Goal: Task Accomplishment & Management: Manage account settings

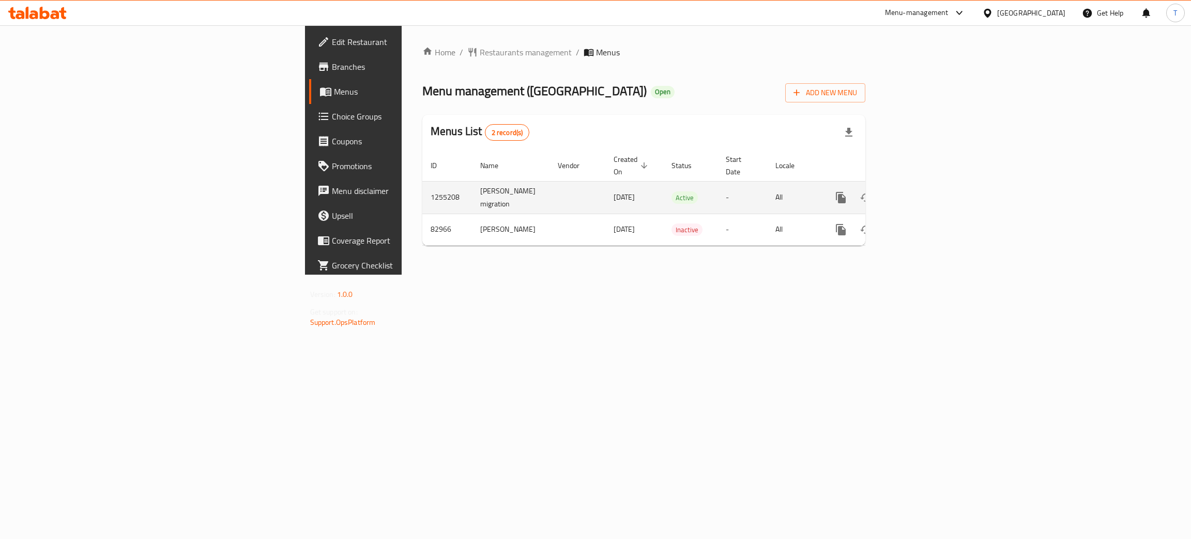
click at [922, 191] on icon "enhanced table" at bounding box center [915, 197] width 12 height 12
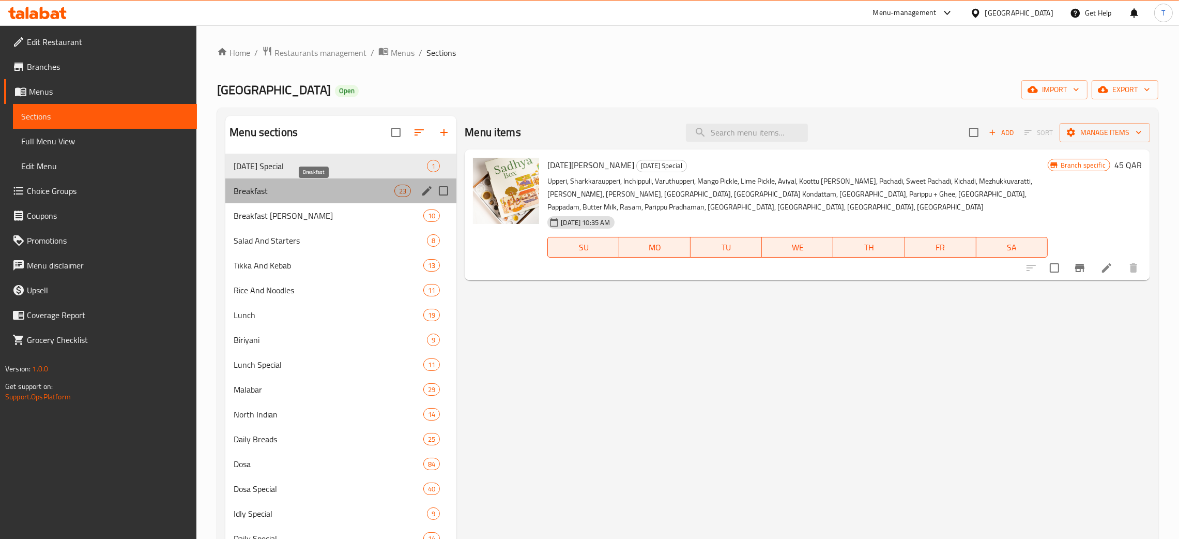
click at [353, 192] on span "Breakfast" at bounding box center [314, 191] width 161 height 12
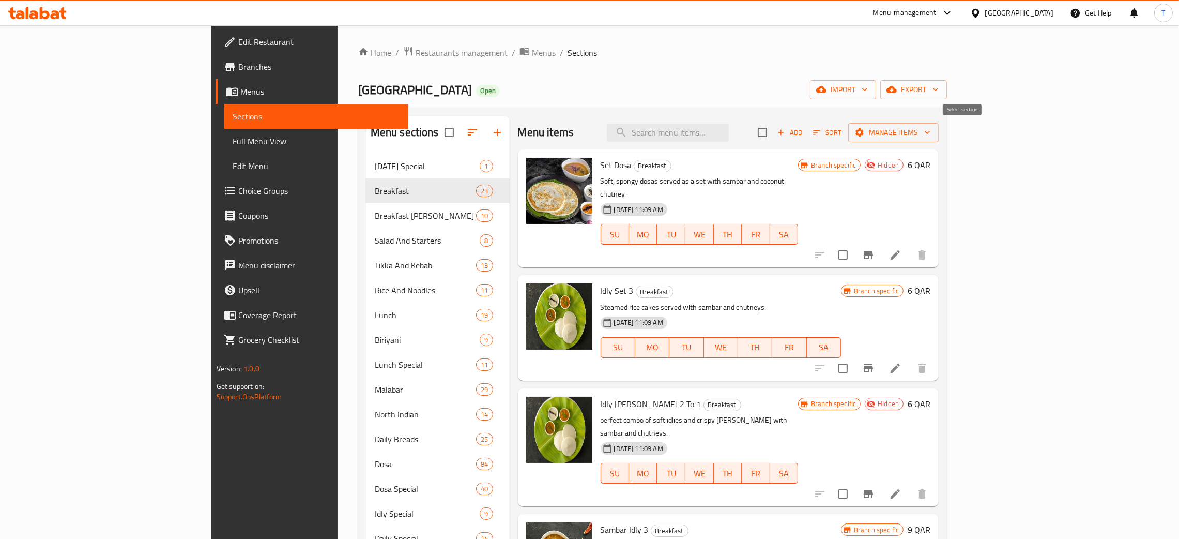
click at [773, 132] on input "checkbox" at bounding box center [763, 132] width 22 height 22
checkbox input "true"
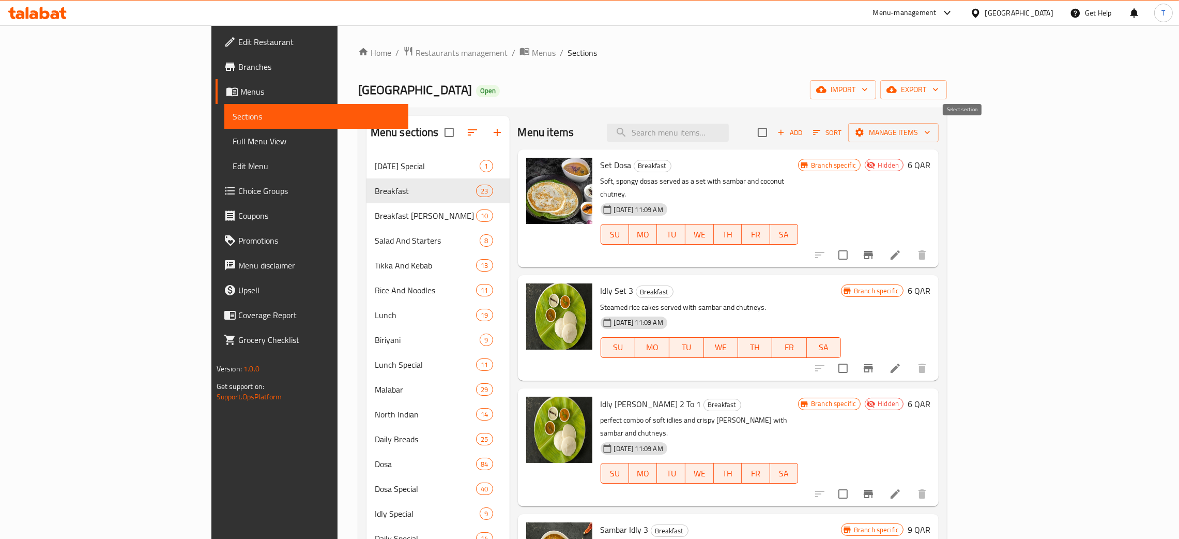
checkbox input "true"
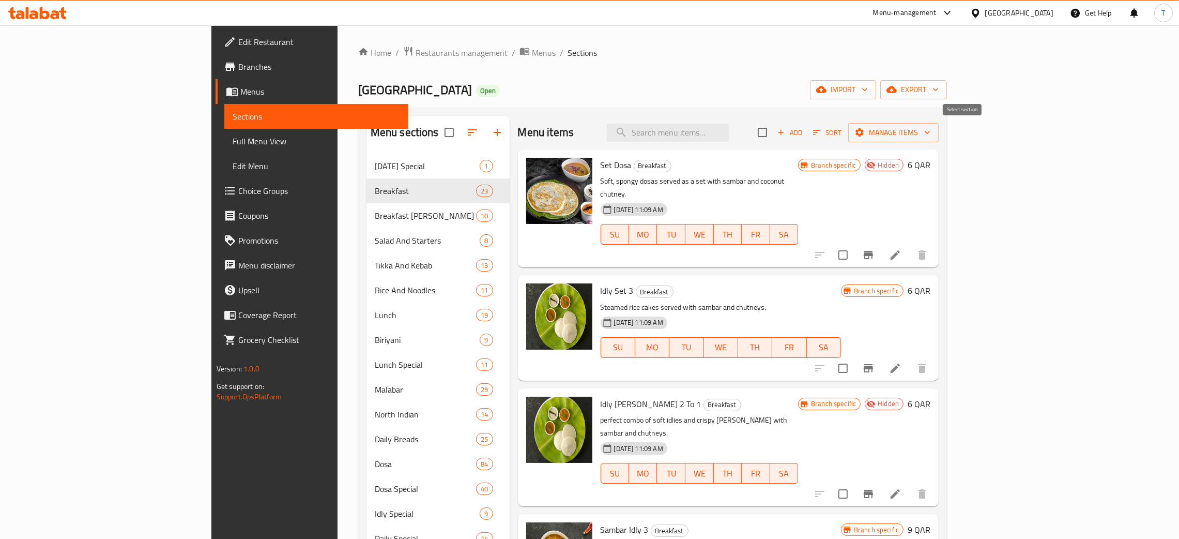
checkbox input "true"
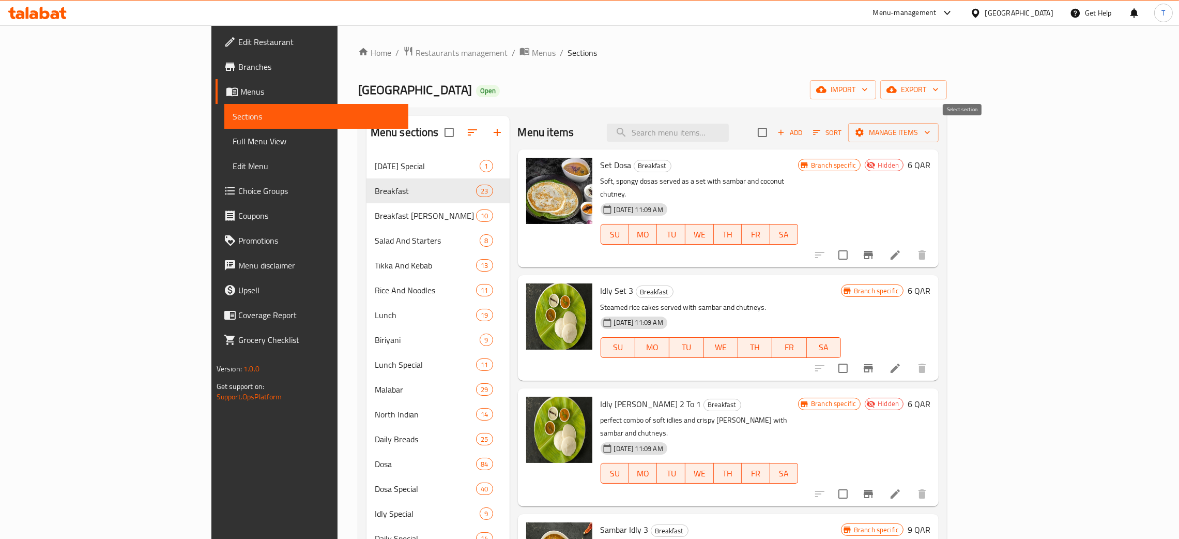
checkbox input "true"
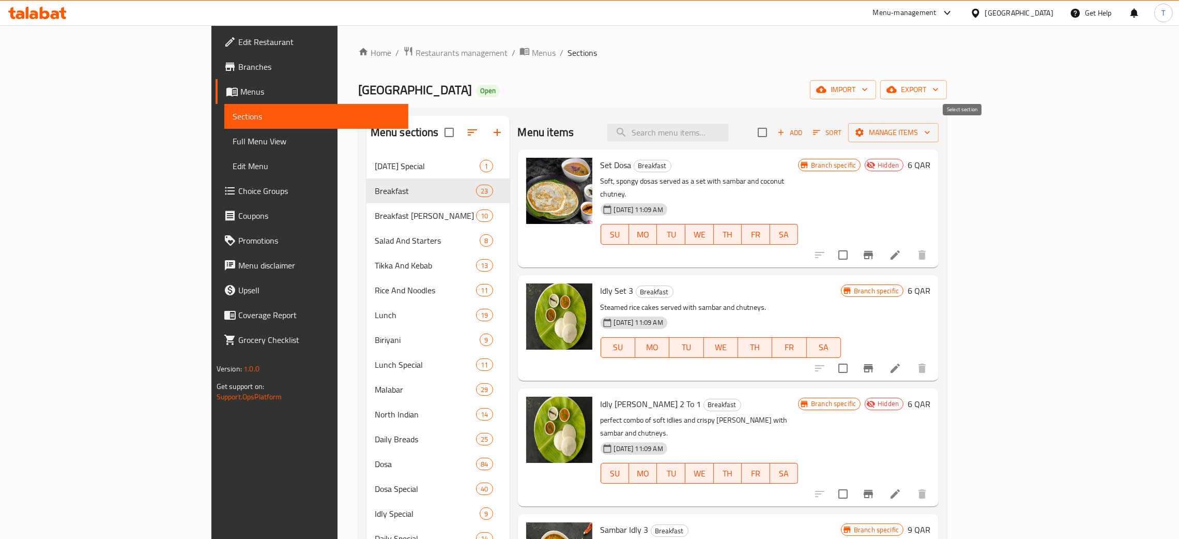
checkbox input "true"
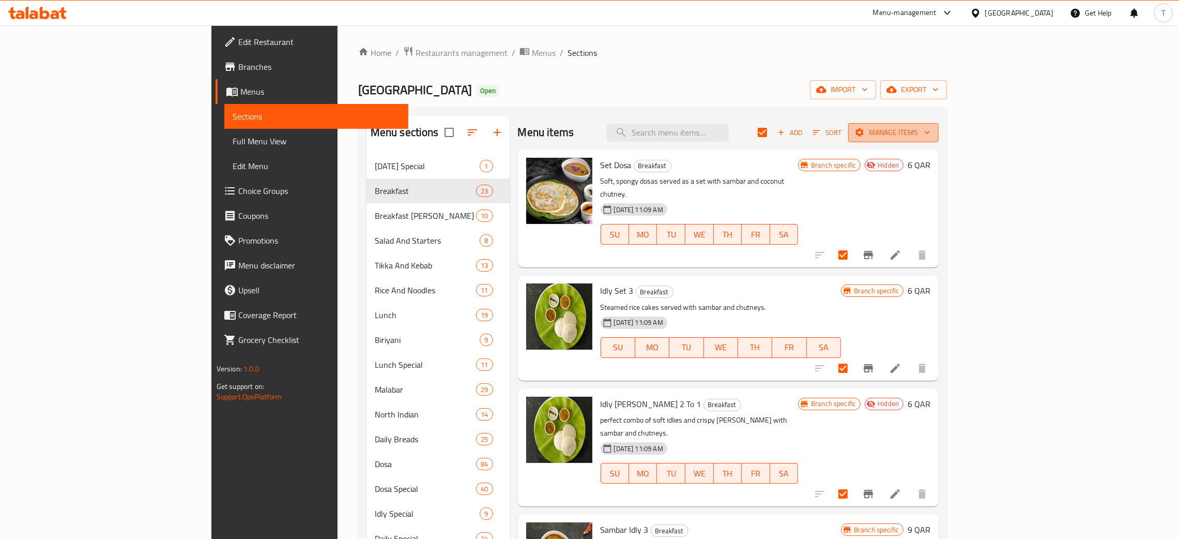
click at [939, 125] on button "Manage items" at bounding box center [893, 132] width 90 height 19
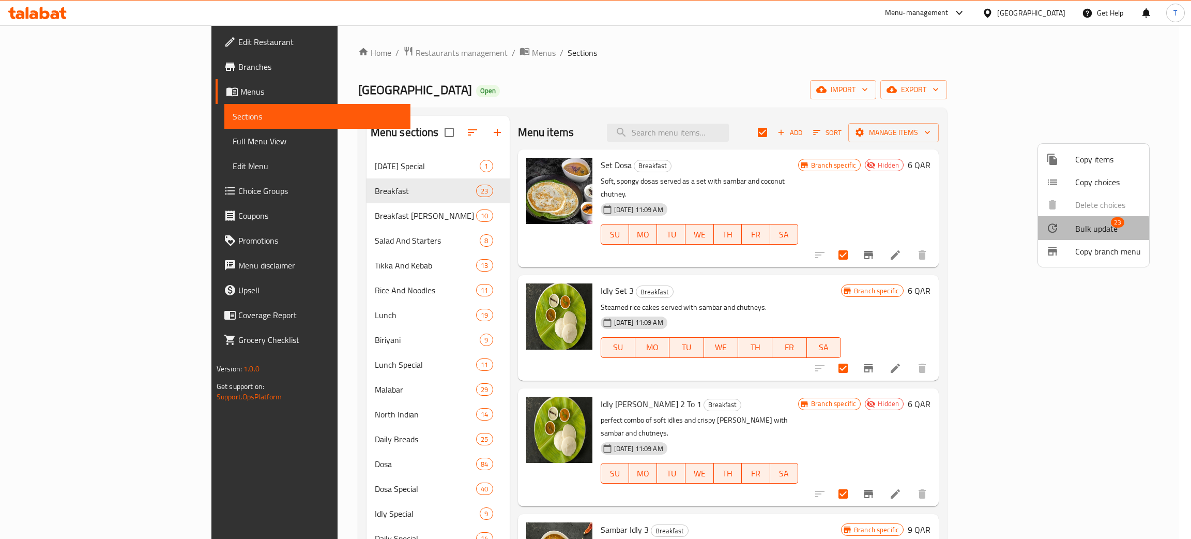
click at [1091, 229] on span "Bulk update" at bounding box center [1096, 228] width 42 height 12
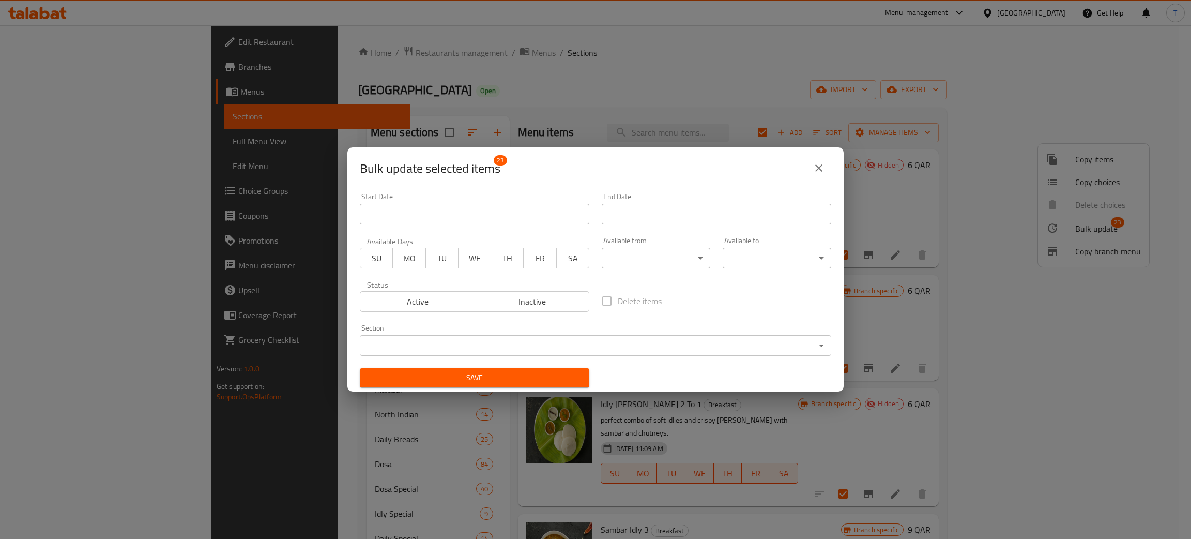
click at [638, 257] on body "​ Menu-management [GEOGRAPHIC_DATA] Get Help T Edit Restaurant Branches Menus S…" at bounding box center [595, 281] width 1191 height 513
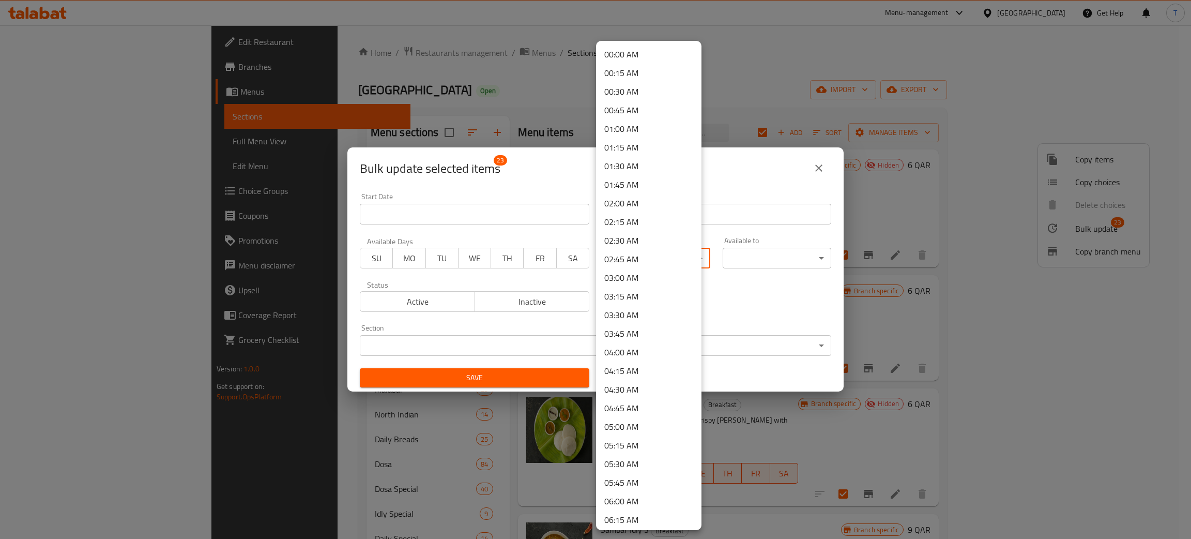
click at [628, 57] on li "00:00 AM" at bounding box center [648, 54] width 105 height 19
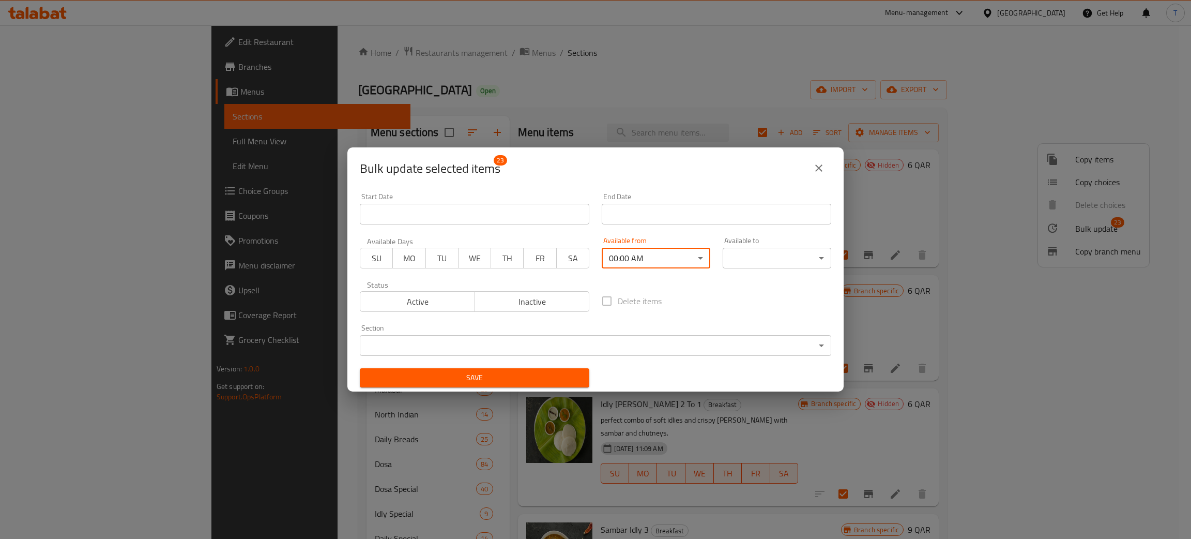
click at [898, 335] on div "Bulk update selected items 23 Start Date Start Date End Date End Date Available…" at bounding box center [595, 269] width 1191 height 539
click at [769, 256] on body "​ Menu-management [GEOGRAPHIC_DATA] Get Help T Edit Restaurant Branches Menus S…" at bounding box center [595, 281] width 1191 height 513
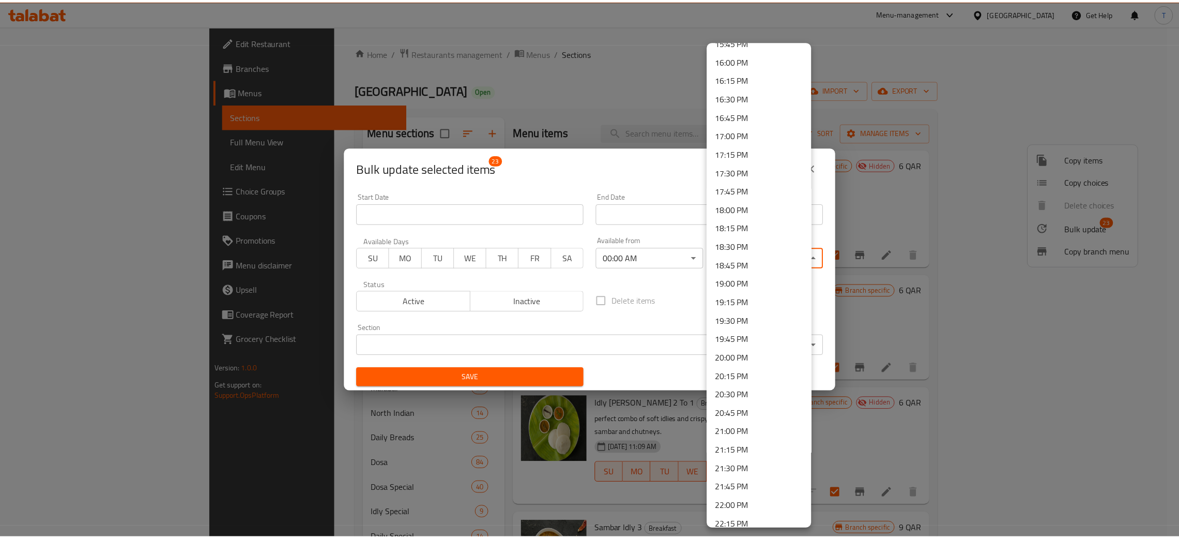
scroll to position [1323, 0]
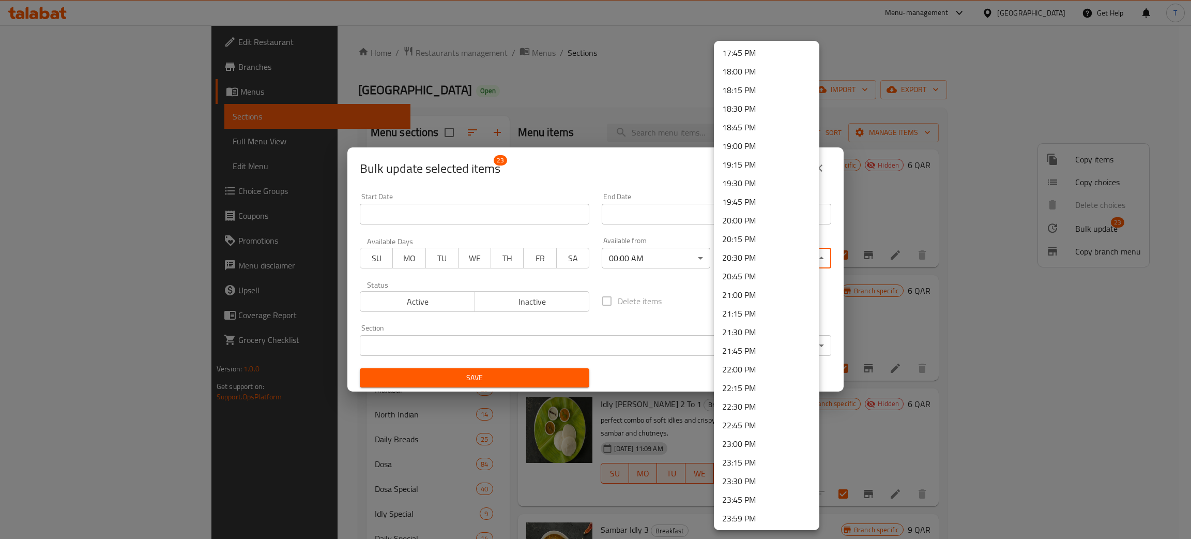
click at [758, 512] on li "23:59 PM" at bounding box center [766, 518] width 105 height 19
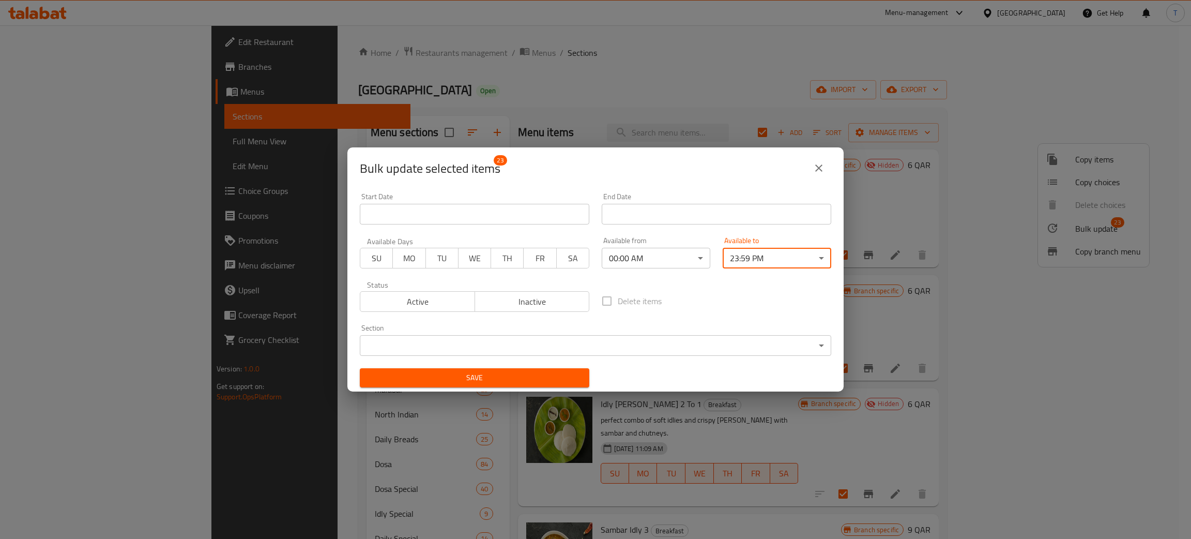
click at [504, 382] on span "Save" at bounding box center [474, 377] width 213 height 13
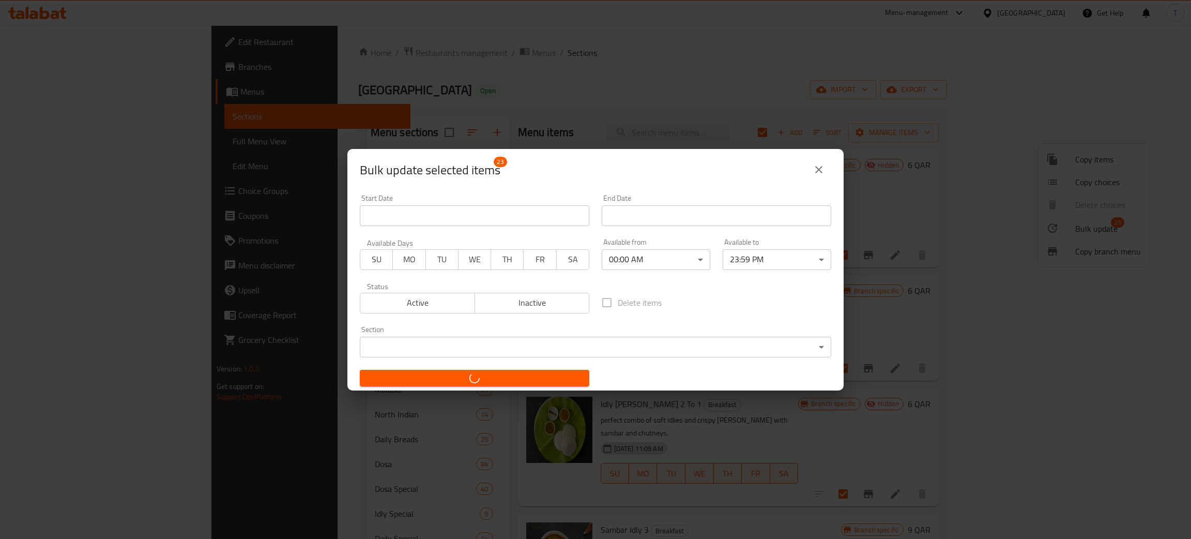
checkbox input "false"
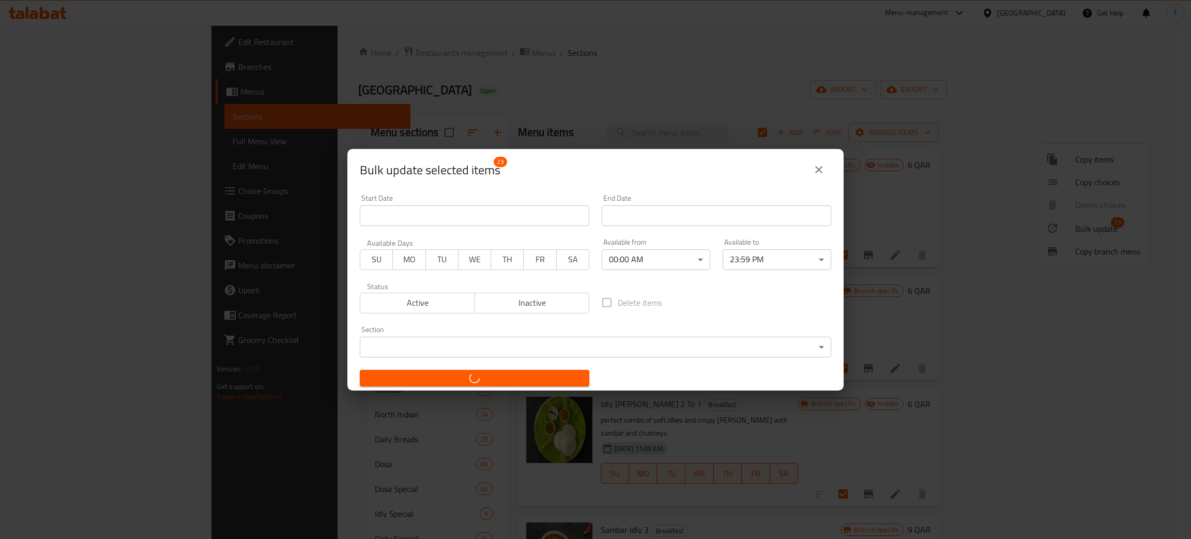
checkbox input "false"
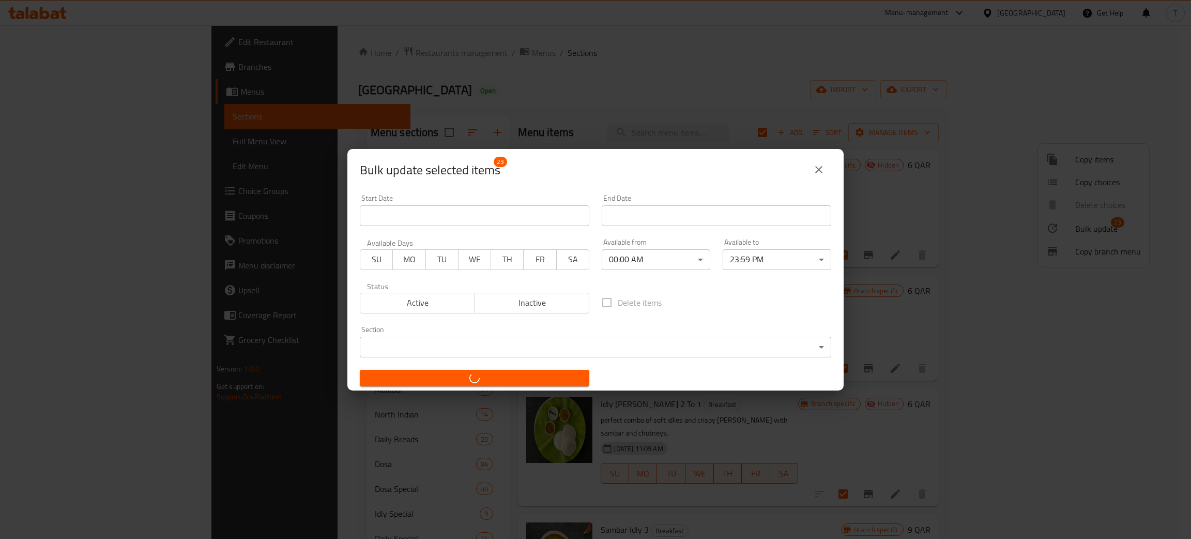
checkbox input "false"
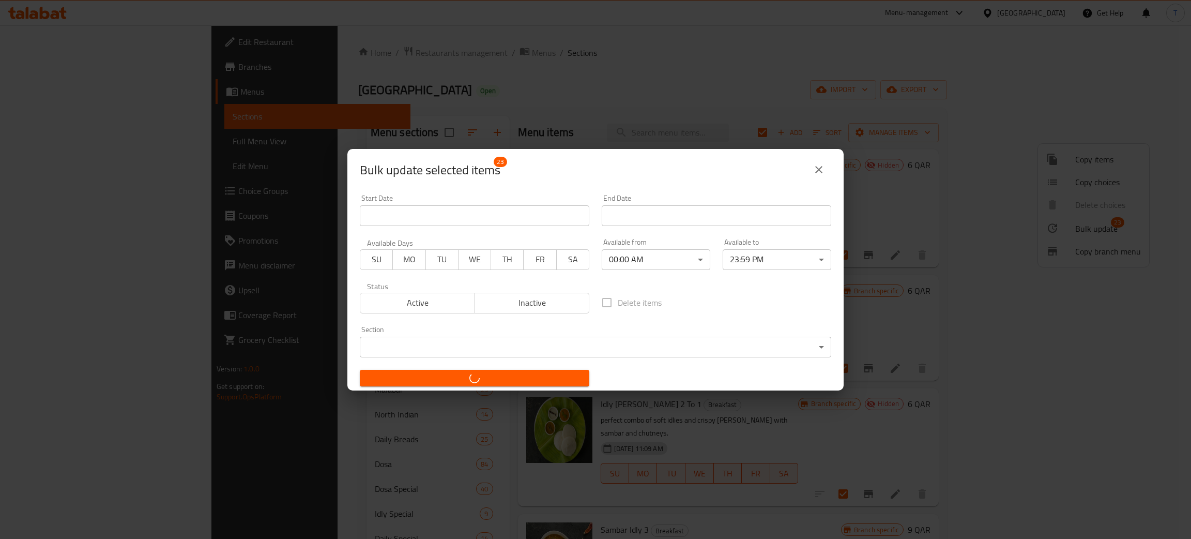
checkbox input "false"
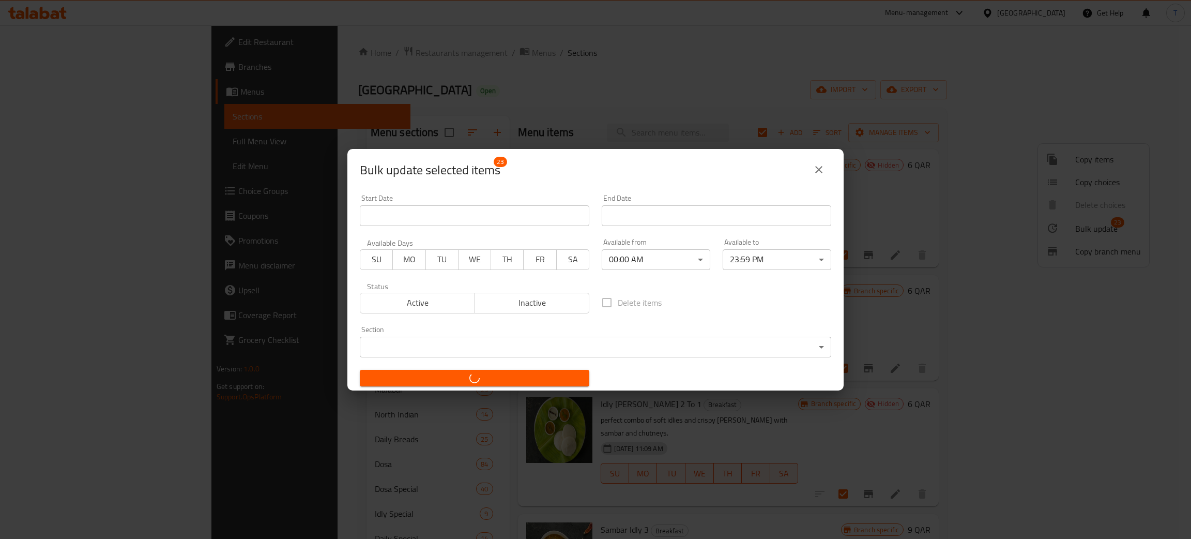
checkbox input "false"
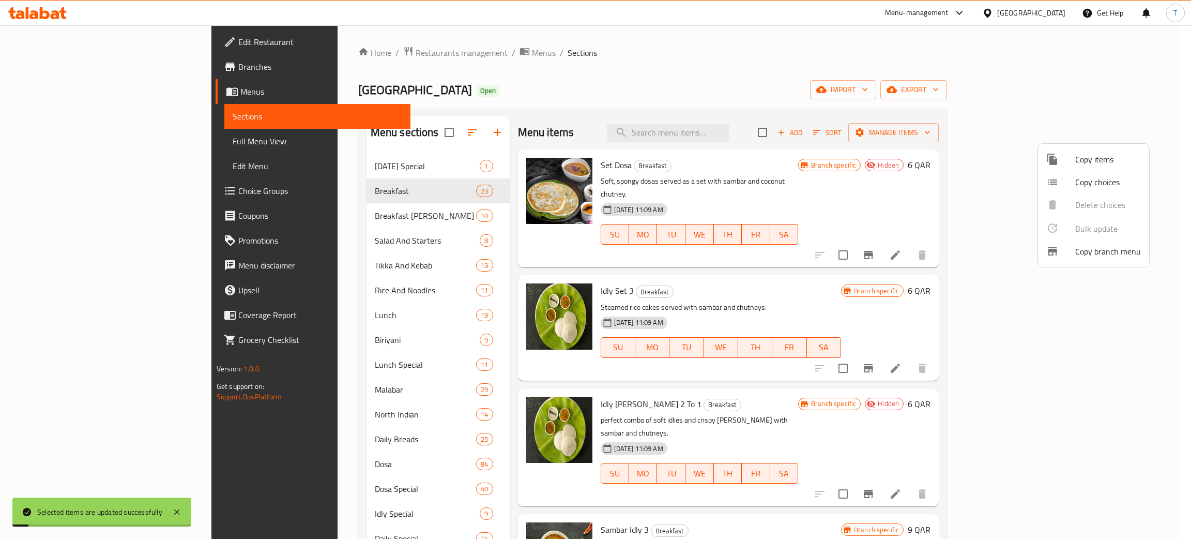
click at [754, 192] on div at bounding box center [595, 269] width 1191 height 539
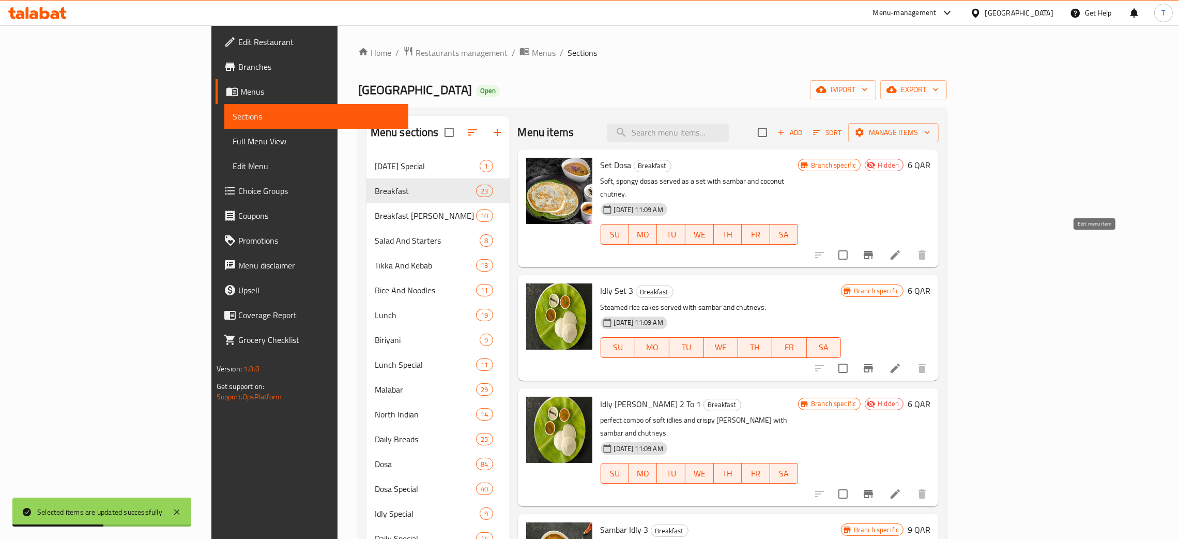
click at [902, 249] on icon at bounding box center [895, 255] width 12 height 12
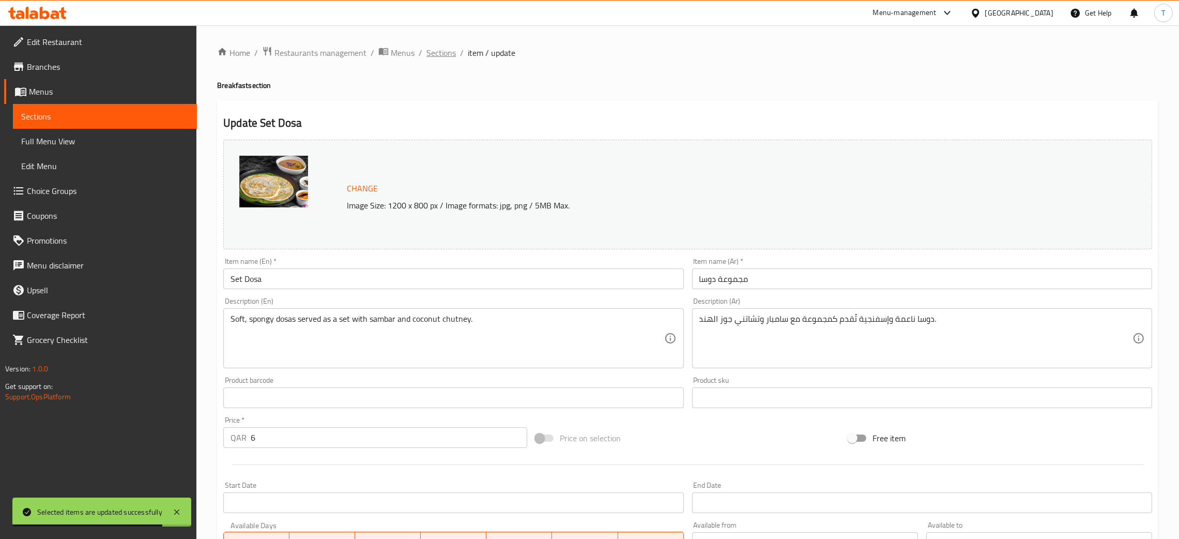
click at [445, 54] on span "Sections" at bounding box center [441, 53] width 29 height 12
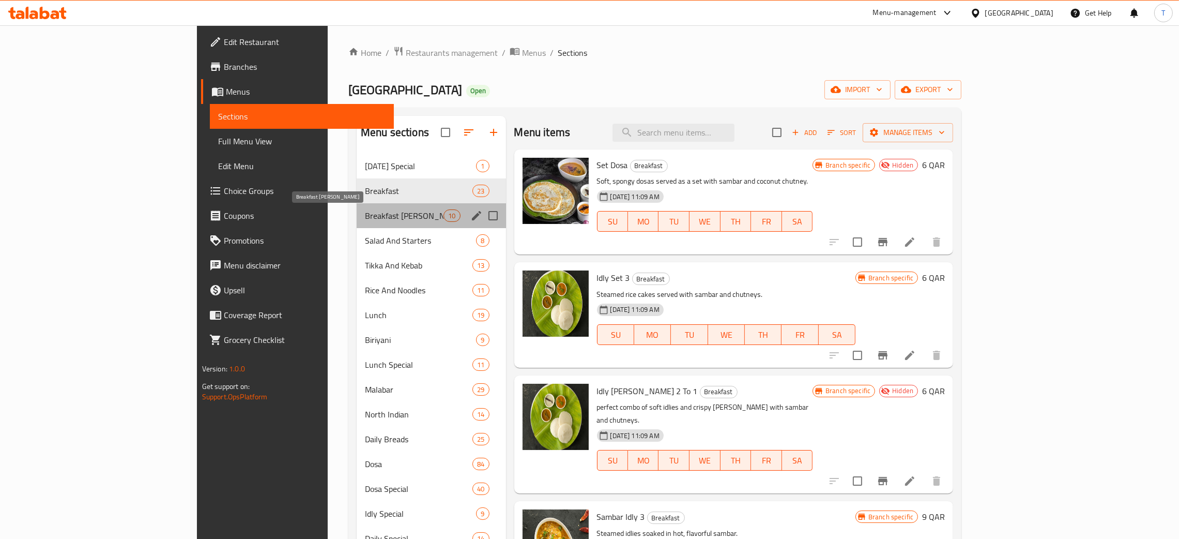
click at [365, 216] on span "Breakfast [PERSON_NAME]" at bounding box center [404, 215] width 79 height 12
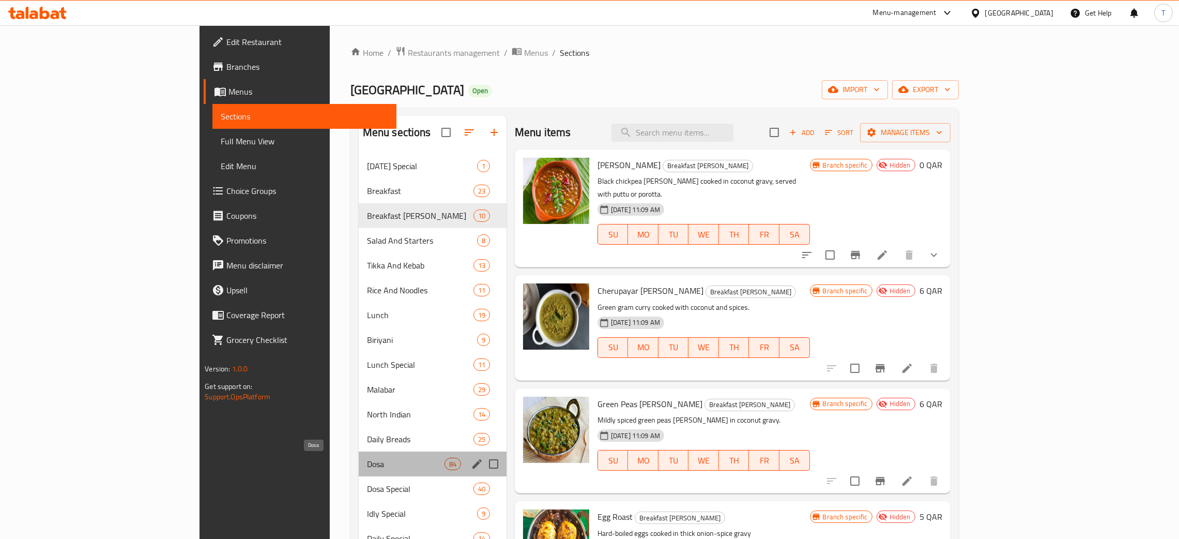
click at [367, 467] on span "Dosa" at bounding box center [406, 464] width 78 height 12
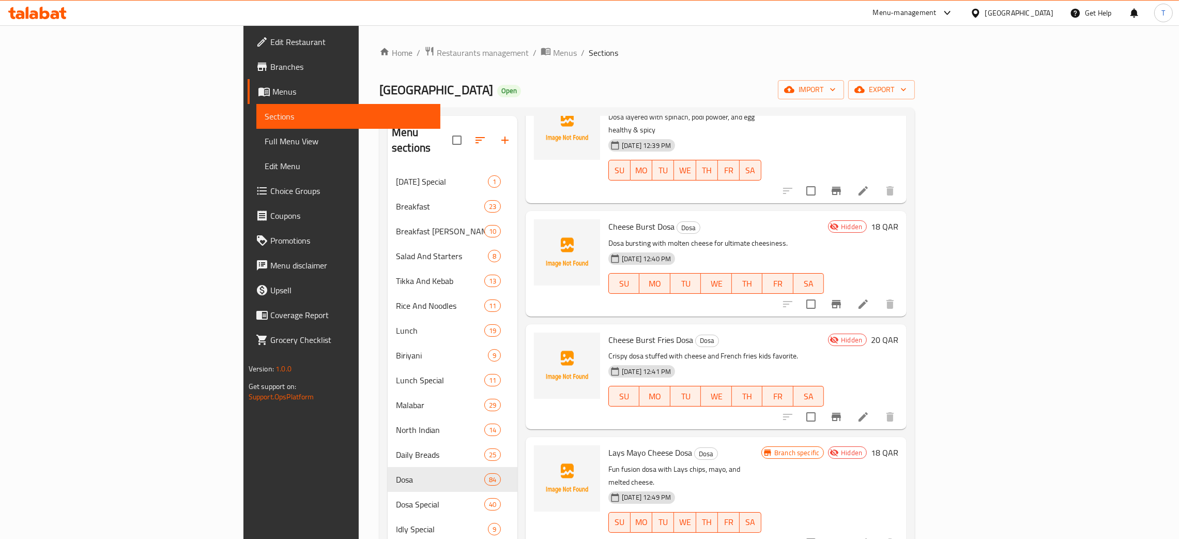
scroll to position [8297, 0]
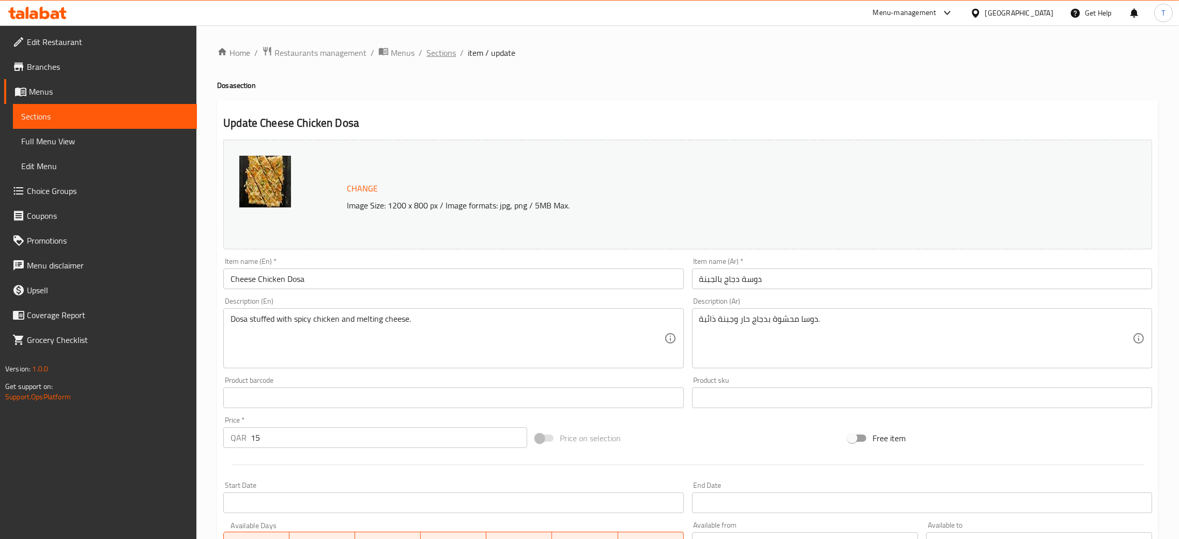
click at [444, 53] on span "Sections" at bounding box center [441, 53] width 29 height 12
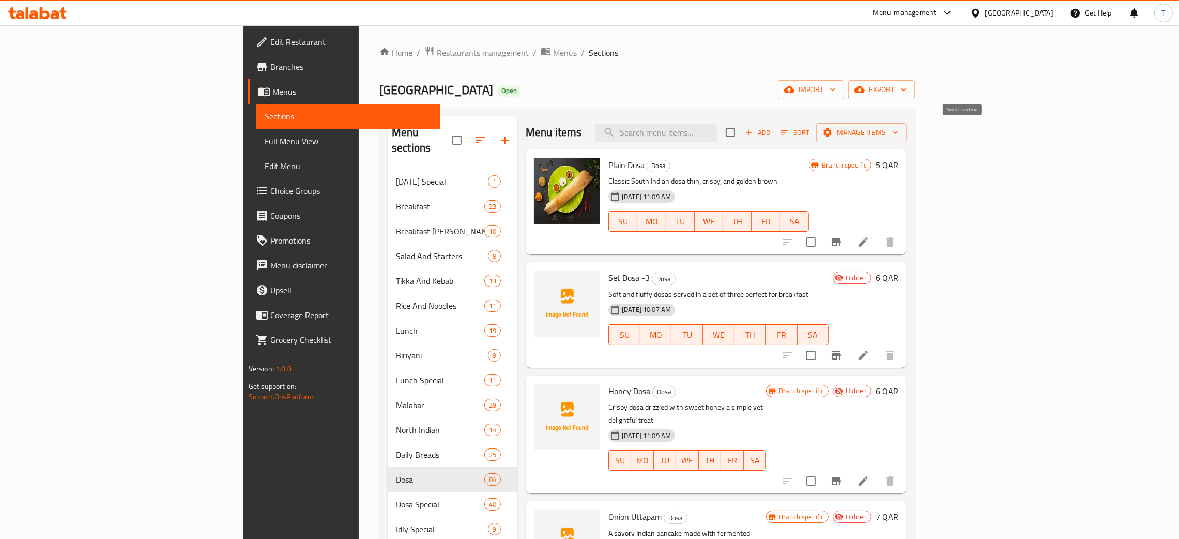
click at [741, 124] on input "checkbox" at bounding box center [731, 132] width 22 height 22
checkbox input "true"
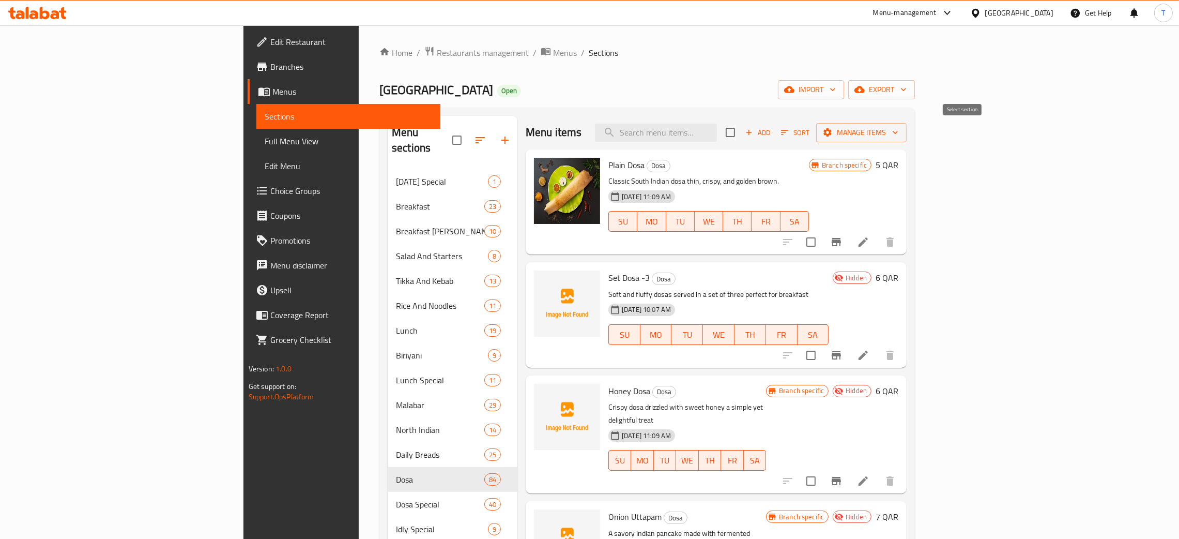
checkbox input "true"
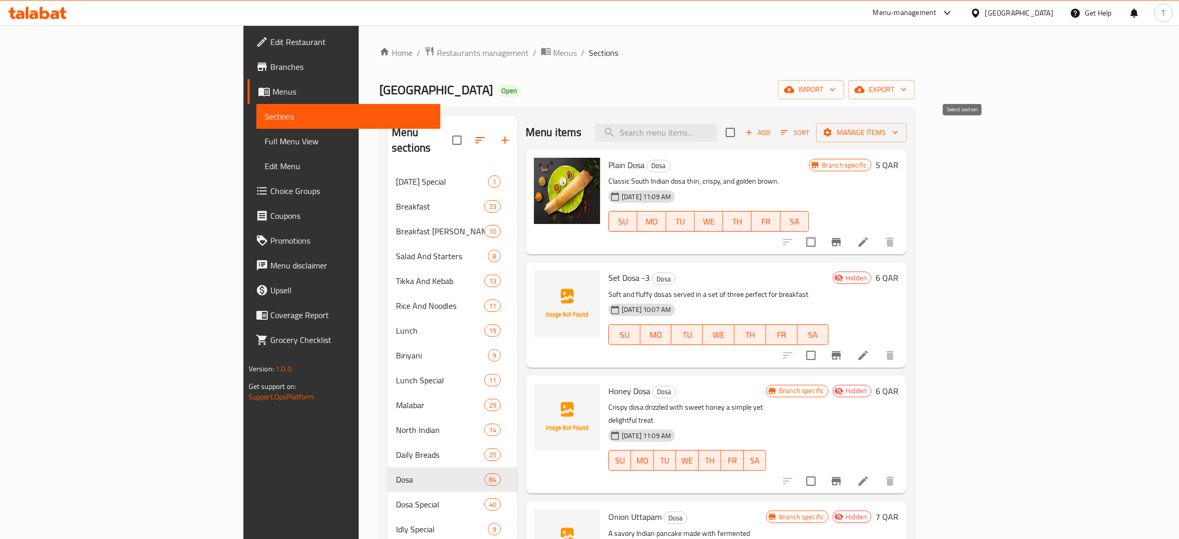
checkbox input "true"
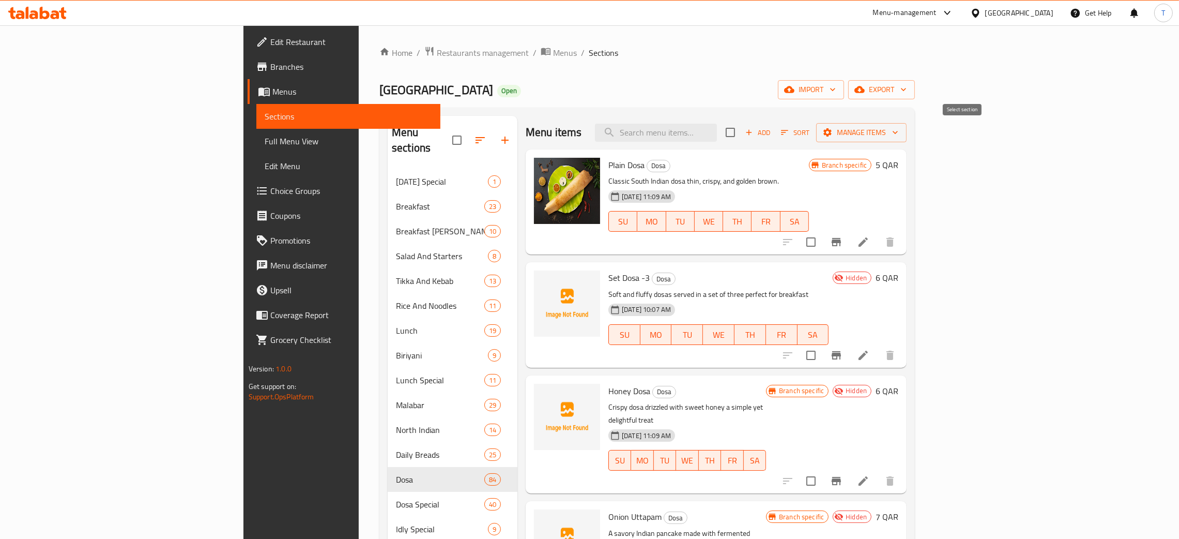
checkbox input "true"
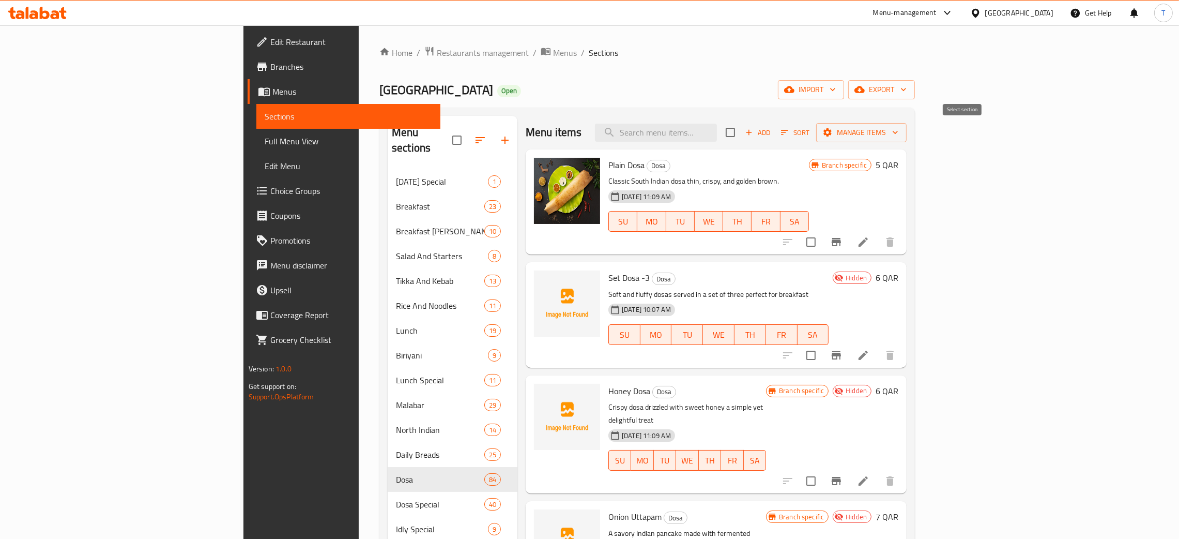
checkbox input "true"
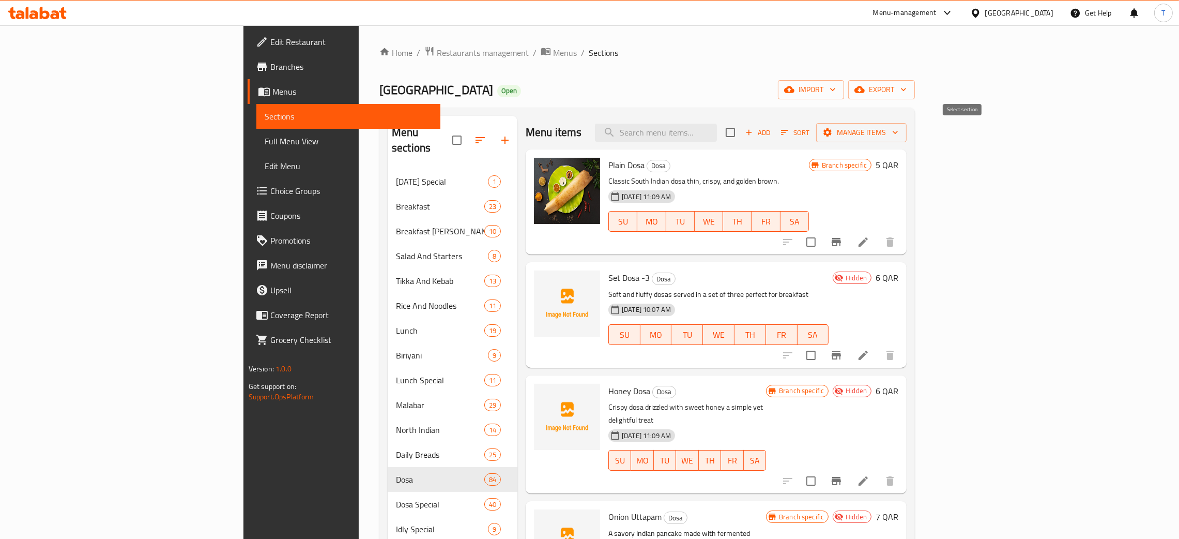
checkbox input "true"
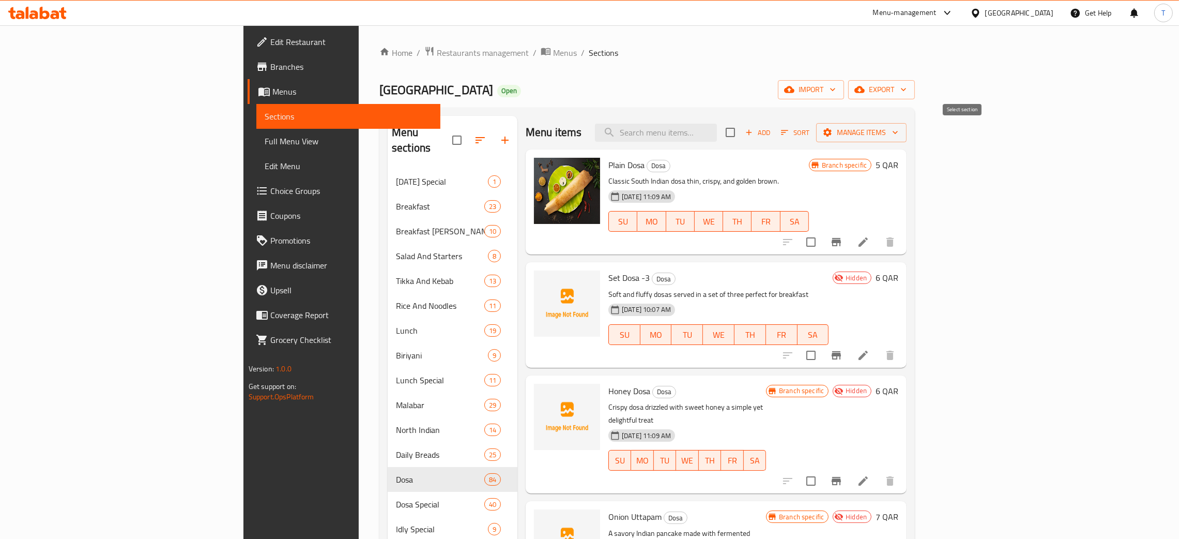
checkbox input "true"
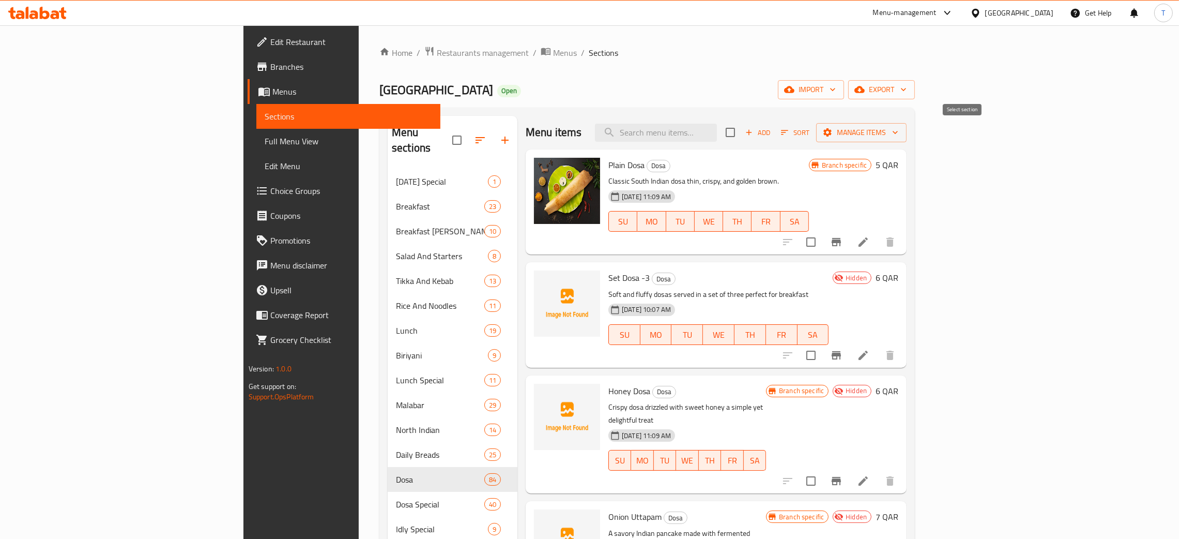
checkbox input "true"
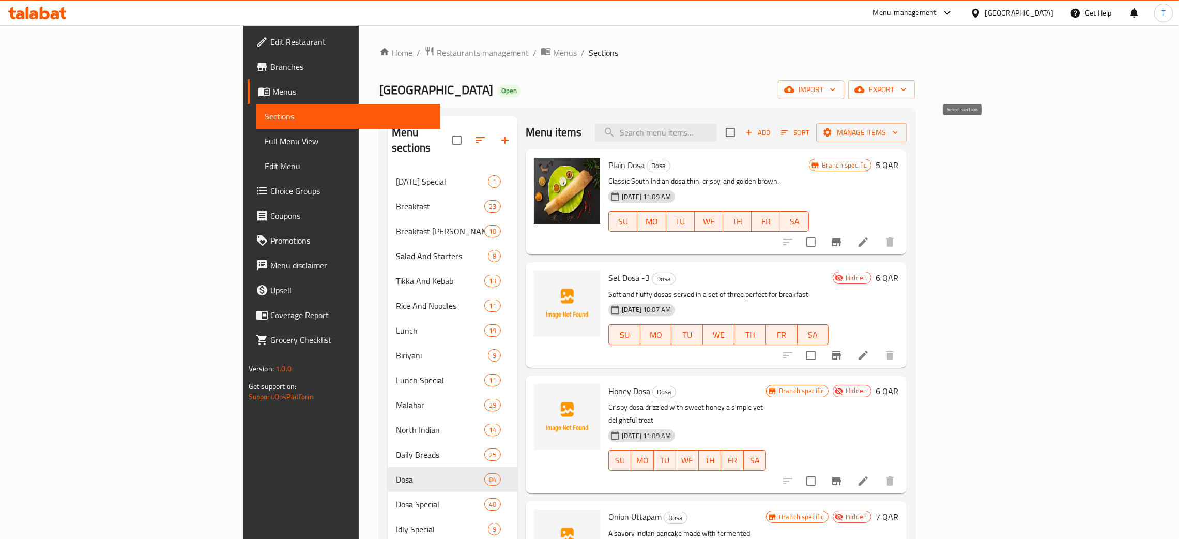
checkbox input "true"
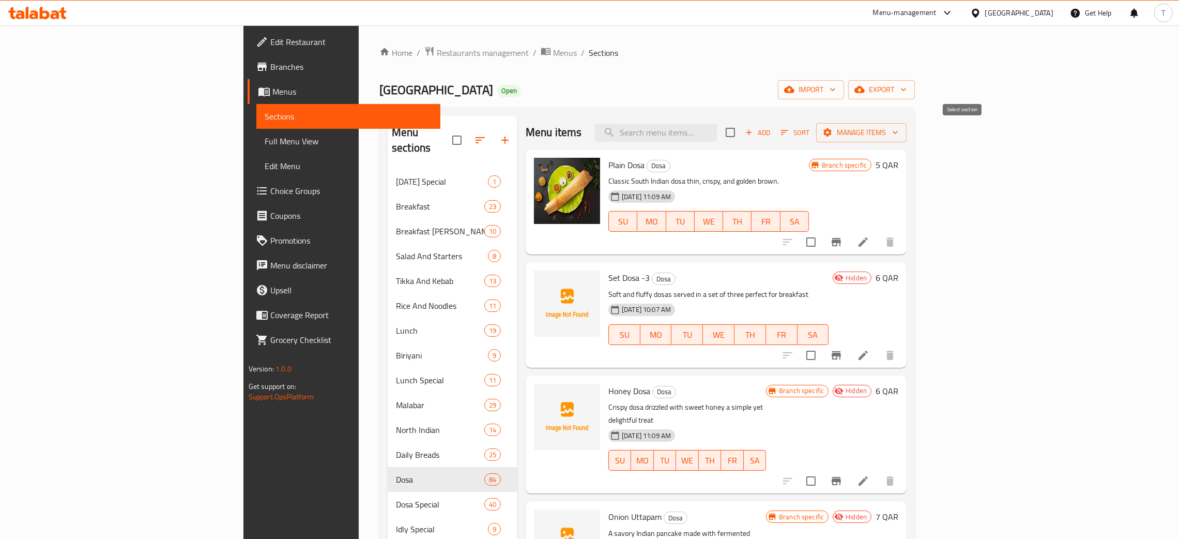
checkbox input "true"
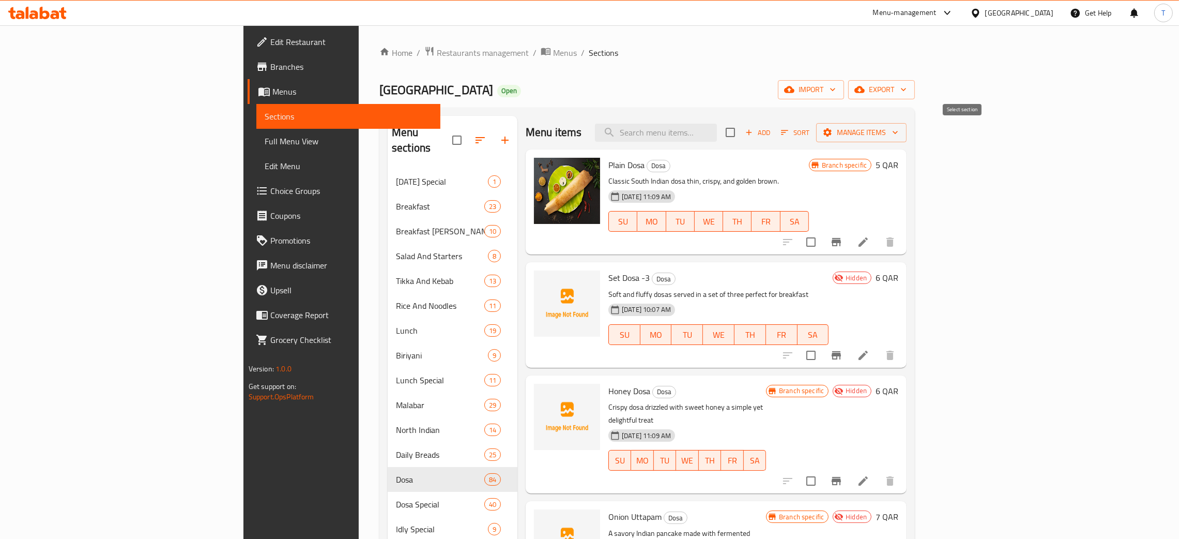
checkbox input "true"
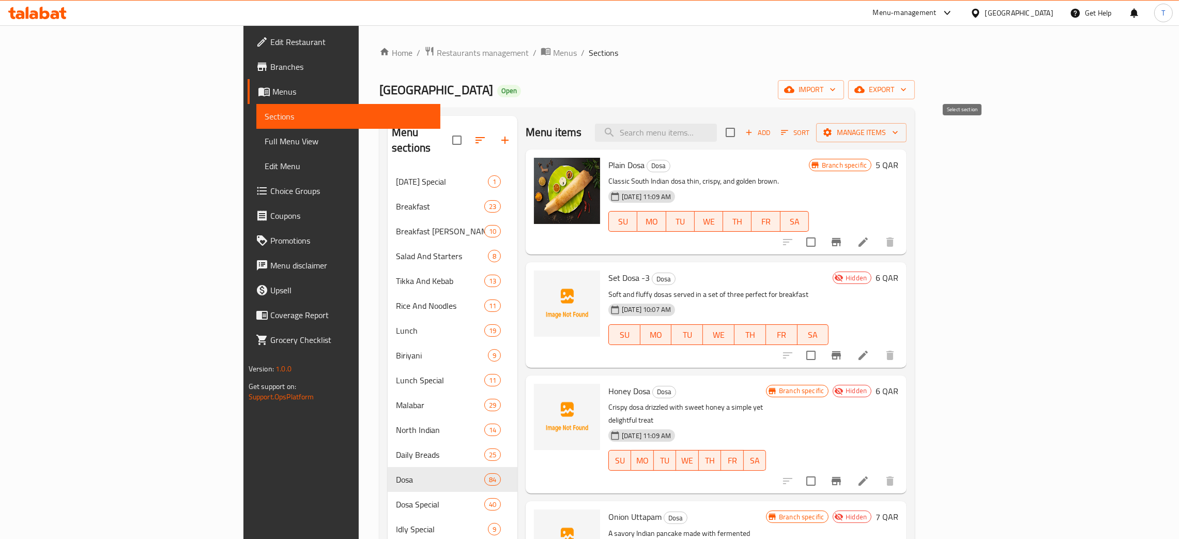
checkbox input "true"
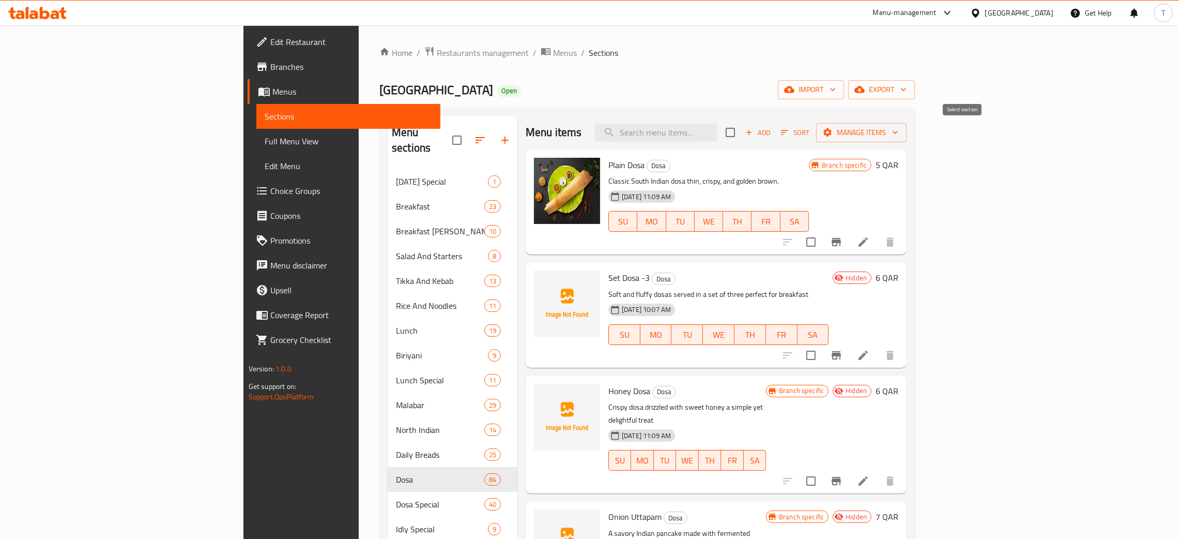
checkbox input "true"
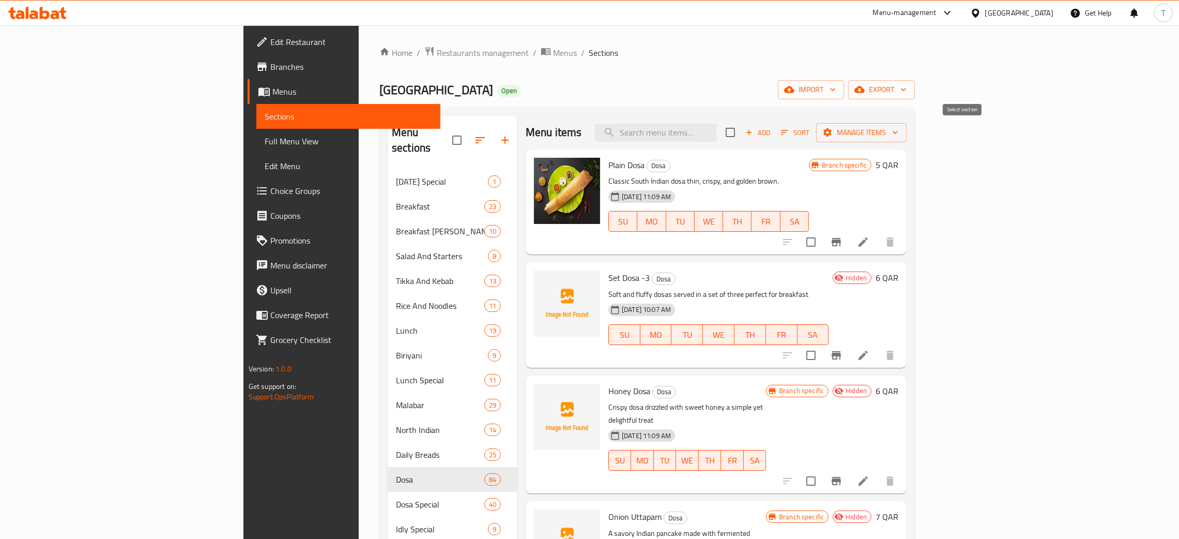
checkbox input "true"
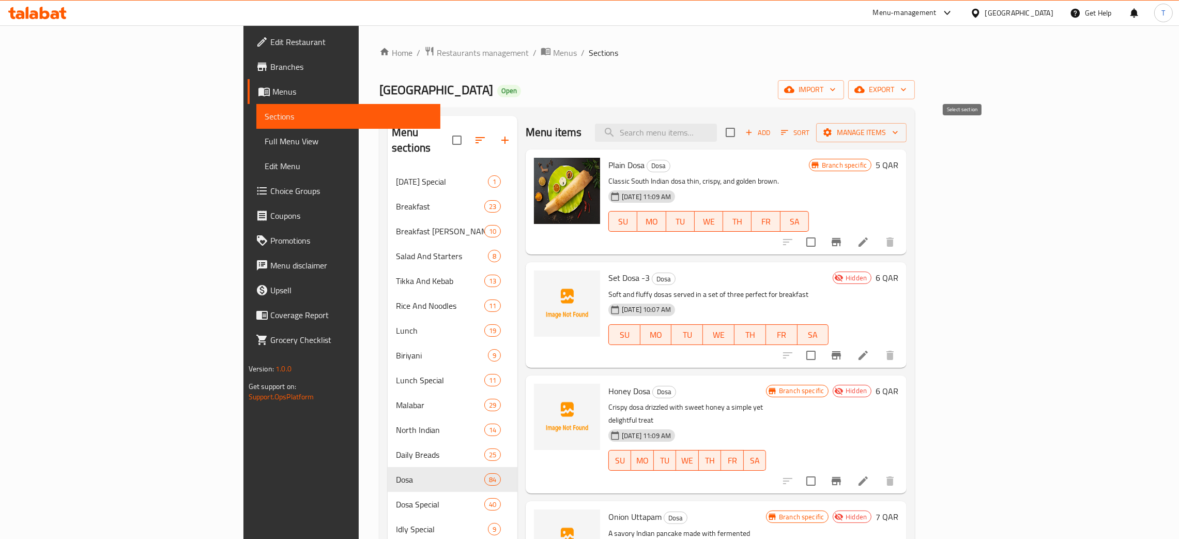
checkbox input "true"
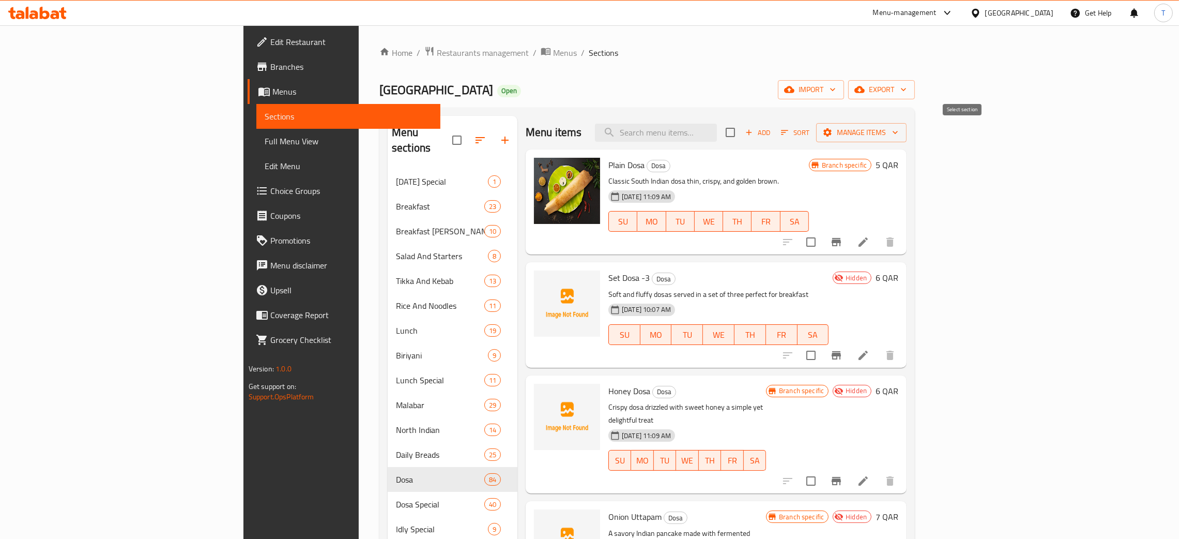
checkbox input "true"
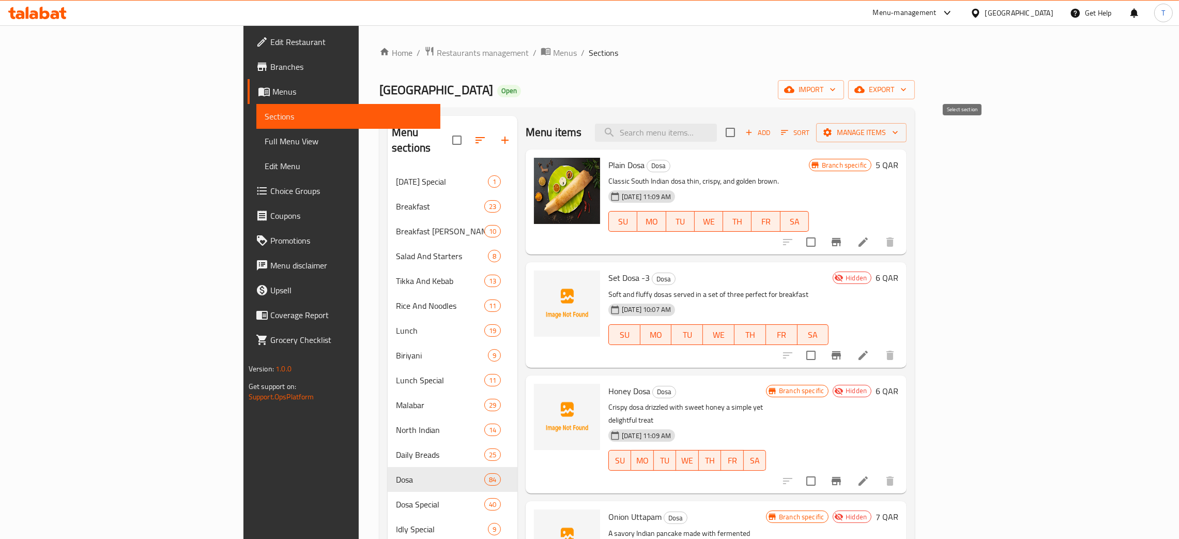
checkbox input "true"
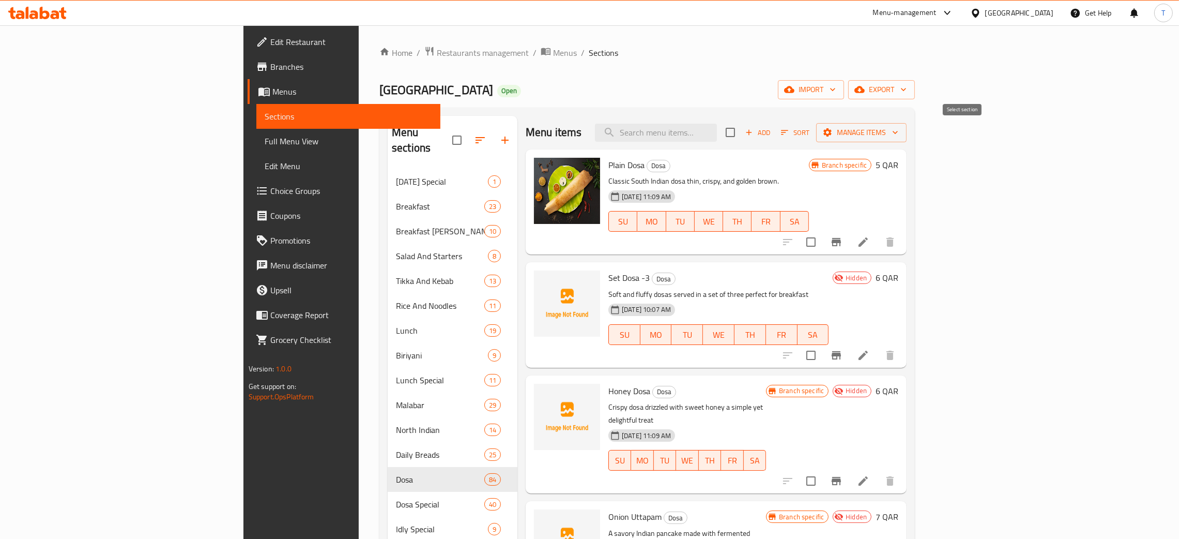
checkbox input "true"
click at [898, 131] on span "Manage items" at bounding box center [862, 132] width 74 height 13
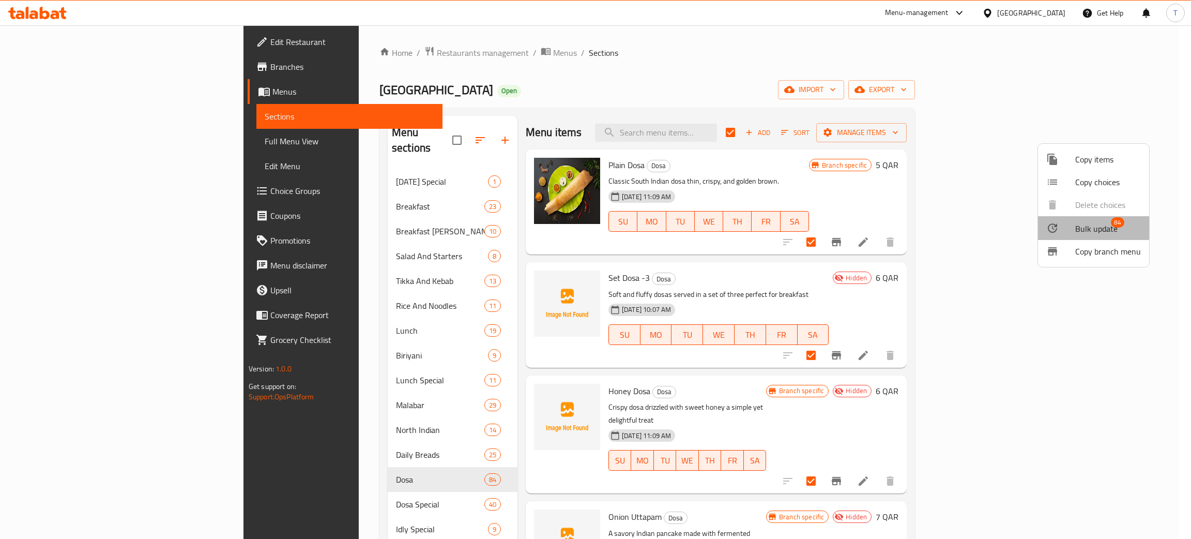
click at [1099, 232] on span "Bulk update" at bounding box center [1096, 228] width 42 height 12
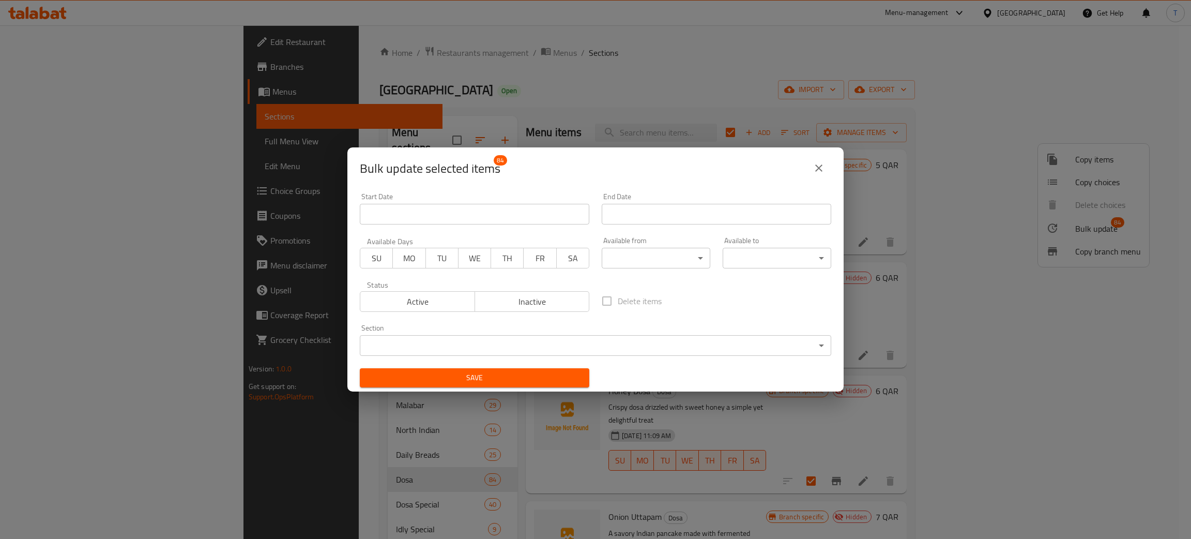
click at [655, 253] on body "​ Menu-management [GEOGRAPHIC_DATA] Get Help T Edit Restaurant Branches Menus S…" at bounding box center [595, 281] width 1191 height 513
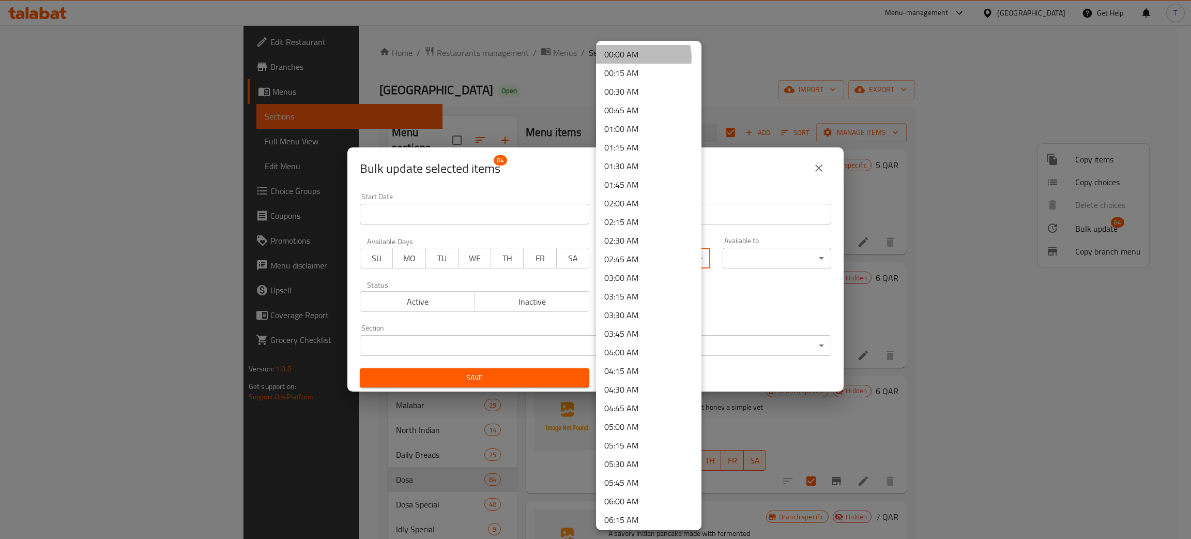
click at [643, 57] on li "00:00 AM" at bounding box center [648, 54] width 105 height 19
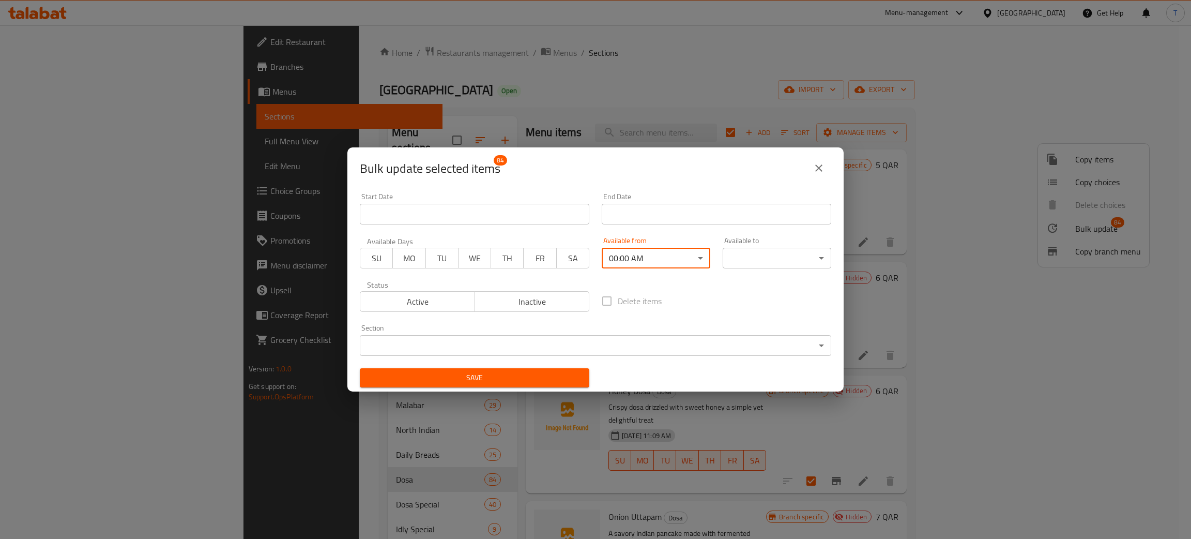
click at [749, 247] on div "Available to ​ ​" at bounding box center [777, 253] width 109 height 32
click at [749, 257] on body "​ Menu-management [GEOGRAPHIC_DATA] Get Help T Edit Restaurant Branches Menus S…" at bounding box center [595, 281] width 1191 height 513
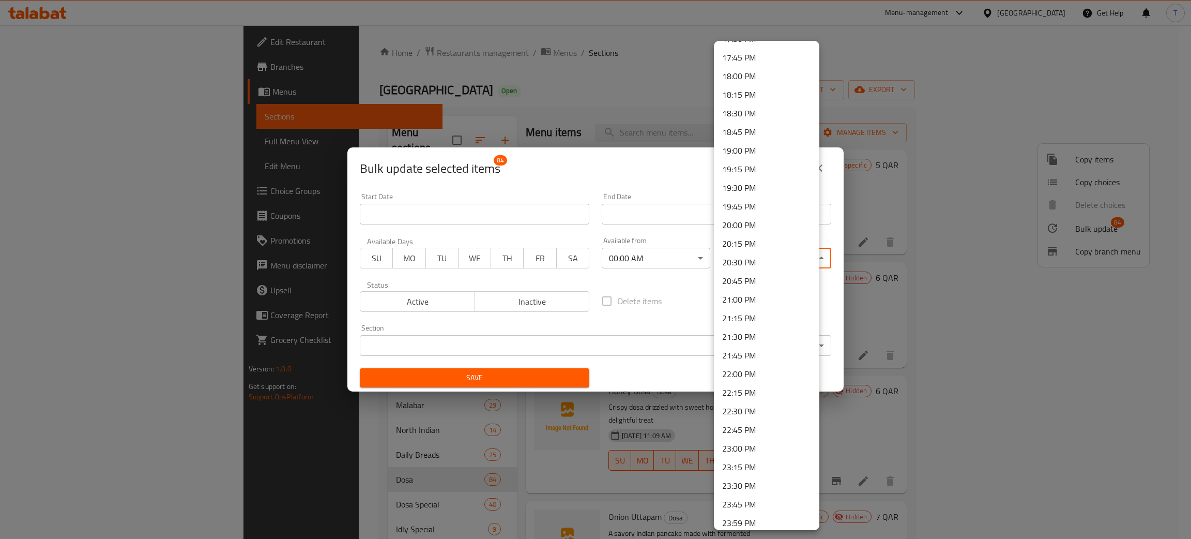
scroll to position [1323, 0]
click at [752, 522] on li "23:59 PM" at bounding box center [766, 518] width 105 height 19
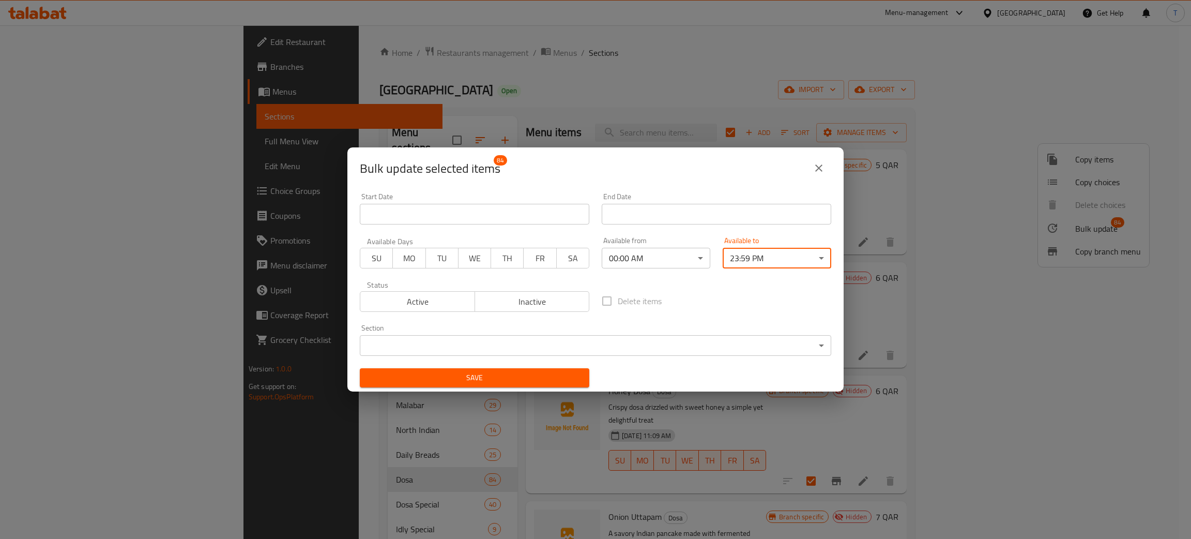
click at [480, 377] on span "Save" at bounding box center [474, 377] width 213 height 13
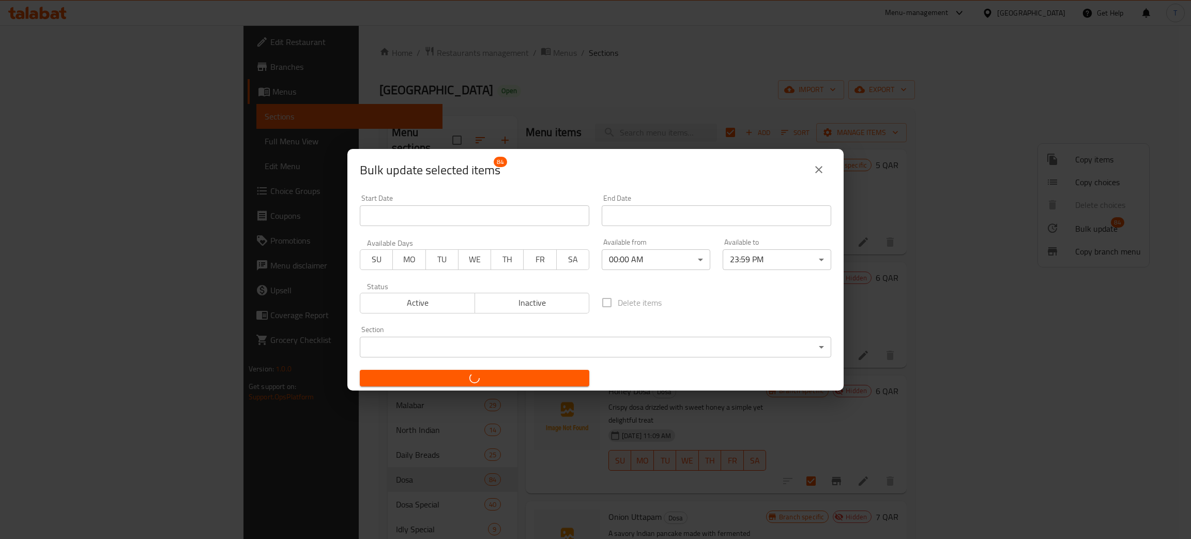
checkbox input "false"
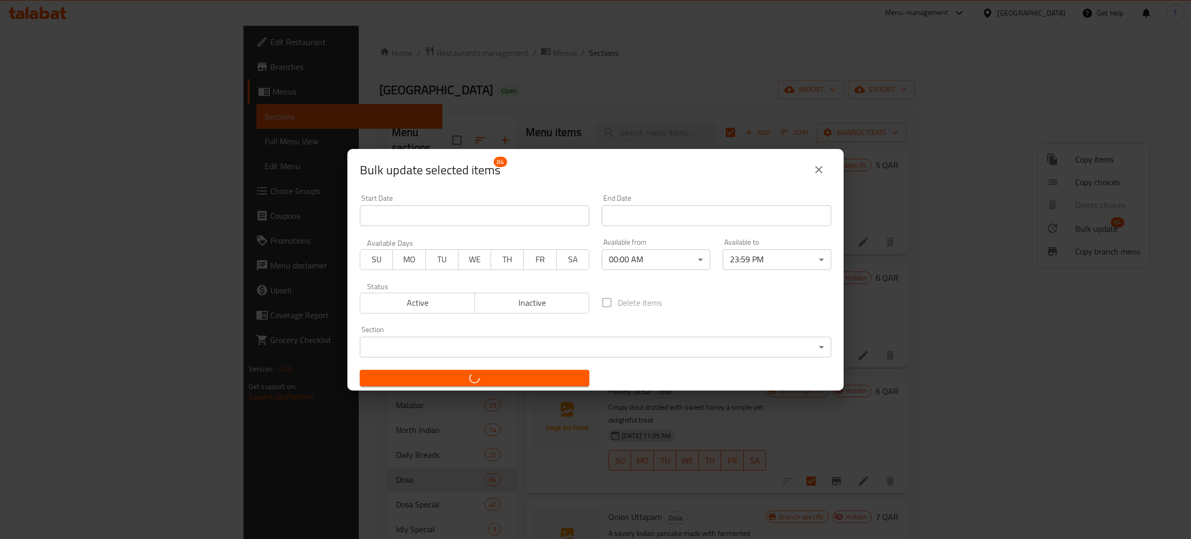
checkbox input "false"
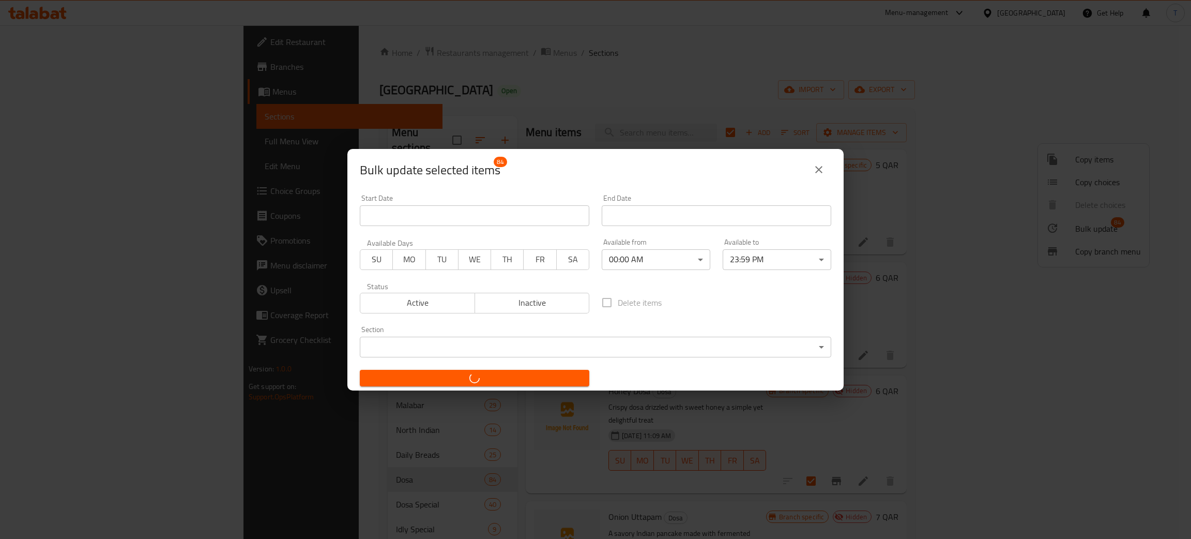
checkbox input "false"
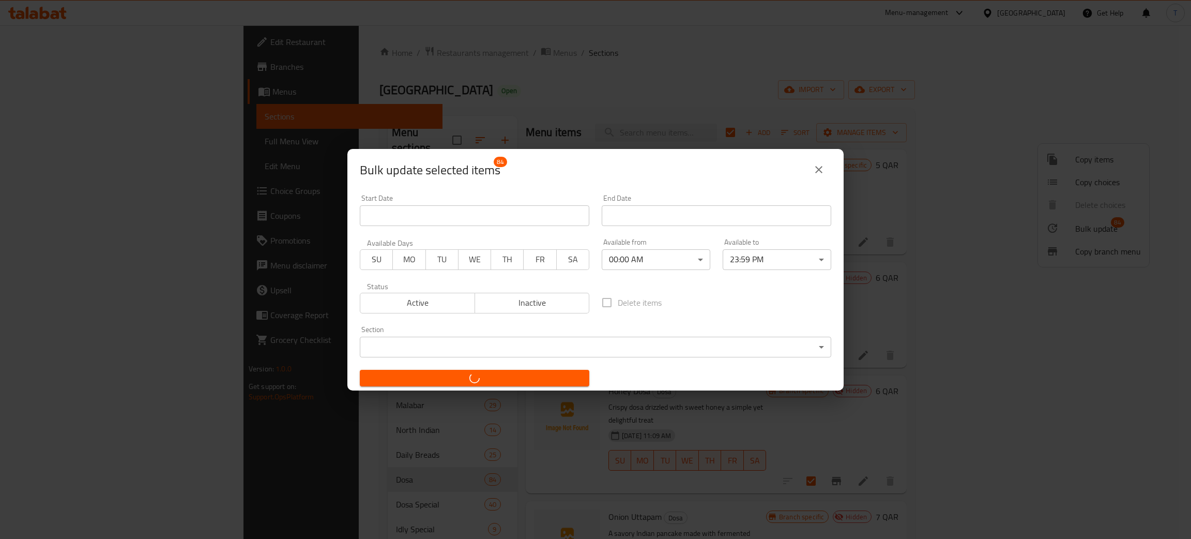
checkbox input "false"
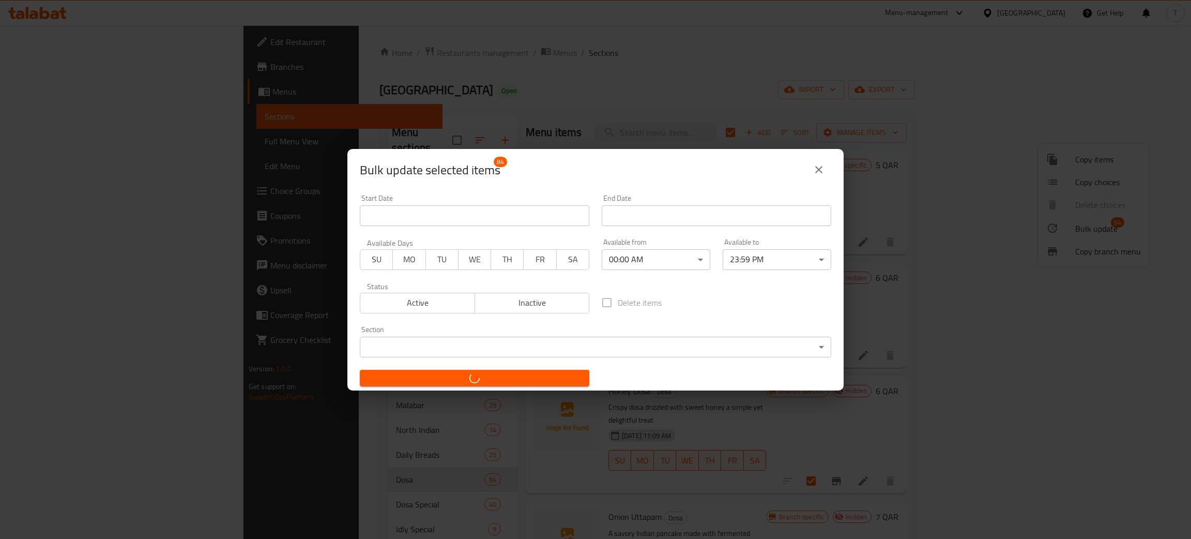
checkbox input "false"
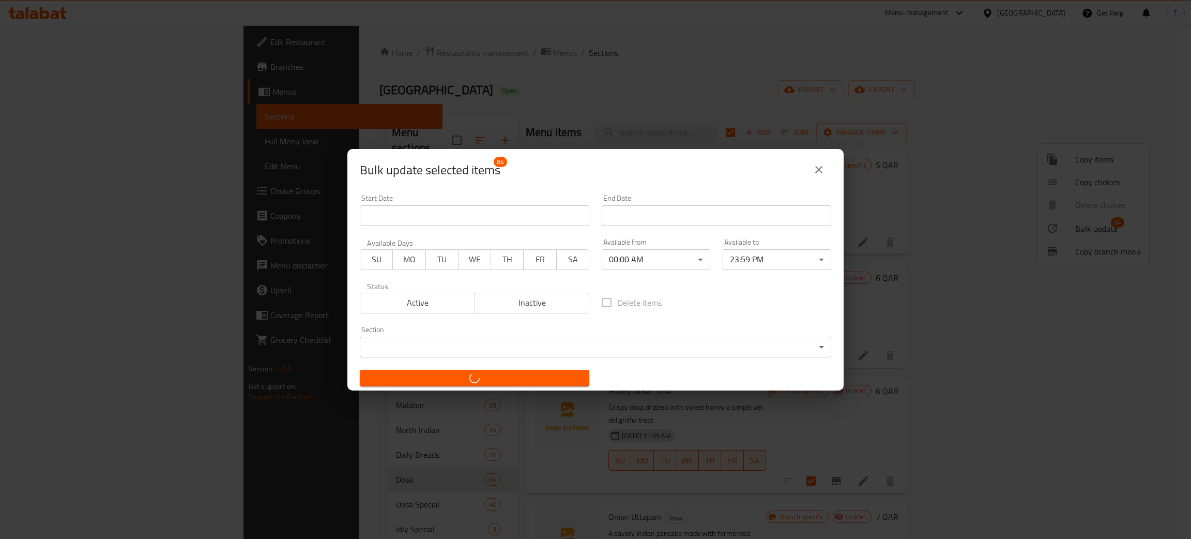
checkbox input "false"
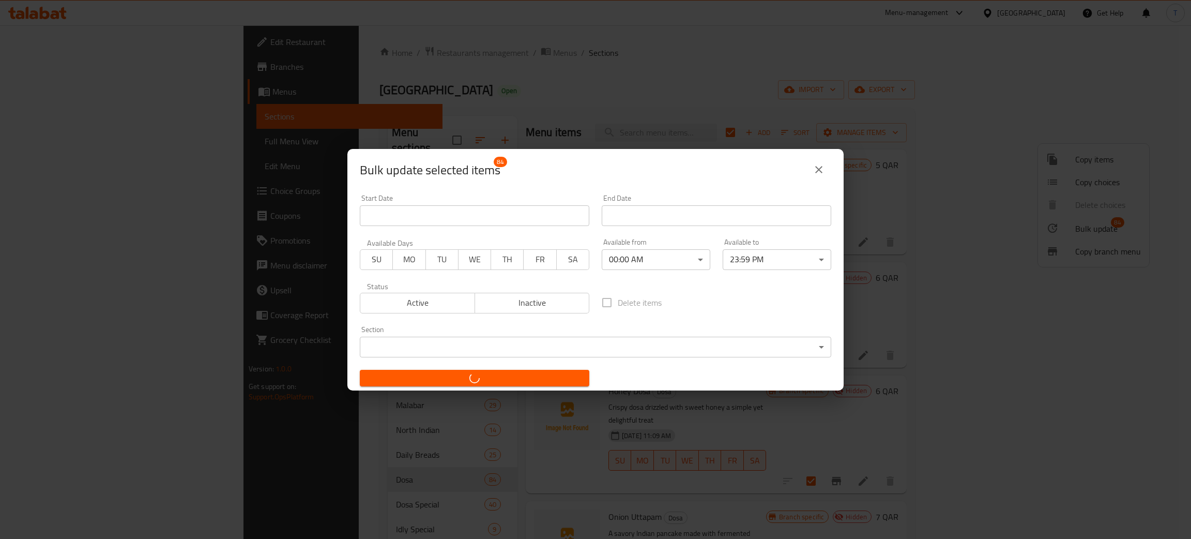
checkbox input "false"
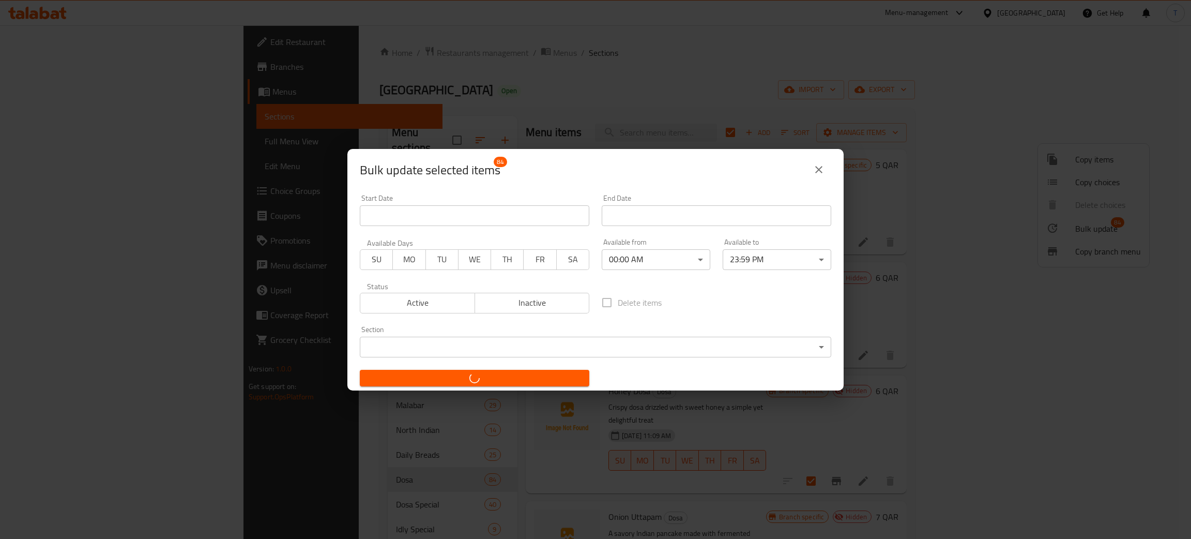
checkbox input "false"
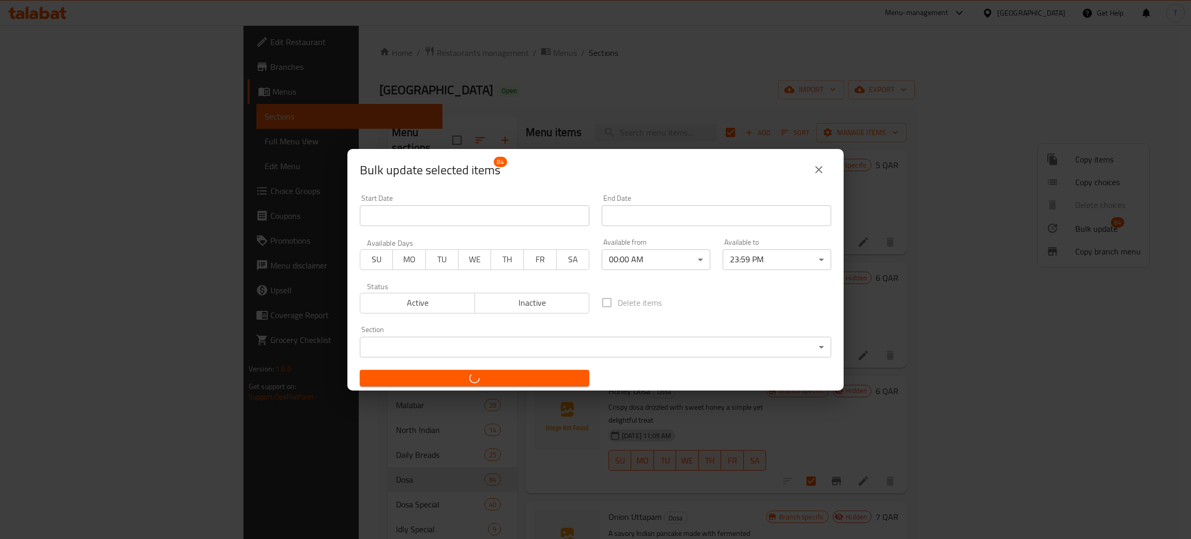
checkbox input "false"
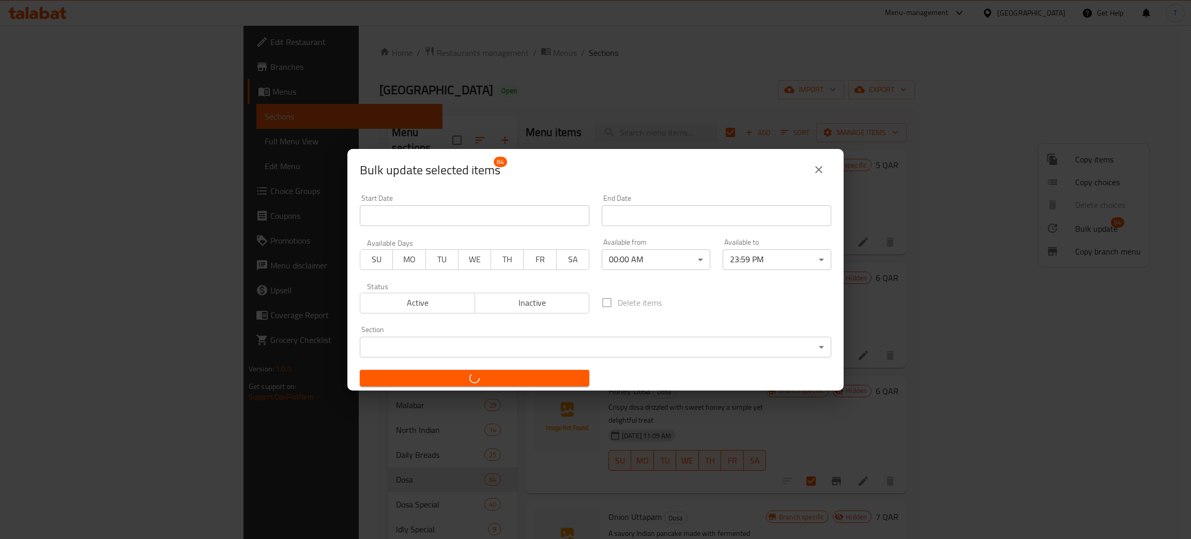
checkbox input "false"
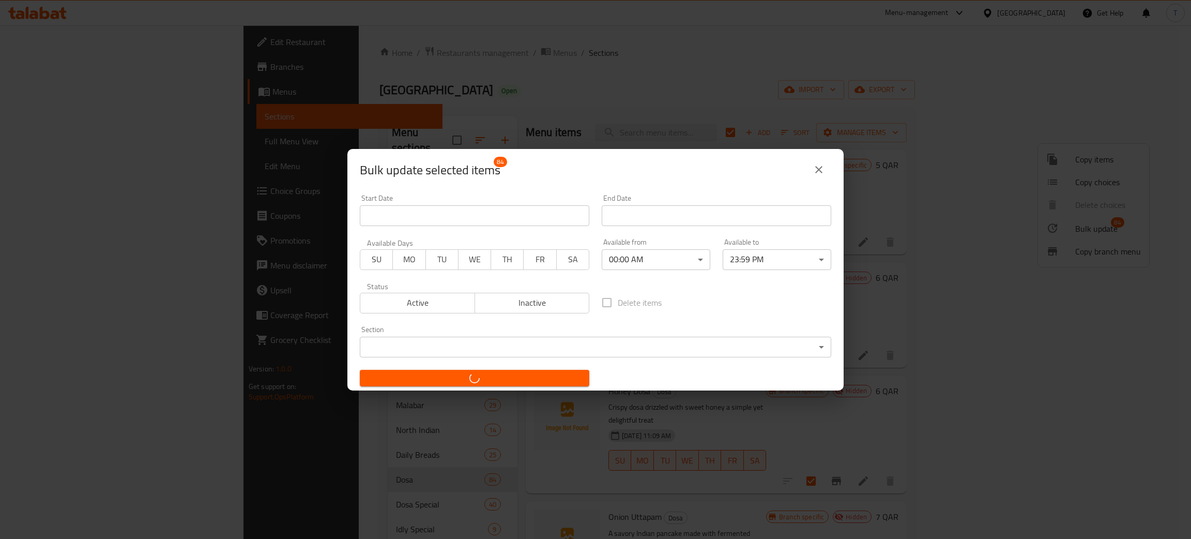
checkbox input "false"
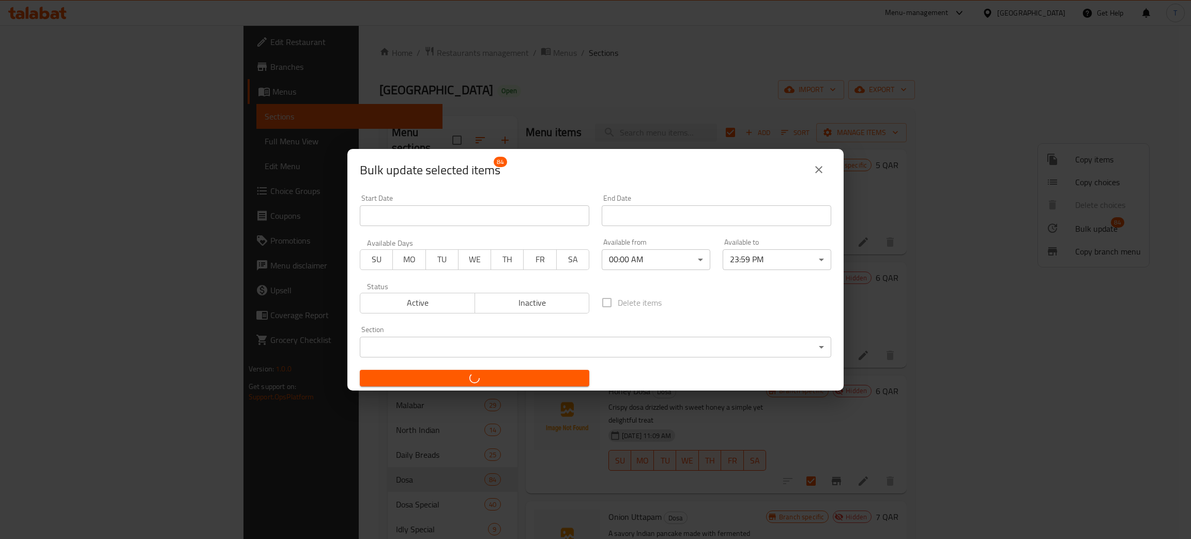
checkbox input "false"
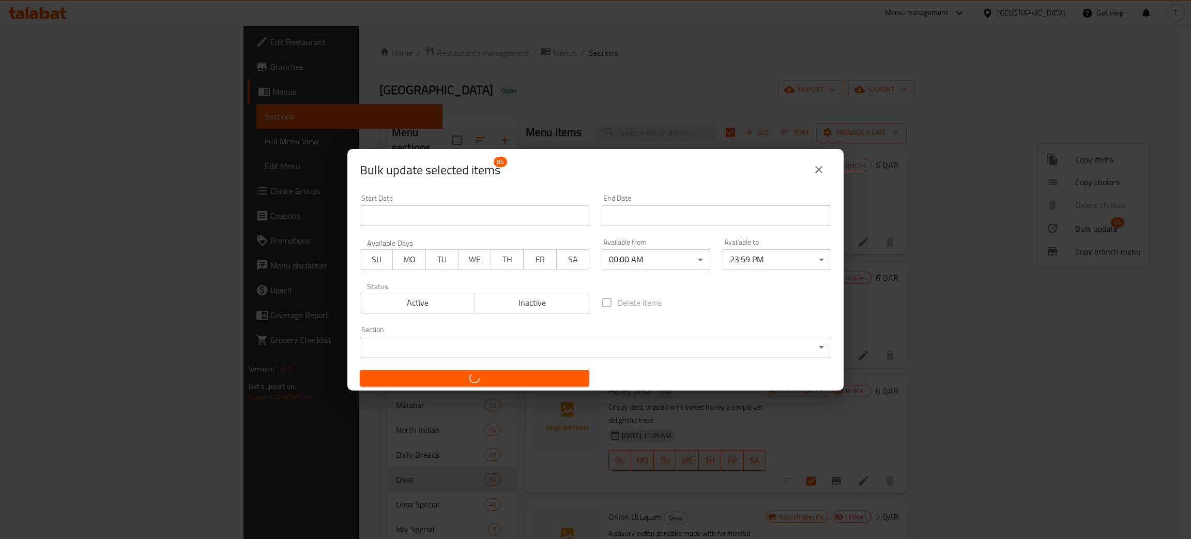
checkbox input "false"
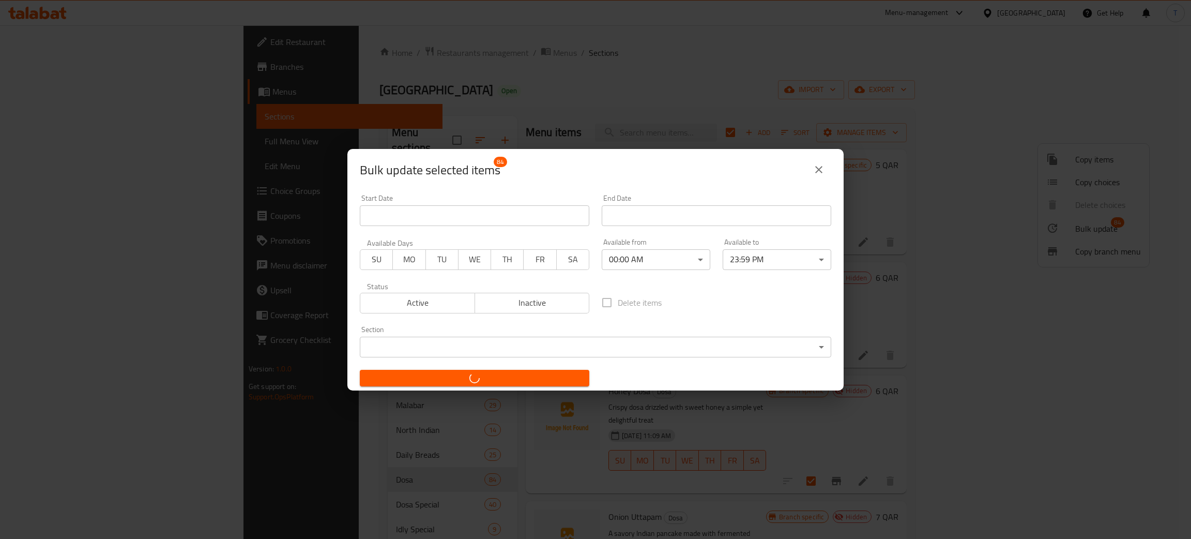
checkbox input "false"
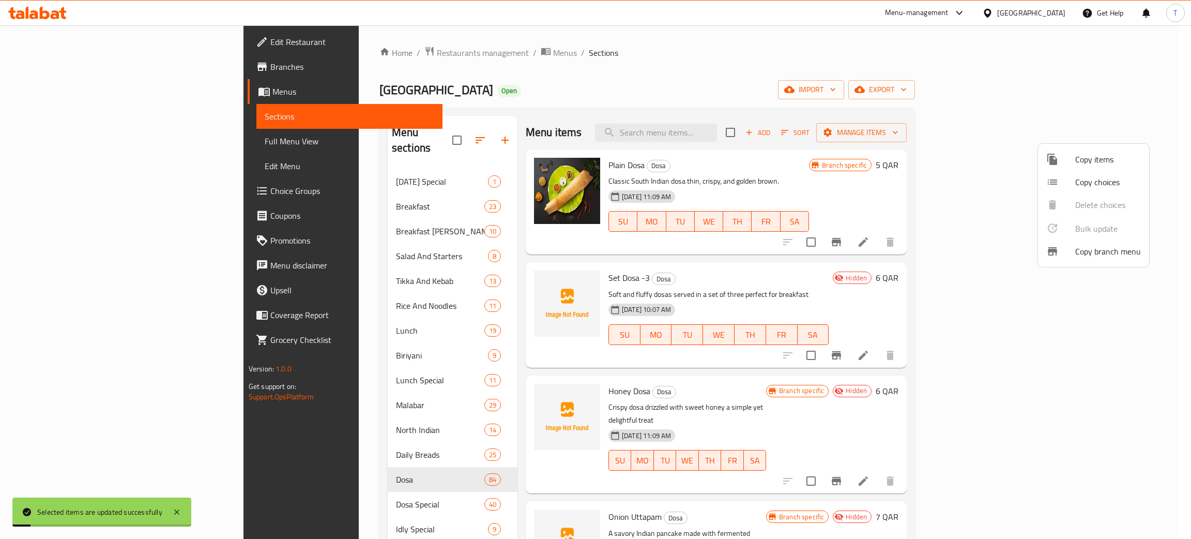
click at [318, 188] on div at bounding box center [595, 269] width 1191 height 539
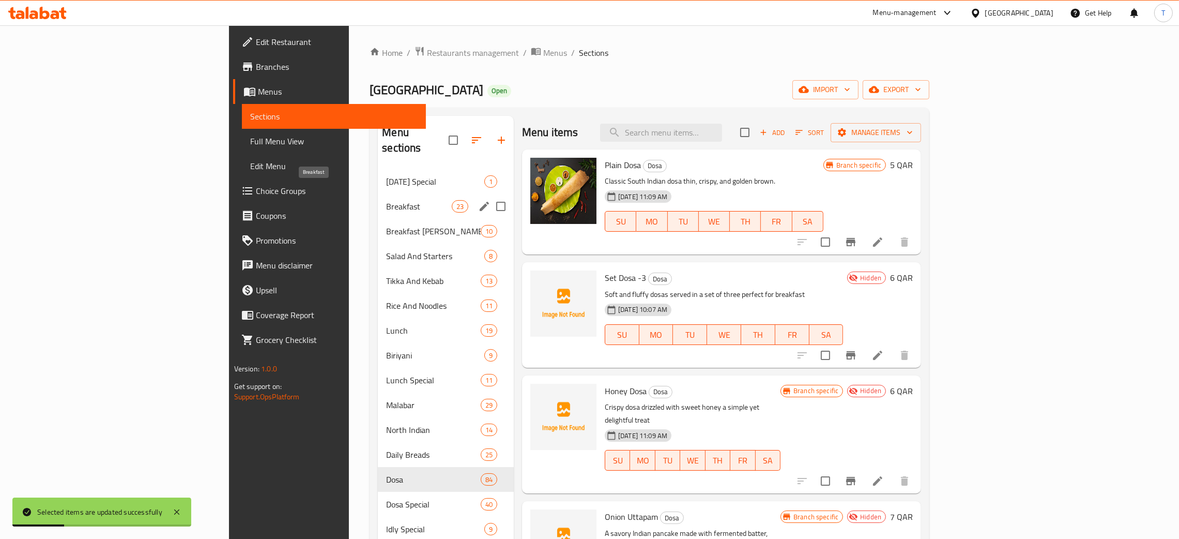
click at [386, 200] on span "Breakfast" at bounding box center [418, 206] width 65 height 12
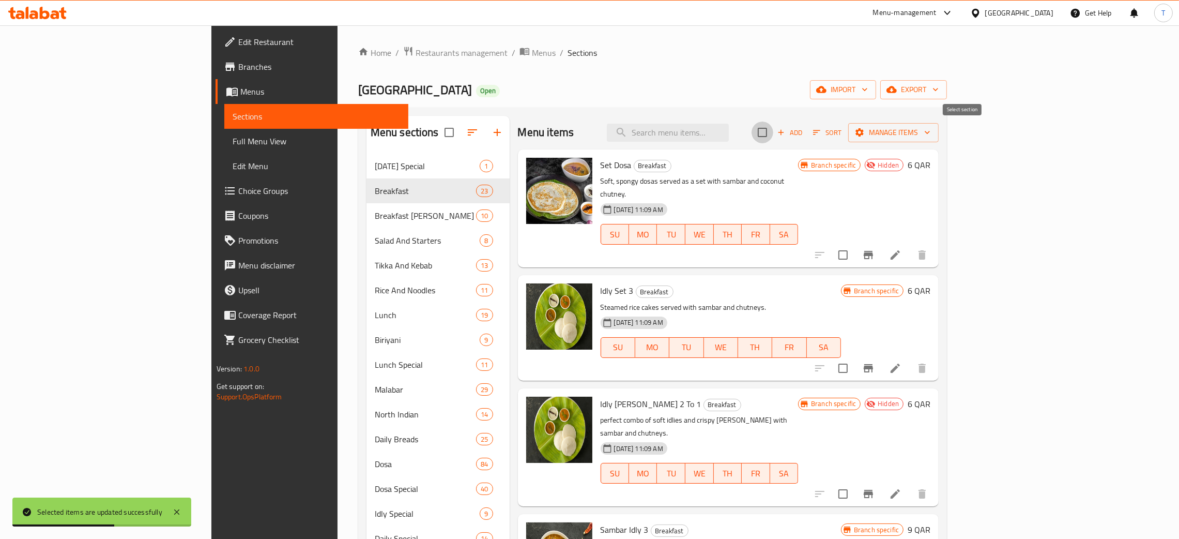
click at [773, 131] on input "checkbox" at bounding box center [763, 132] width 22 height 22
click at [931, 134] on span "Manage items" at bounding box center [894, 132] width 74 height 13
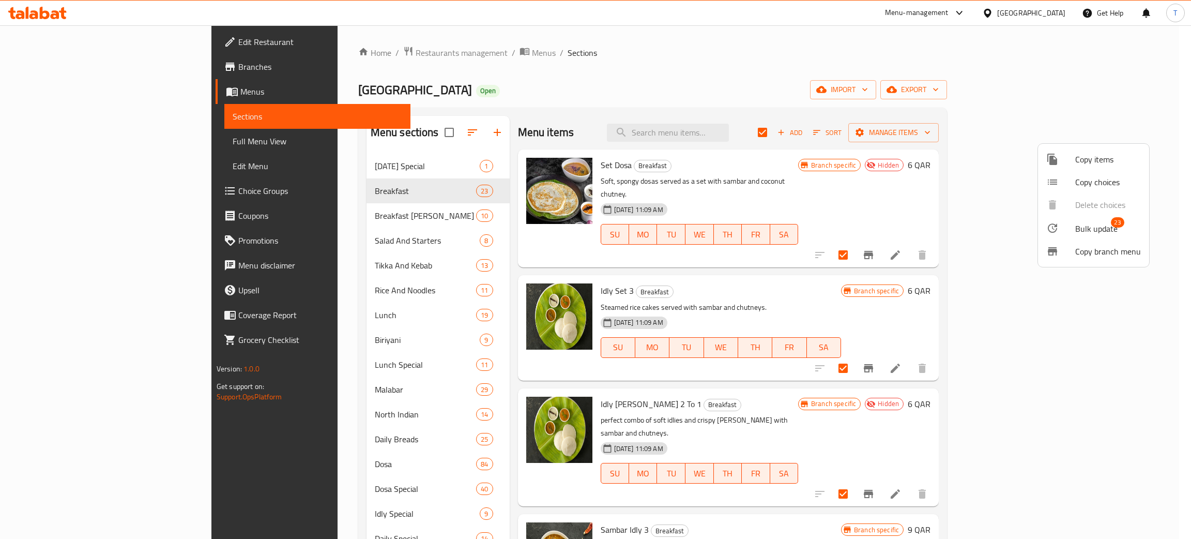
click at [1116, 233] on span "Bulk update" at bounding box center [1096, 228] width 42 height 12
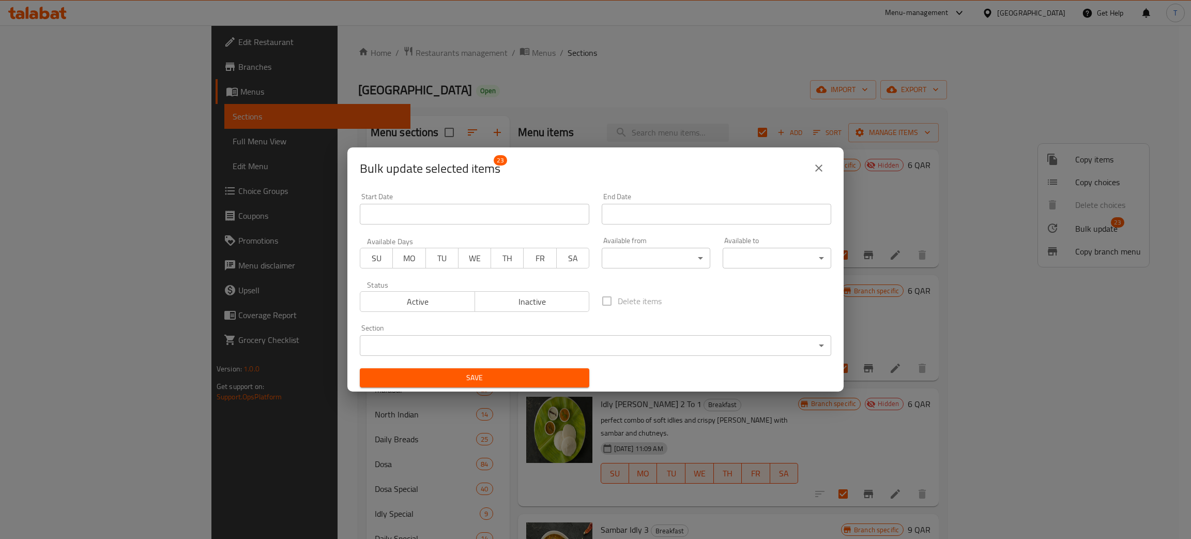
click at [628, 260] on body "​ Menu-management [GEOGRAPHIC_DATA] Get Help T Edit Restaurant Branches Menus S…" at bounding box center [595, 281] width 1191 height 513
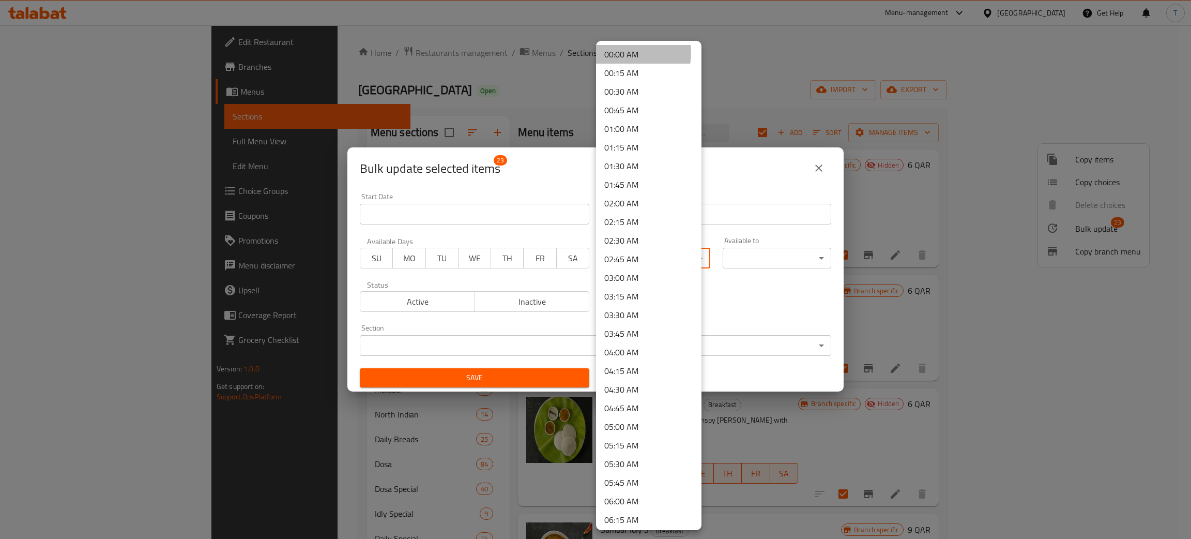
click at [625, 53] on li "00:00 AM" at bounding box center [648, 54] width 105 height 19
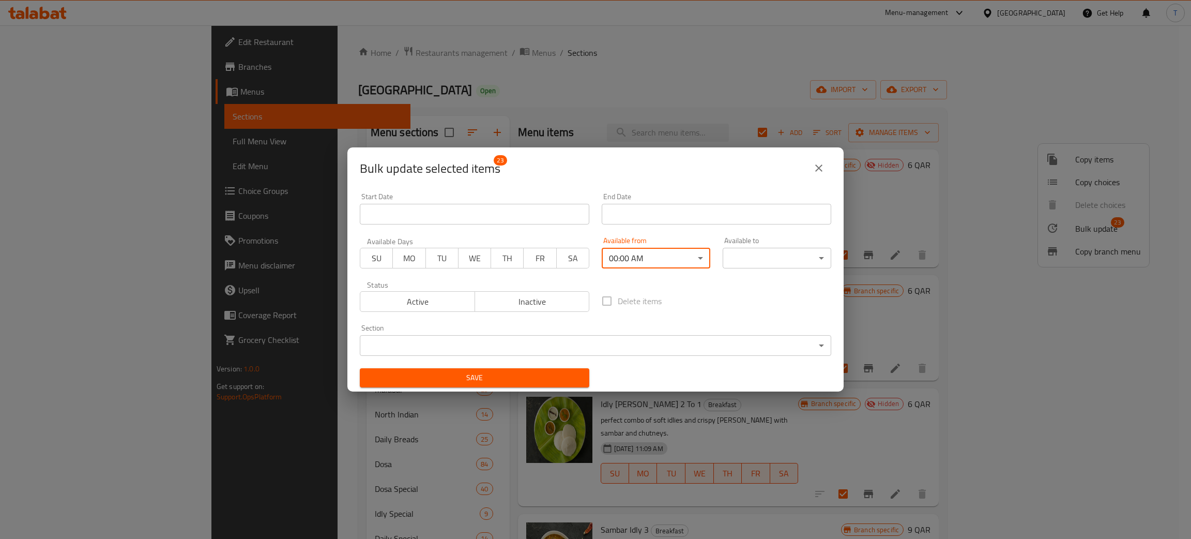
click at [753, 261] on body "​ Menu-management [GEOGRAPHIC_DATA] Get Help T Edit Restaurant Branches Menus S…" at bounding box center [595, 281] width 1191 height 513
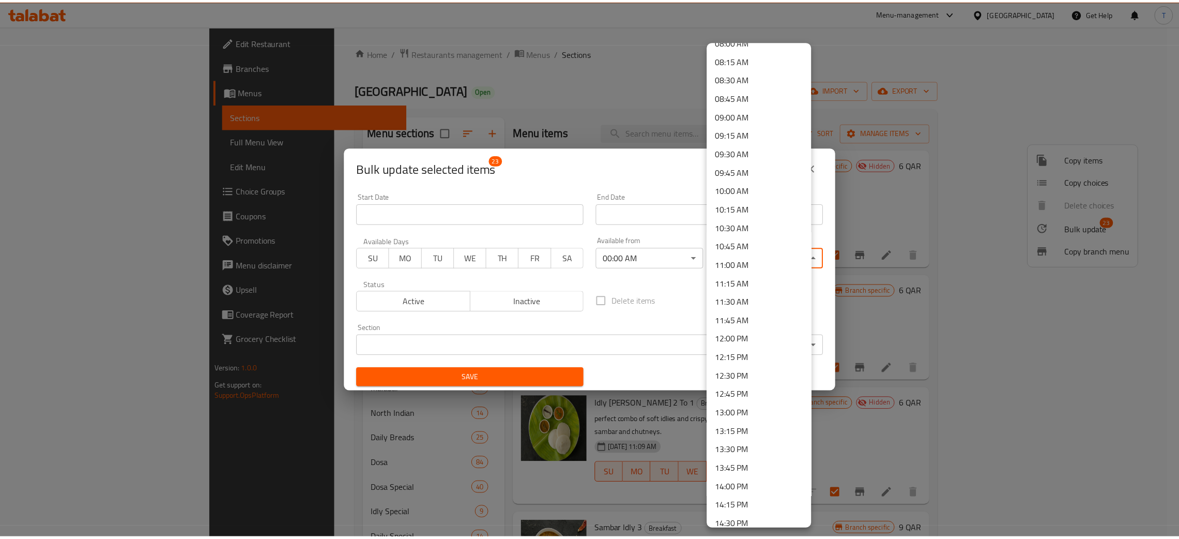
scroll to position [1323, 0]
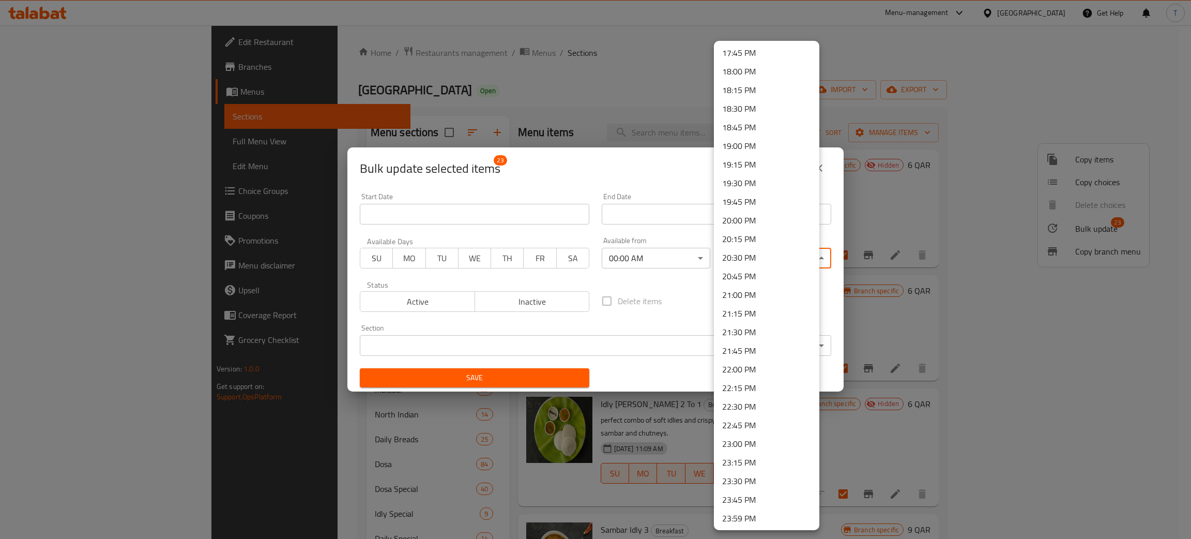
click at [742, 511] on li "23:59 PM" at bounding box center [766, 518] width 105 height 19
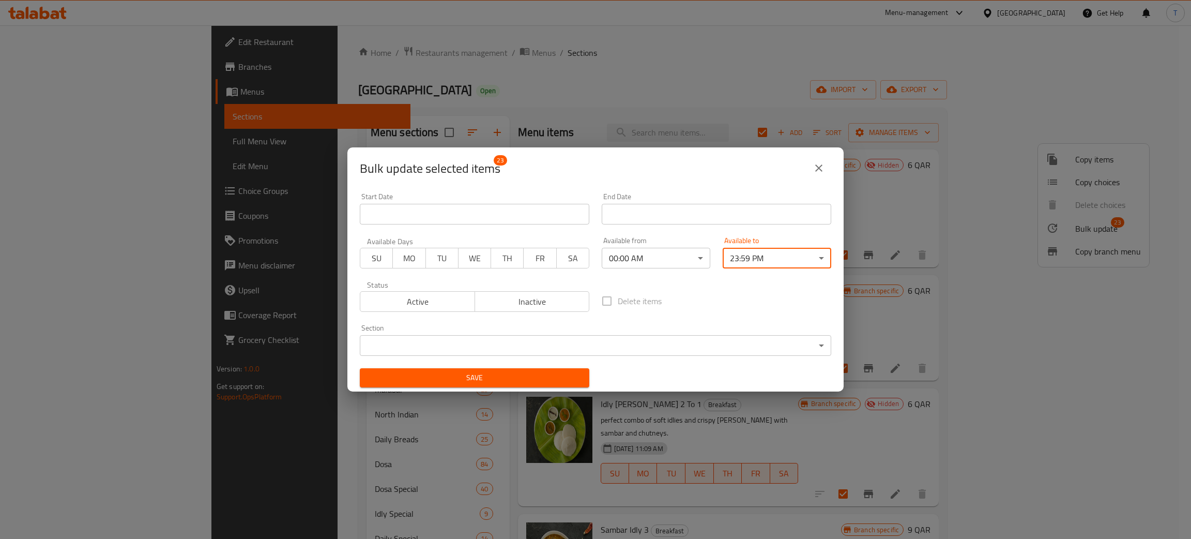
click at [493, 379] on span "Save" at bounding box center [474, 377] width 213 height 13
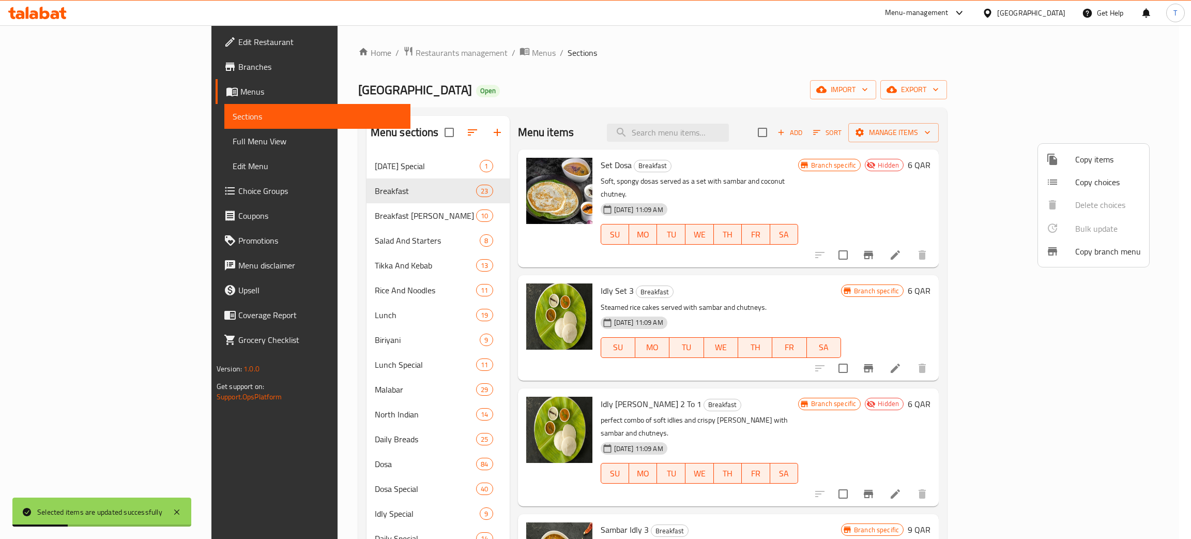
click at [320, 216] on div at bounding box center [595, 269] width 1191 height 539
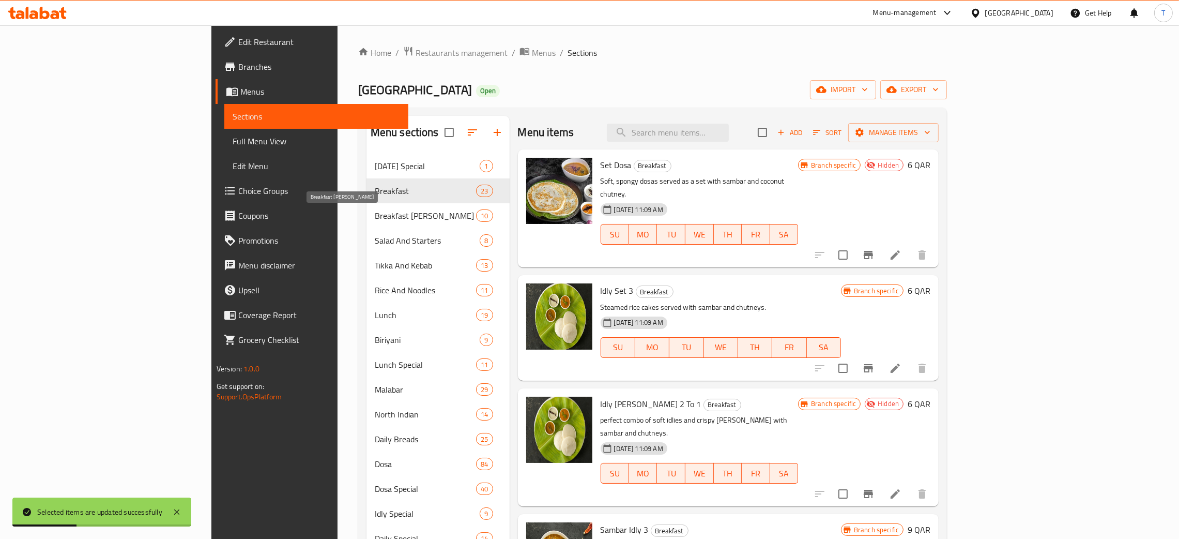
click at [375, 216] on span "Breakfast [PERSON_NAME]" at bounding box center [426, 215] width 102 height 12
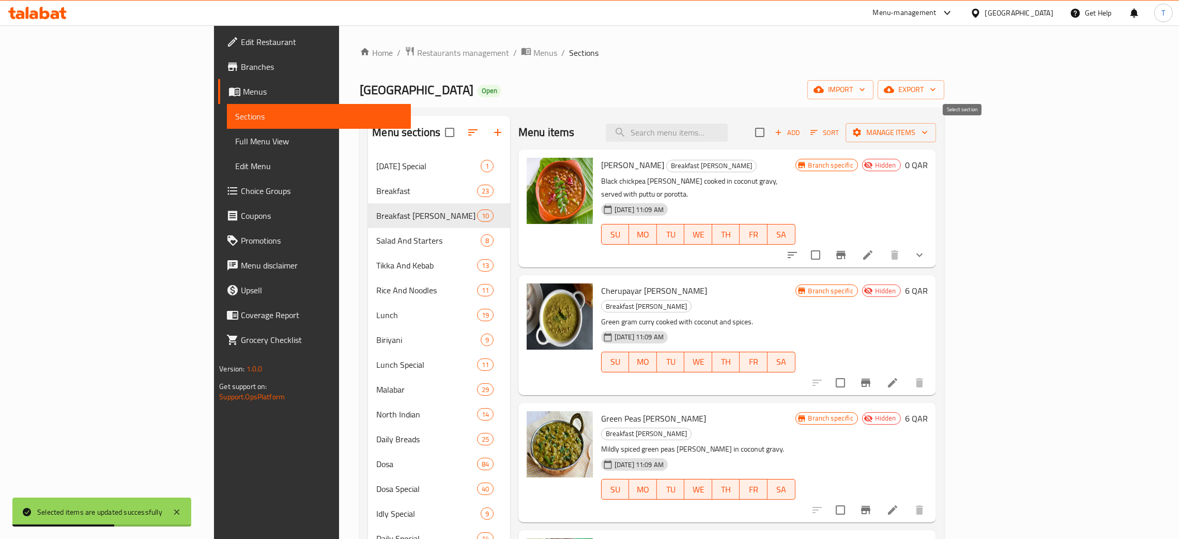
click at [771, 138] on input "checkbox" at bounding box center [760, 132] width 22 height 22
click at [928, 130] on span "Manage items" at bounding box center [891, 132] width 74 height 13
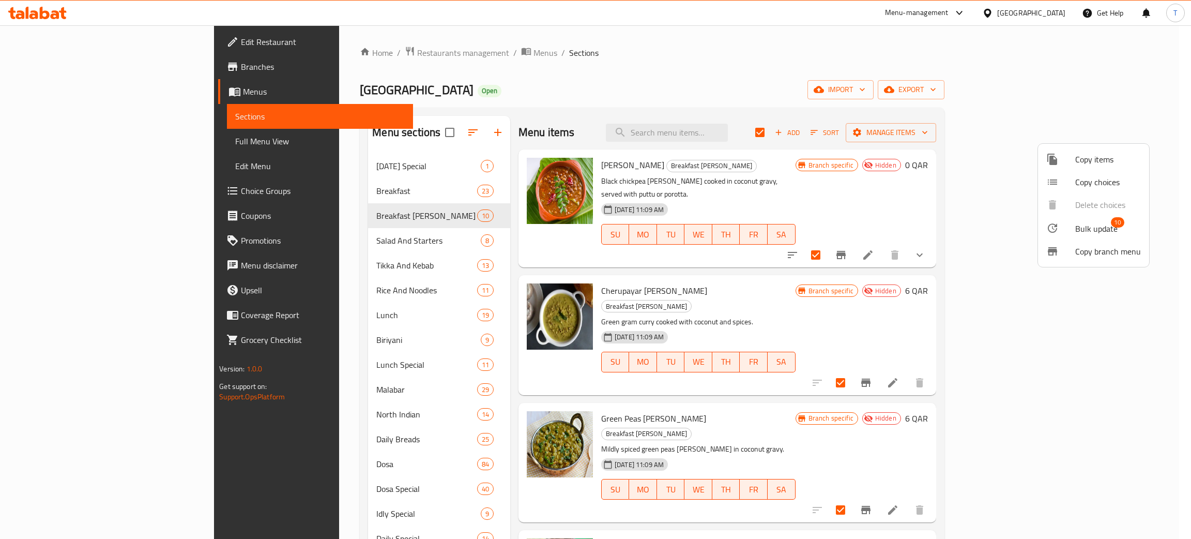
click at [1088, 226] on span "Bulk update" at bounding box center [1096, 228] width 42 height 12
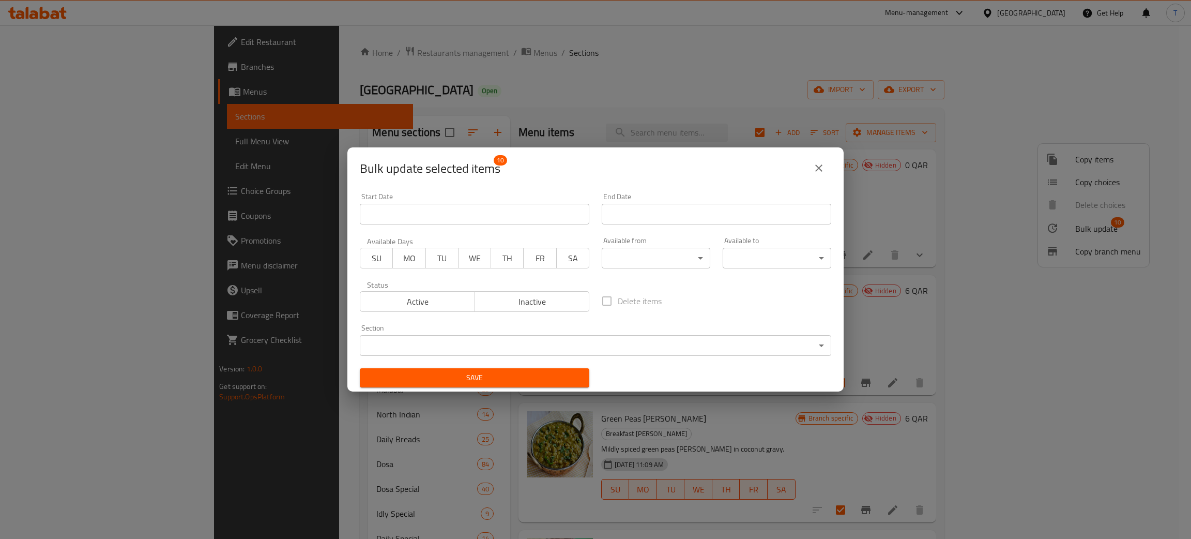
click at [446, 222] on input "Start Date" at bounding box center [475, 214] width 230 height 21
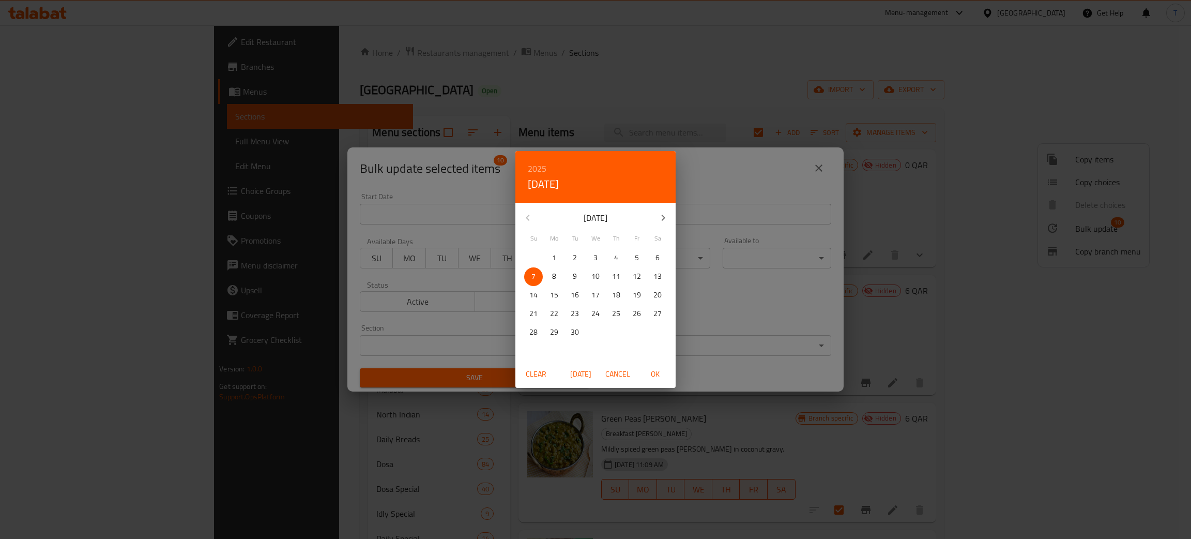
click at [801, 223] on div "2025 Sun, Sep [DATE] Mo Tu We Th Fr Sa 31 1 2 3 4 5 6 7 8 9 10 11 12 13 14 15 1…" at bounding box center [595, 269] width 1191 height 539
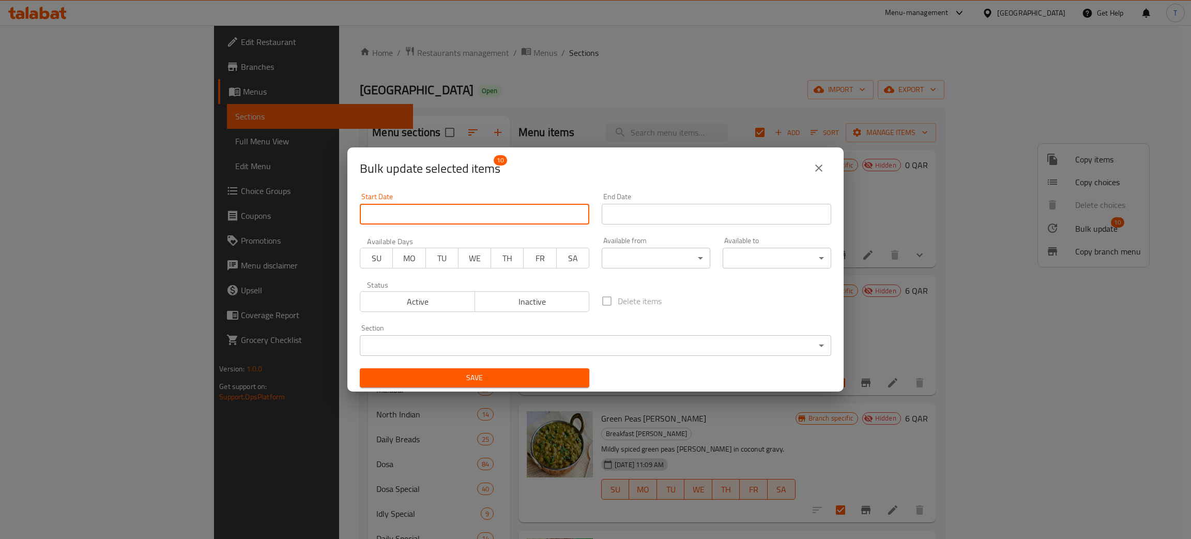
click at [641, 256] on body "​ Menu-management [GEOGRAPHIC_DATA] Get Help T Edit Restaurant Branches Menus S…" at bounding box center [595, 281] width 1191 height 513
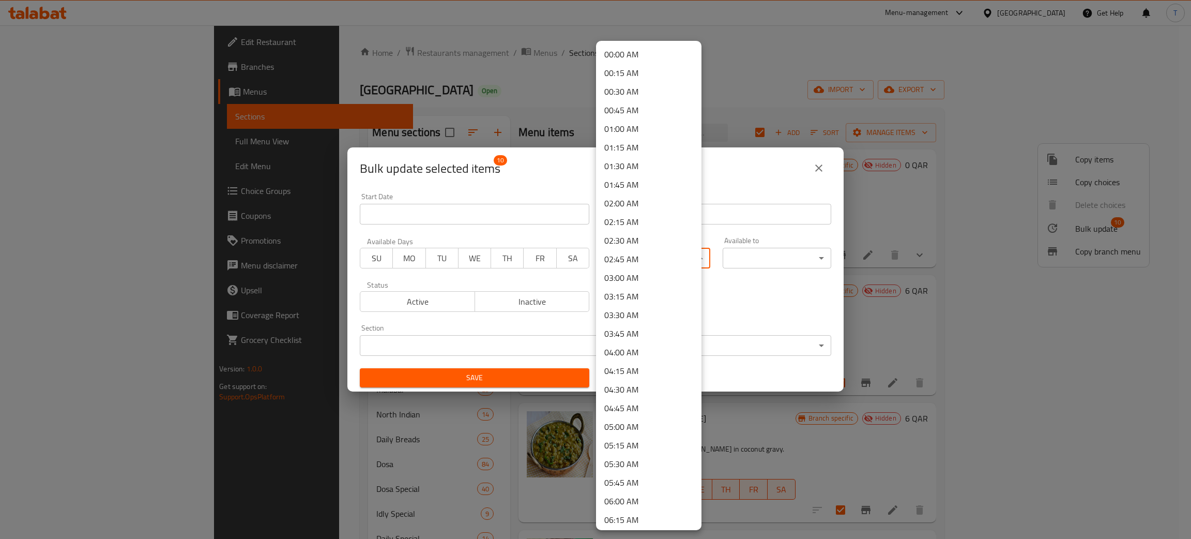
click at [632, 48] on li "00:00 AM" at bounding box center [648, 54] width 105 height 19
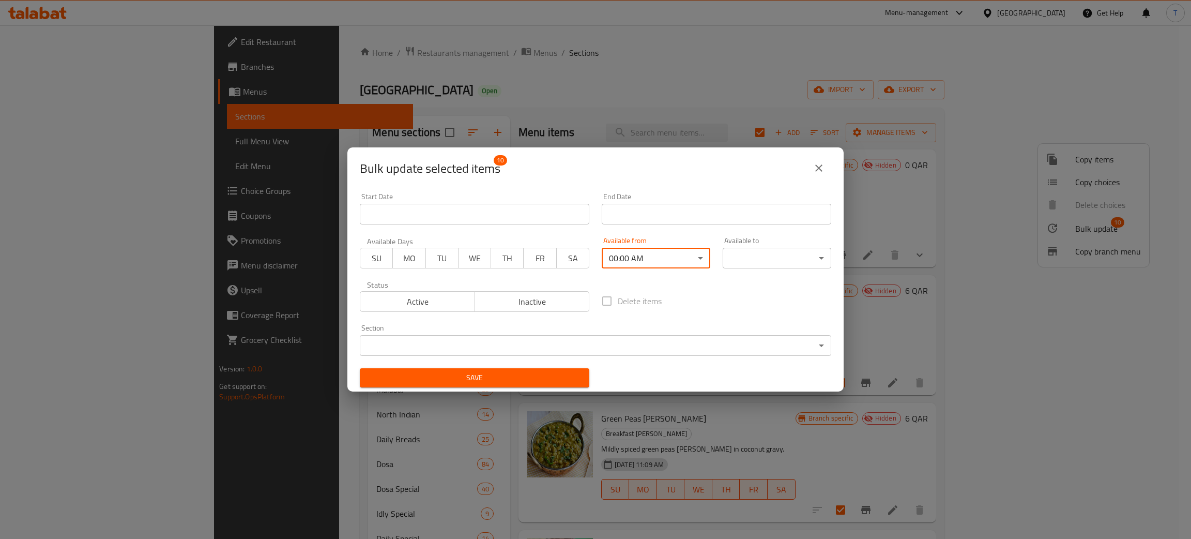
click at [755, 250] on body "​ Menu-management [GEOGRAPHIC_DATA] Get Help T Edit Restaurant Branches Menus S…" at bounding box center [595, 281] width 1191 height 513
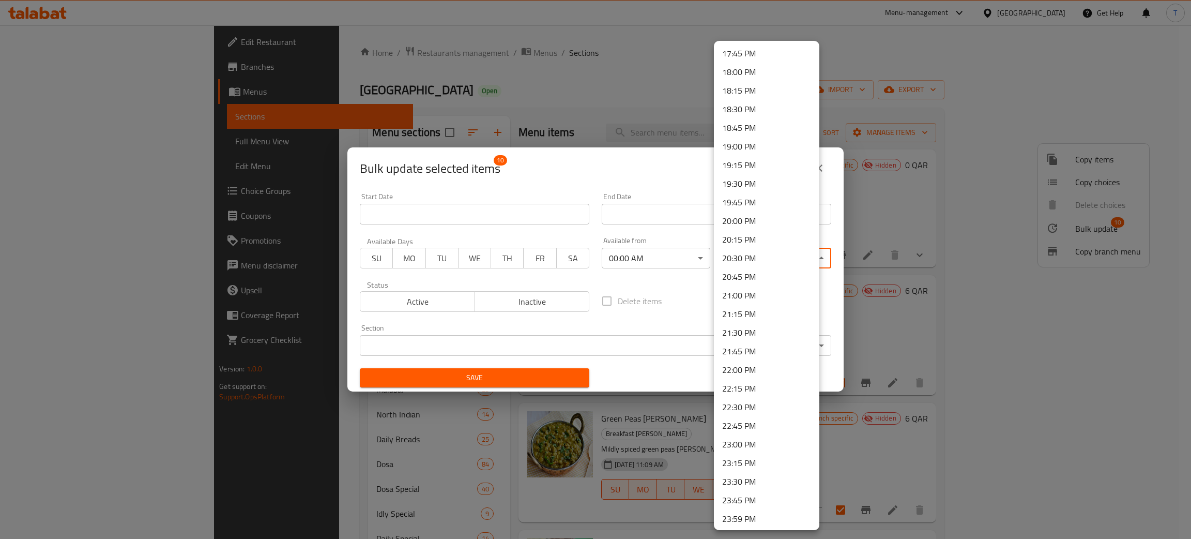
scroll to position [1323, 0]
click at [754, 513] on li "23:59 PM" at bounding box center [766, 518] width 105 height 19
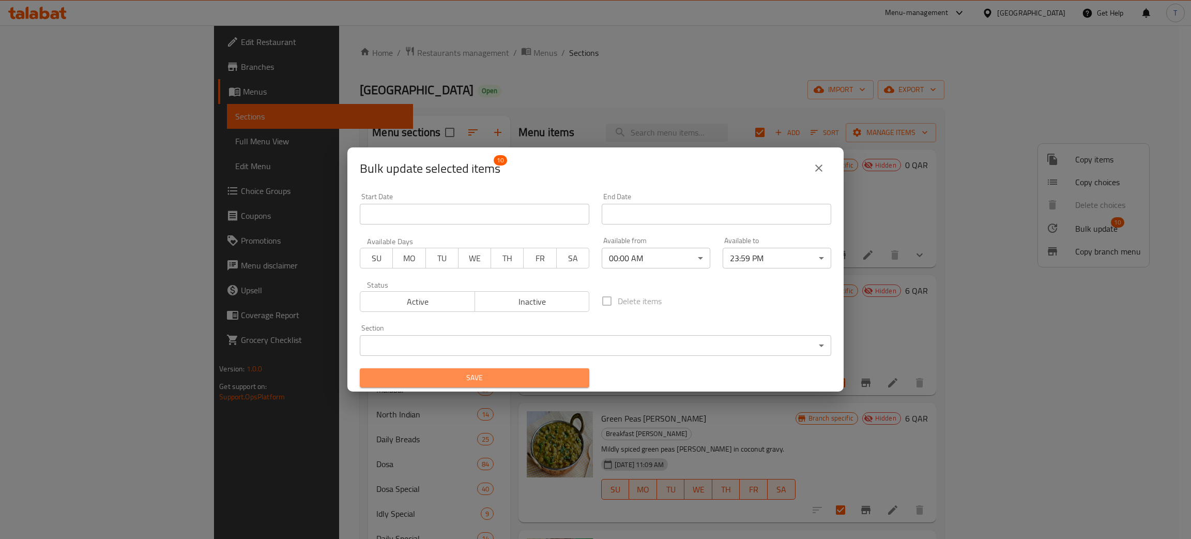
click at [493, 383] on span "Save" at bounding box center [474, 377] width 213 height 13
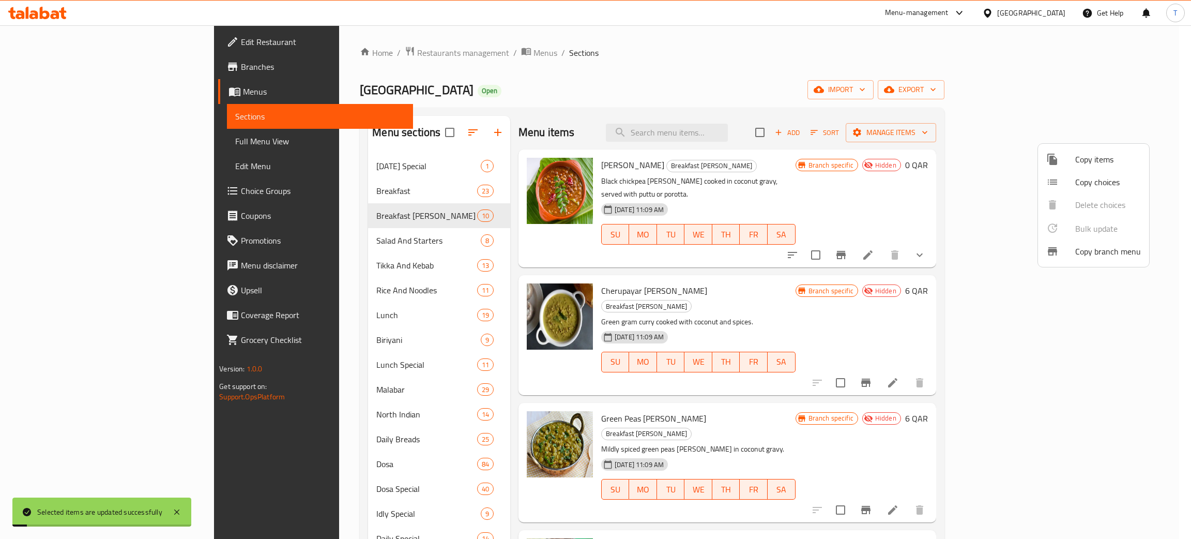
click at [576, 89] on div at bounding box center [595, 269] width 1191 height 539
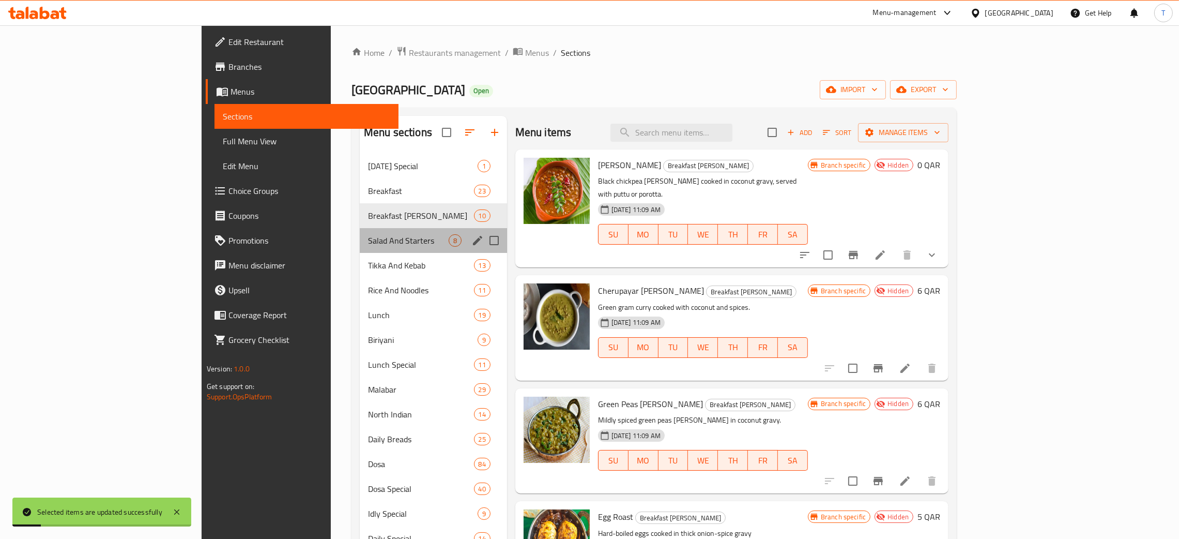
click at [360, 250] on div "Salad And Starters 8" at bounding box center [433, 240] width 147 height 25
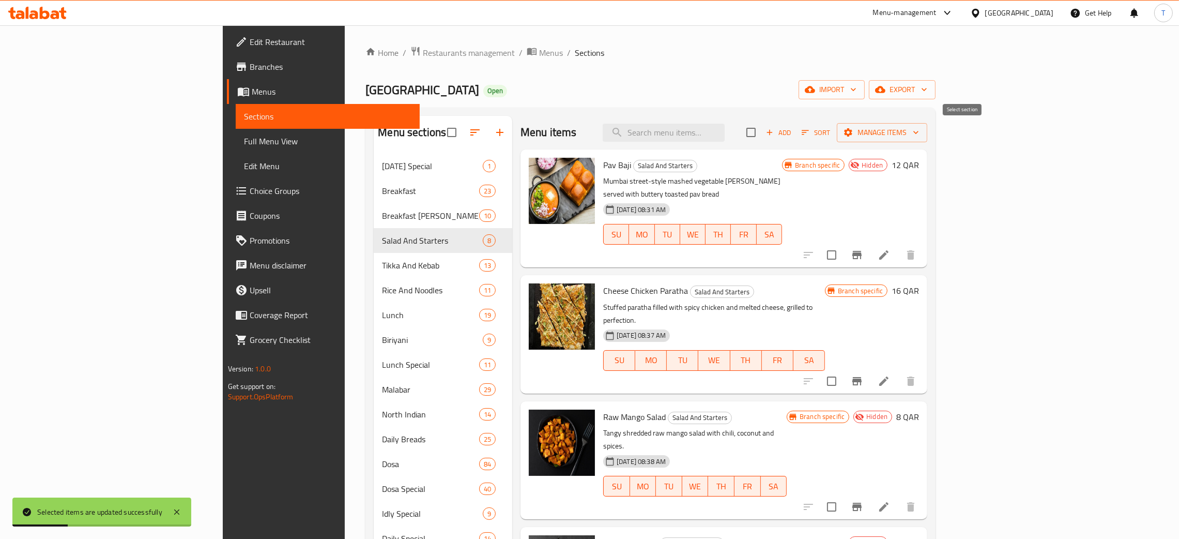
click at [762, 130] on input "checkbox" at bounding box center [751, 132] width 22 height 22
click at [919, 132] on span "Manage items" at bounding box center [882, 132] width 74 height 13
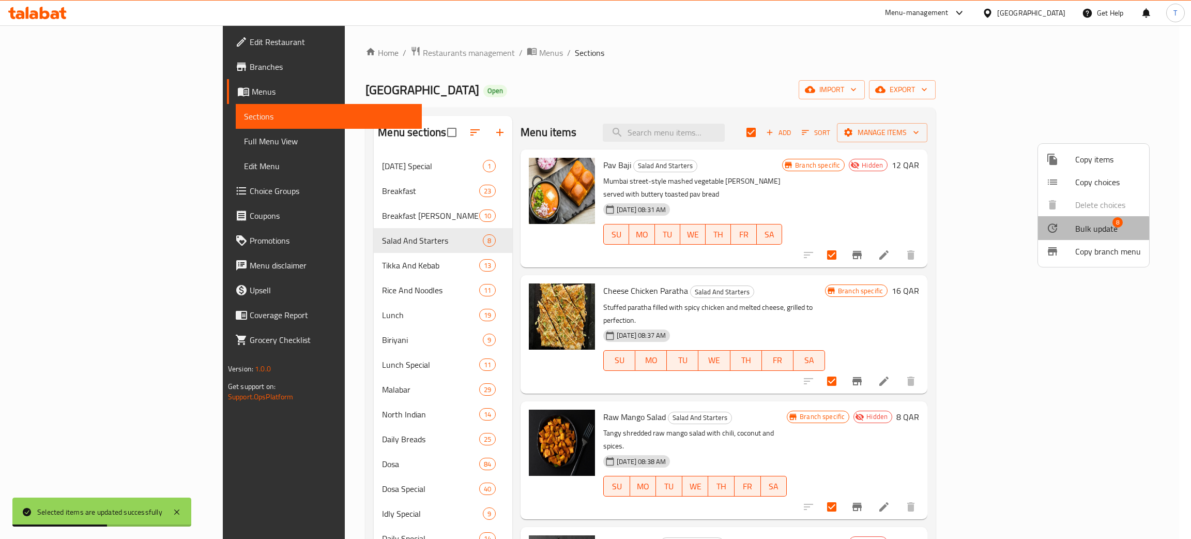
click at [1079, 232] on span "Bulk update" at bounding box center [1096, 228] width 42 height 12
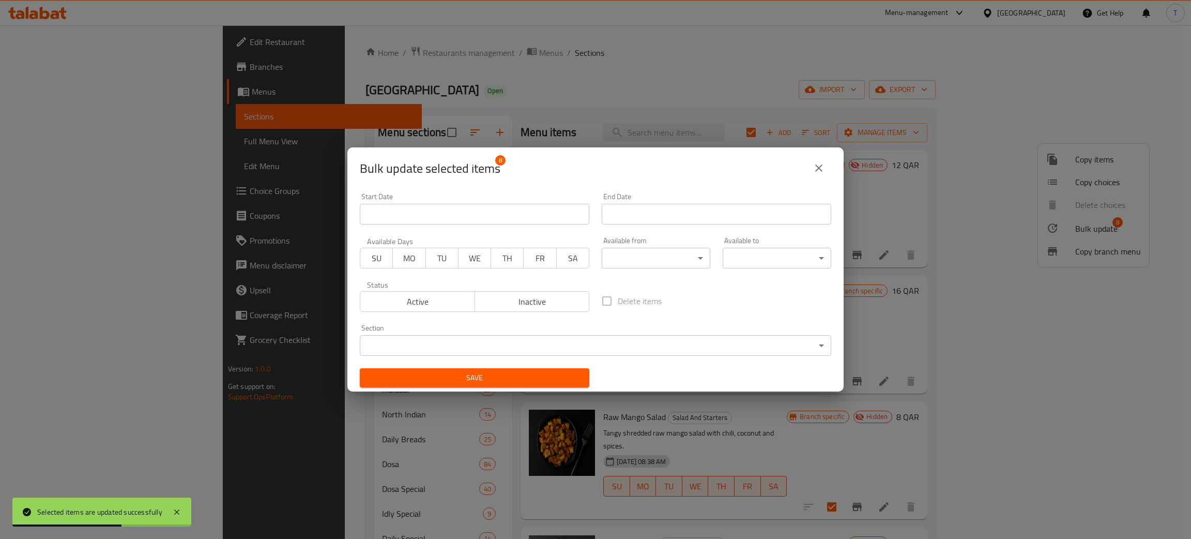
click at [648, 254] on body "Selected items are updated successfully ​ Menu-management [GEOGRAPHIC_DATA] Get…" at bounding box center [595, 281] width 1191 height 513
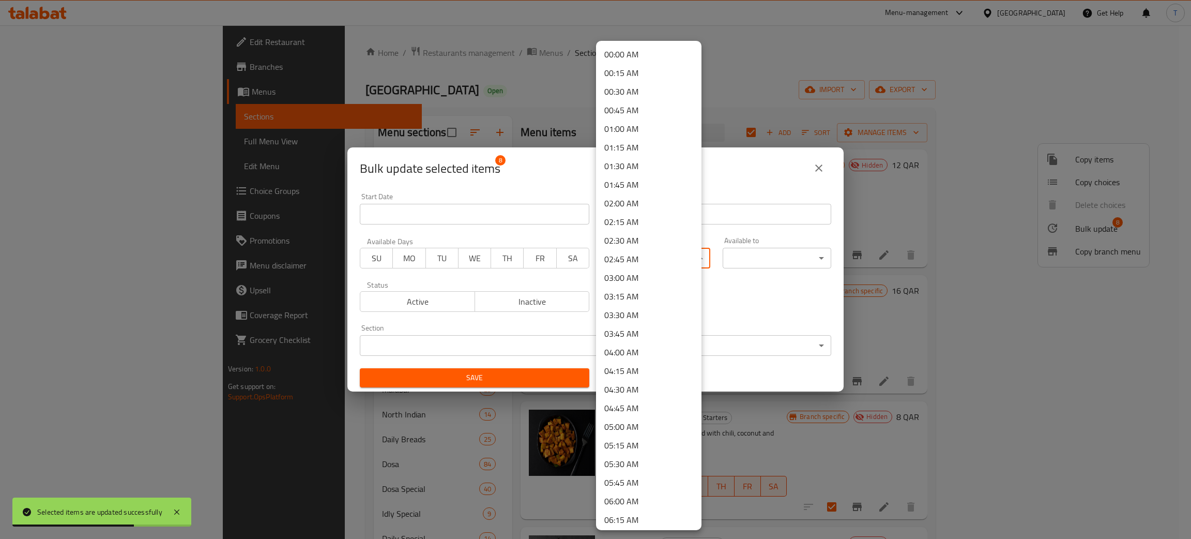
click at [634, 55] on li "00:00 AM" at bounding box center [648, 54] width 105 height 19
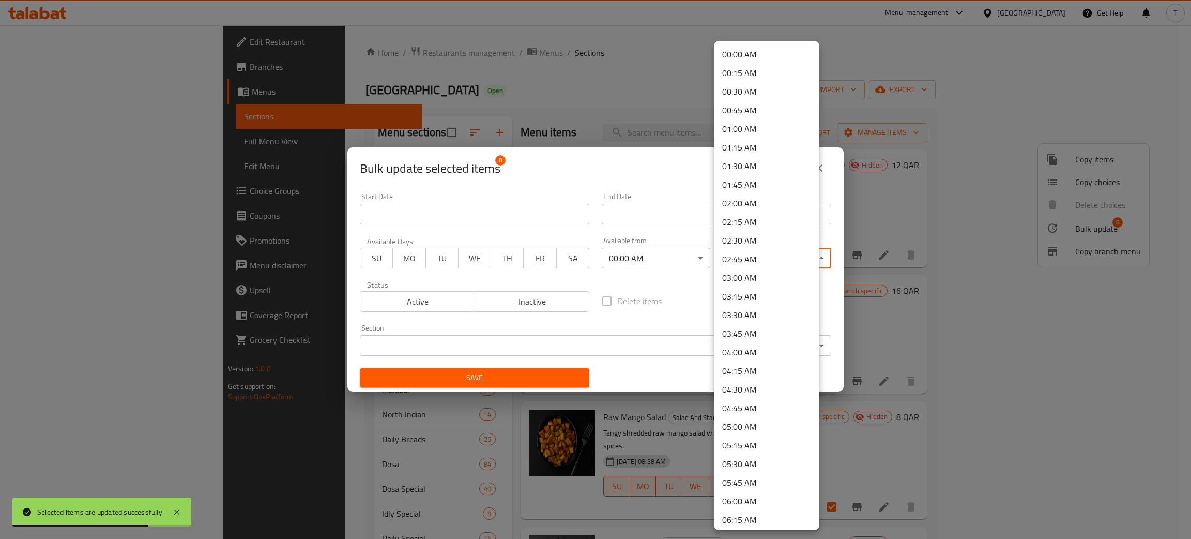
click at [747, 263] on body "Selected items are updated successfully ​ Menu-management [GEOGRAPHIC_DATA] Get…" at bounding box center [595, 281] width 1191 height 513
click at [760, 521] on li "23:59 PM" at bounding box center [766, 518] width 105 height 19
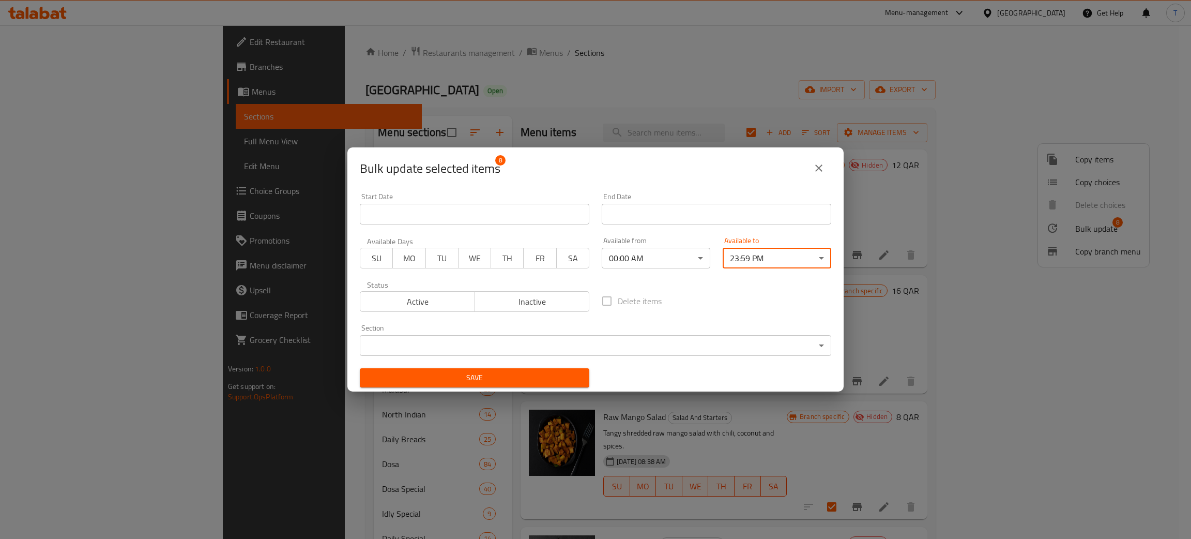
click at [526, 369] on button "Save" at bounding box center [475, 377] width 230 height 19
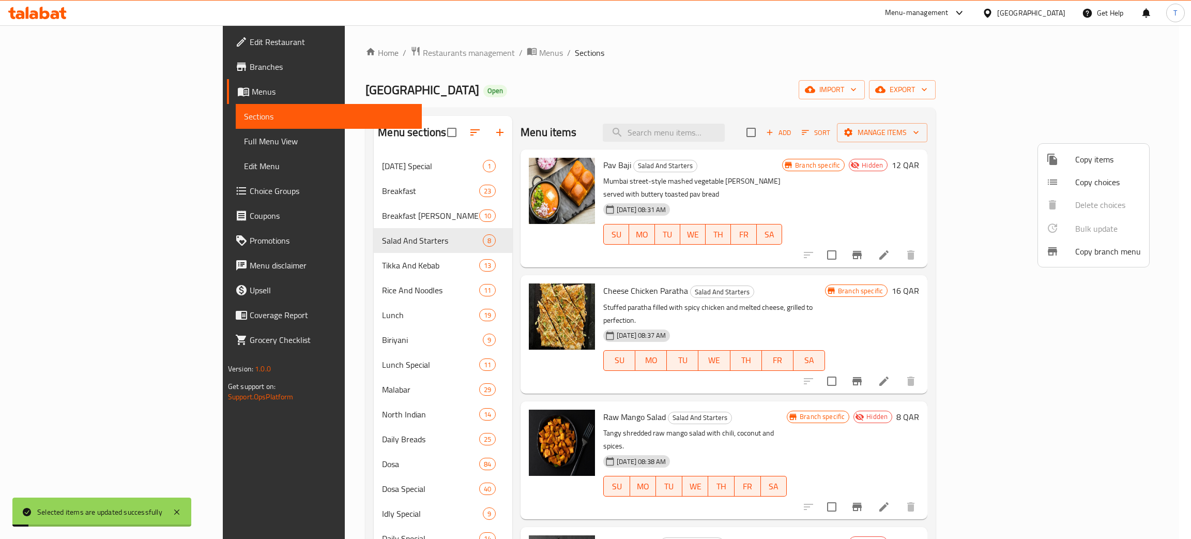
click at [302, 262] on div at bounding box center [595, 269] width 1191 height 539
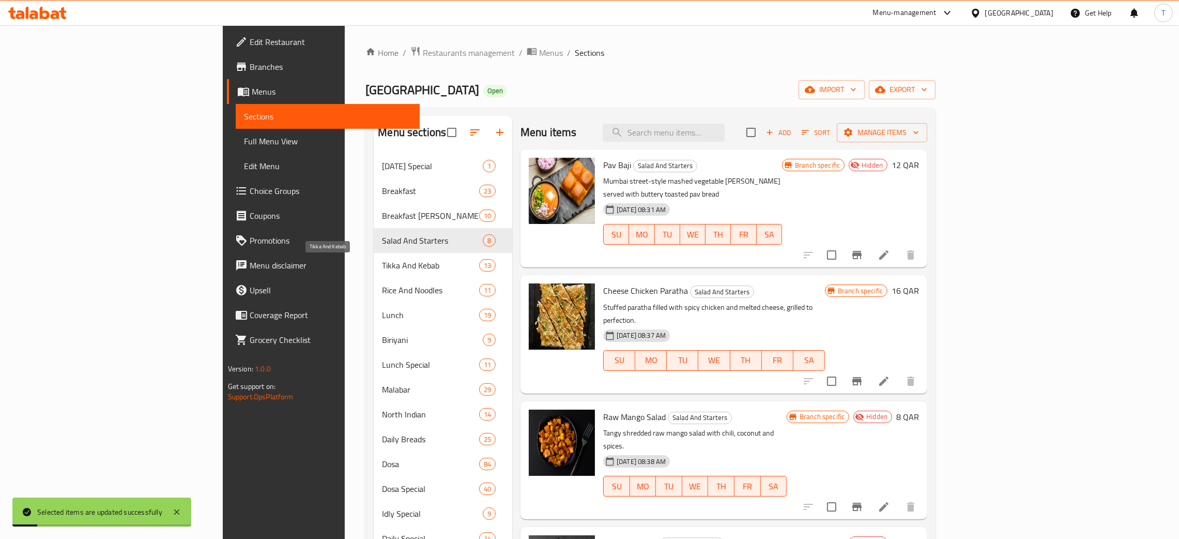
click at [382, 262] on span "Tikka And Kebab" at bounding box center [430, 265] width 97 height 12
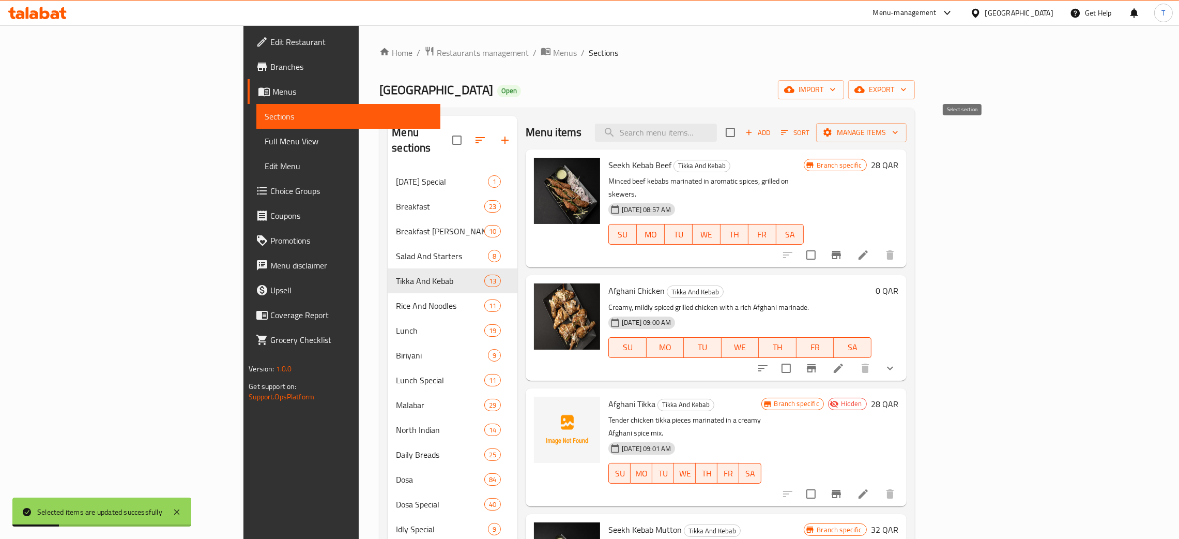
click at [741, 135] on input "checkbox" at bounding box center [731, 132] width 22 height 22
click at [898, 133] on span "Manage items" at bounding box center [862, 132] width 74 height 13
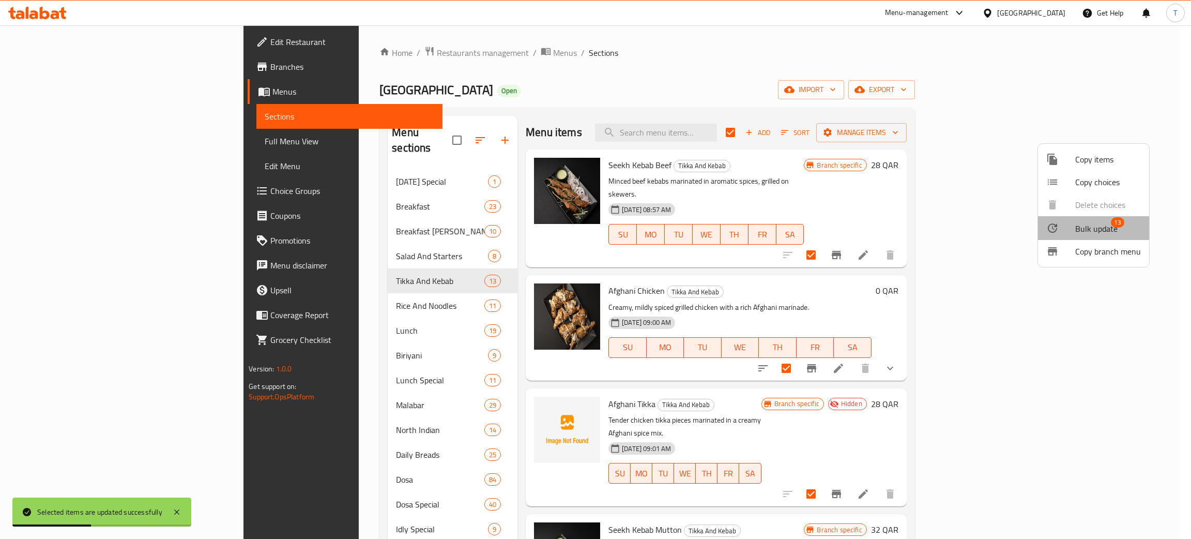
click at [1093, 233] on span "Bulk update" at bounding box center [1096, 228] width 42 height 12
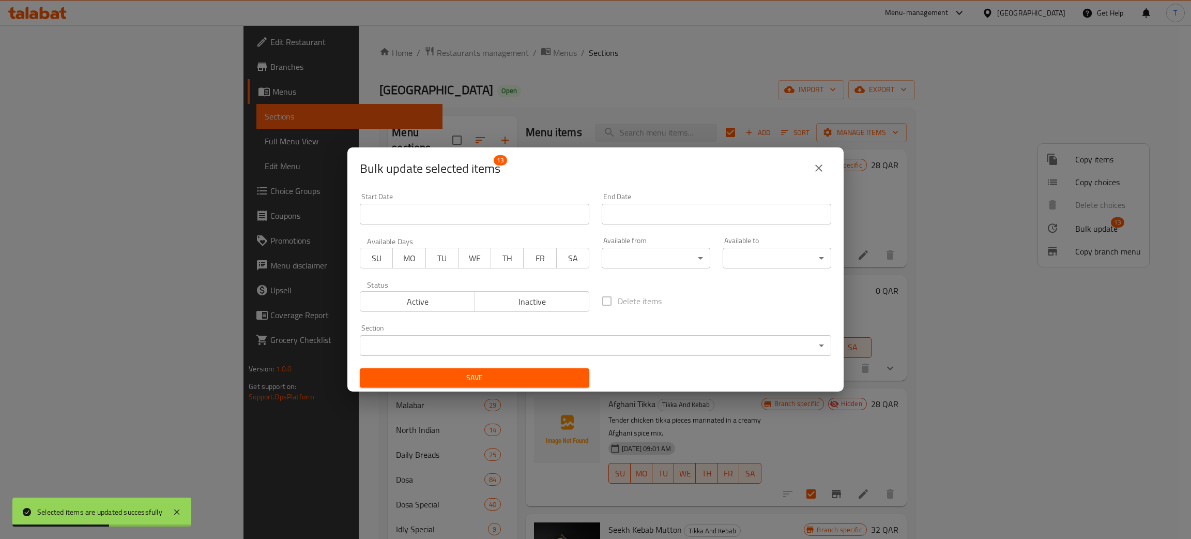
click at [647, 274] on div "Available from ​ ​" at bounding box center [656, 253] width 121 height 44
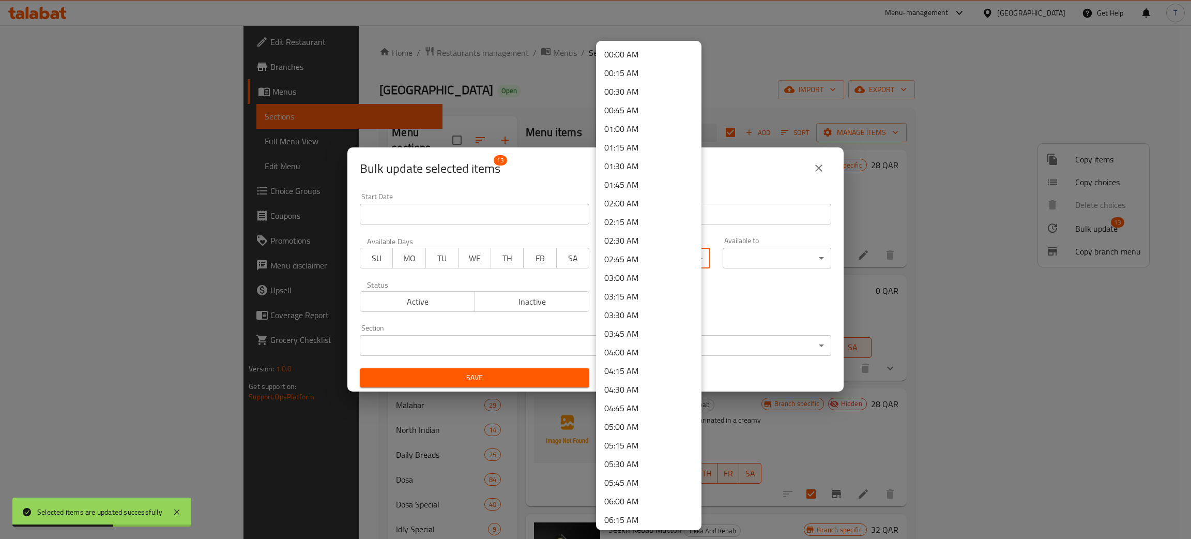
click at [644, 260] on body "Selected items are updated successfully ​ Menu-management [GEOGRAPHIC_DATA] Get…" at bounding box center [595, 281] width 1191 height 513
click at [640, 52] on li "00:00 AM" at bounding box center [648, 54] width 105 height 19
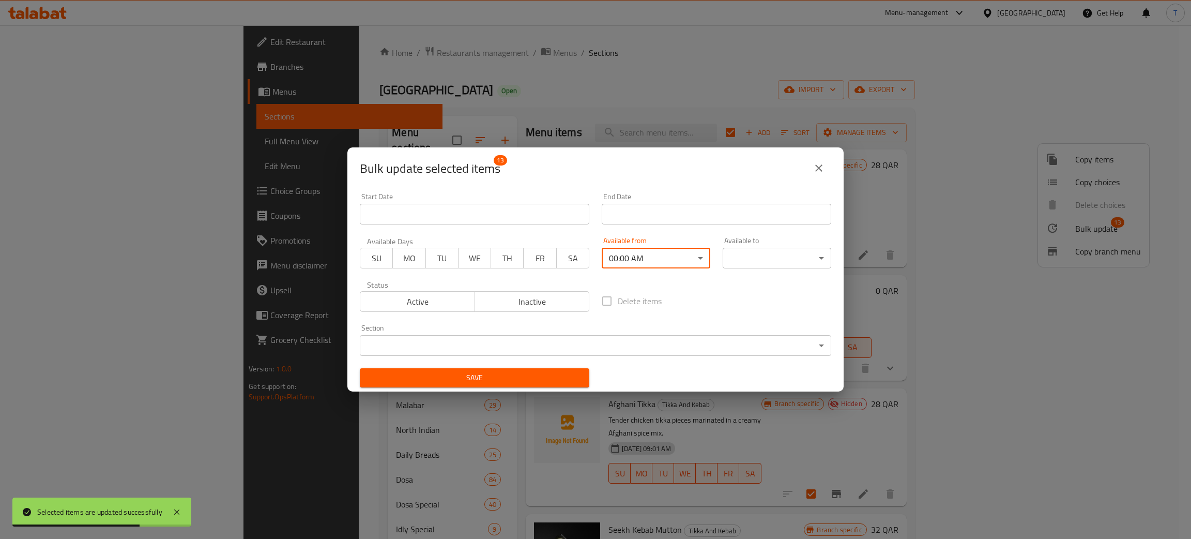
click at [769, 251] on body "Selected items are updated successfully ​ Menu-management [GEOGRAPHIC_DATA] Get…" at bounding box center [595, 281] width 1191 height 513
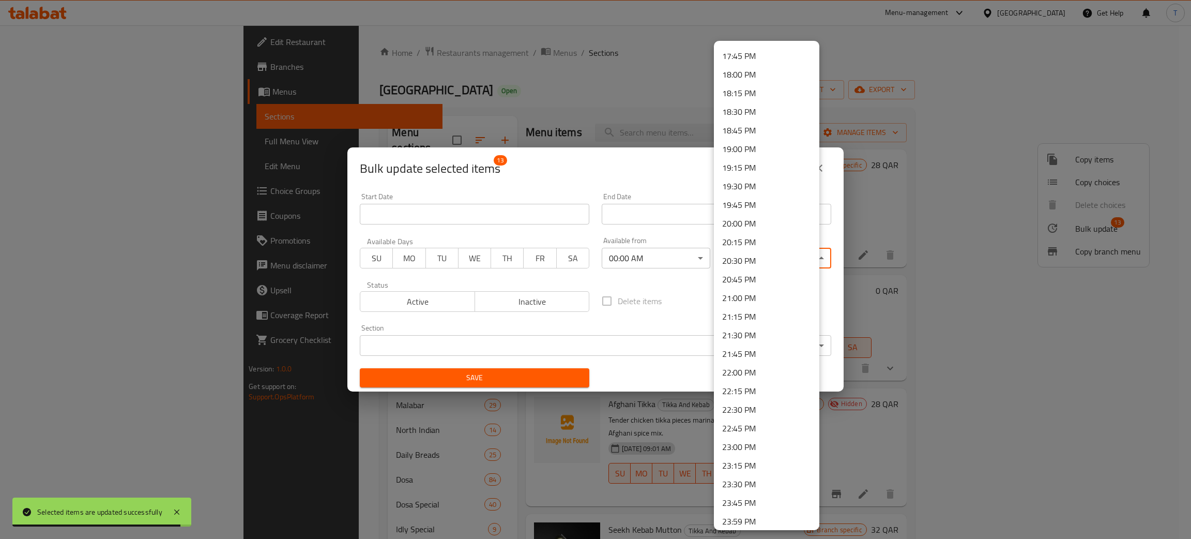
scroll to position [1323, 0]
click at [762, 511] on li "23:59 PM" at bounding box center [766, 518] width 105 height 19
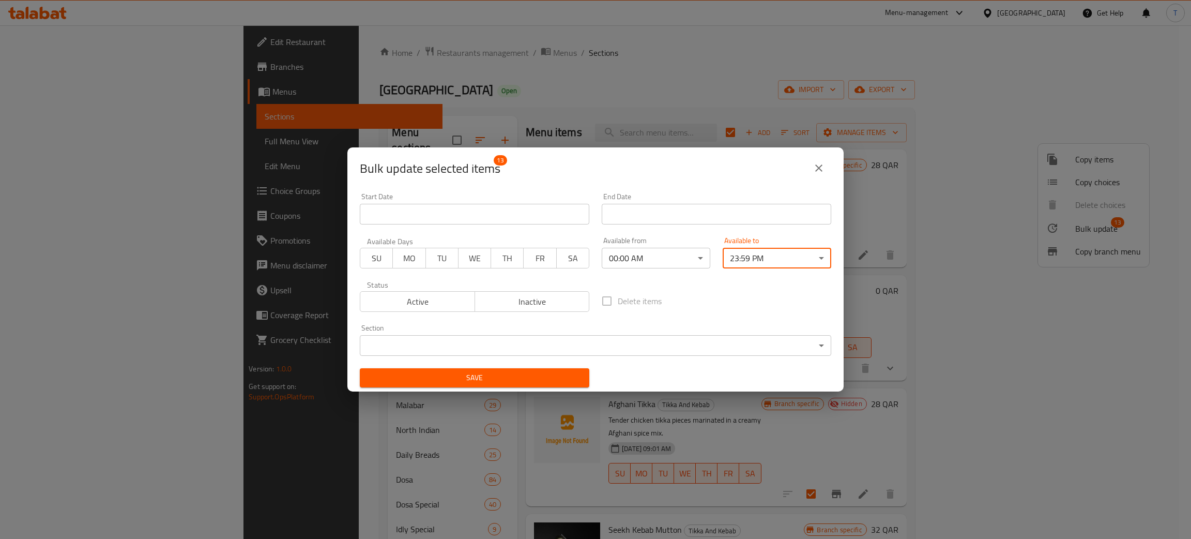
click at [700, 296] on div "Delete items" at bounding box center [717, 301] width 242 height 34
click at [516, 378] on span "Save" at bounding box center [474, 377] width 213 height 13
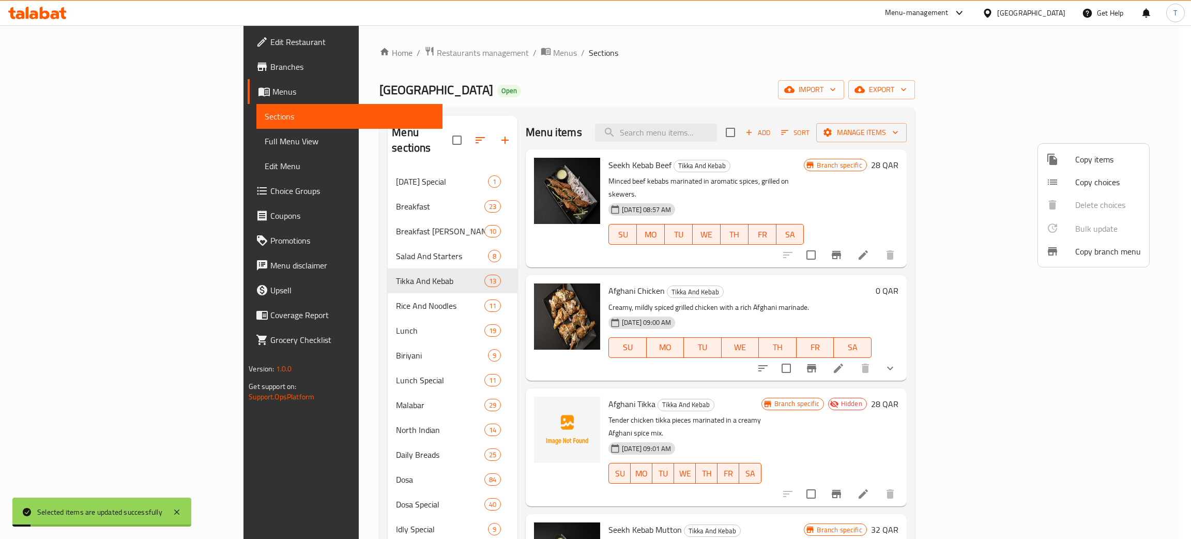
click at [352, 286] on div at bounding box center [595, 269] width 1191 height 539
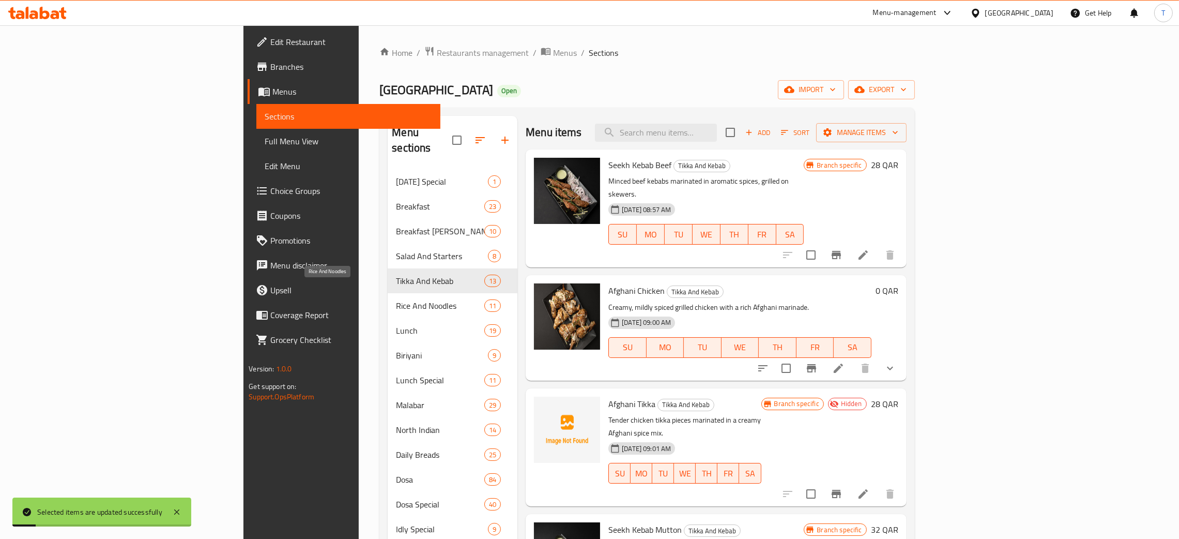
click at [396, 299] on span "Rice And Noodles" at bounding box center [440, 305] width 88 height 12
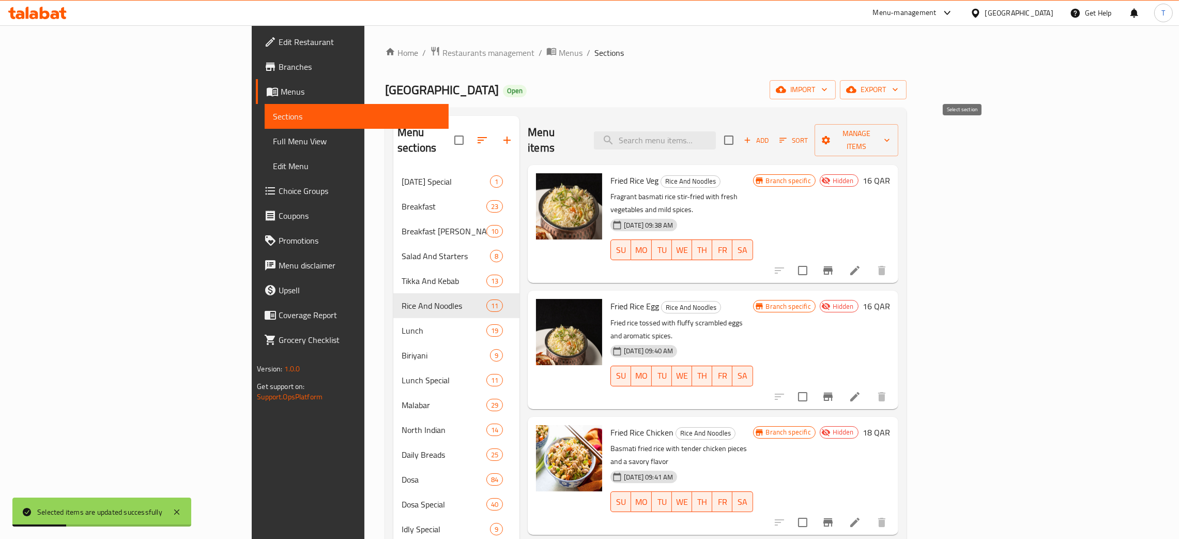
click at [740, 130] on input "checkbox" at bounding box center [729, 140] width 22 height 22
click at [890, 132] on span "Manage items" at bounding box center [856, 140] width 67 height 26
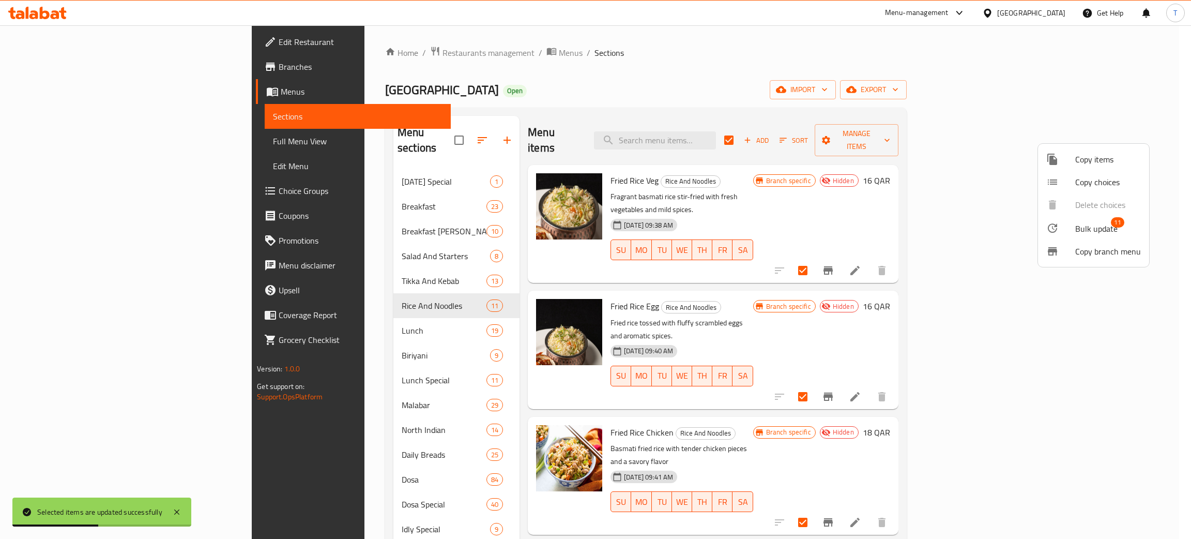
click at [1093, 231] on span "Bulk update" at bounding box center [1096, 228] width 42 height 12
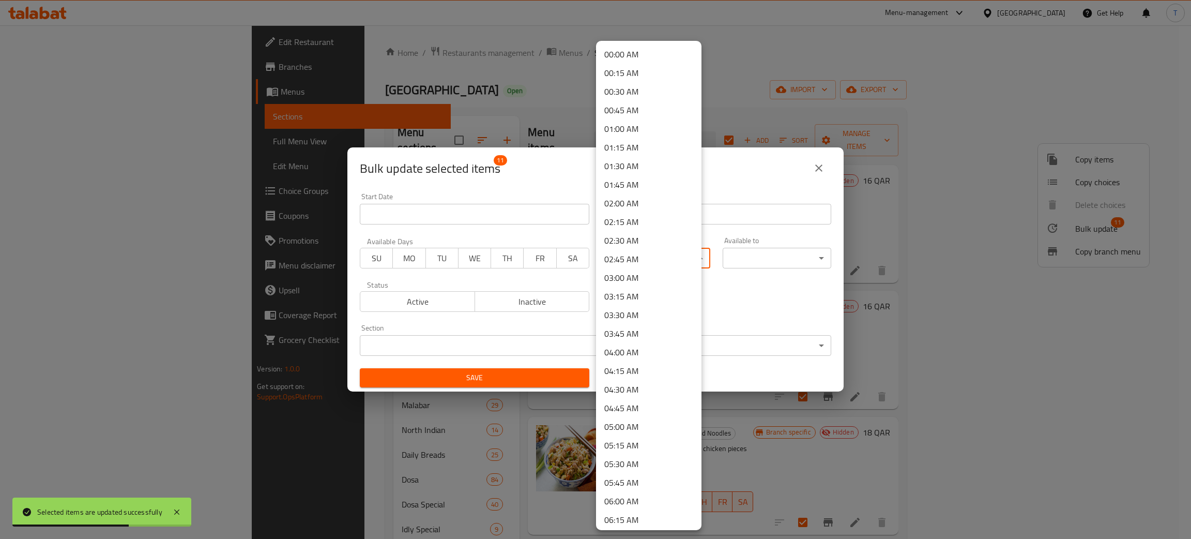
click at [619, 259] on body "Selected items are updated successfully ​ Menu-management [GEOGRAPHIC_DATA] Get…" at bounding box center [595, 281] width 1191 height 513
click at [668, 55] on li "00:00 AM" at bounding box center [648, 54] width 105 height 19
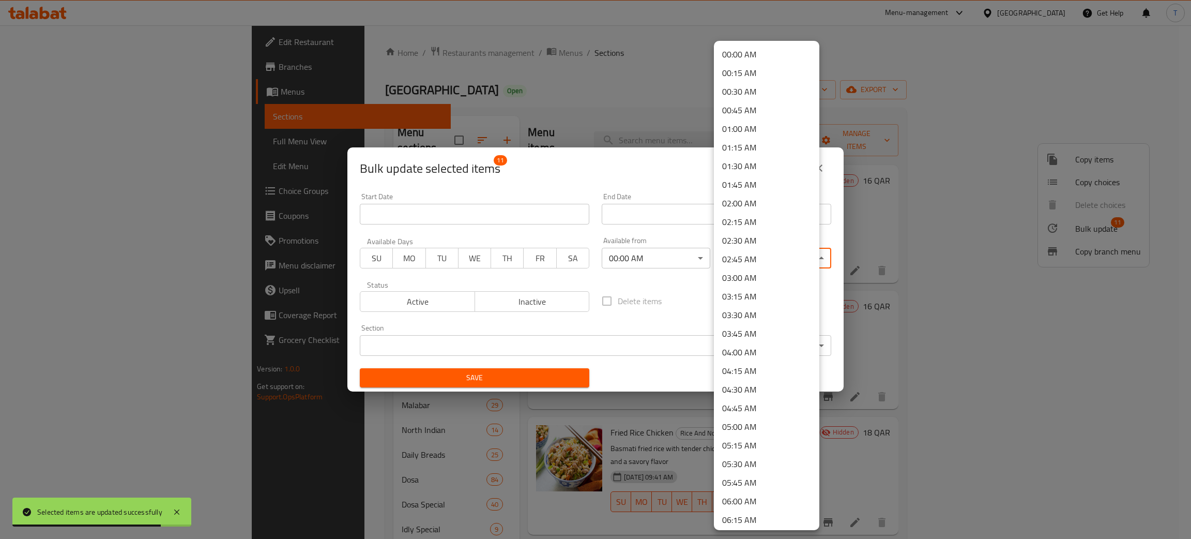
click at [770, 256] on body "Selected items are updated successfully ​ Menu-management [GEOGRAPHIC_DATA] Get…" at bounding box center [595, 281] width 1191 height 513
click at [757, 513] on li "23:59 PM" at bounding box center [766, 518] width 105 height 19
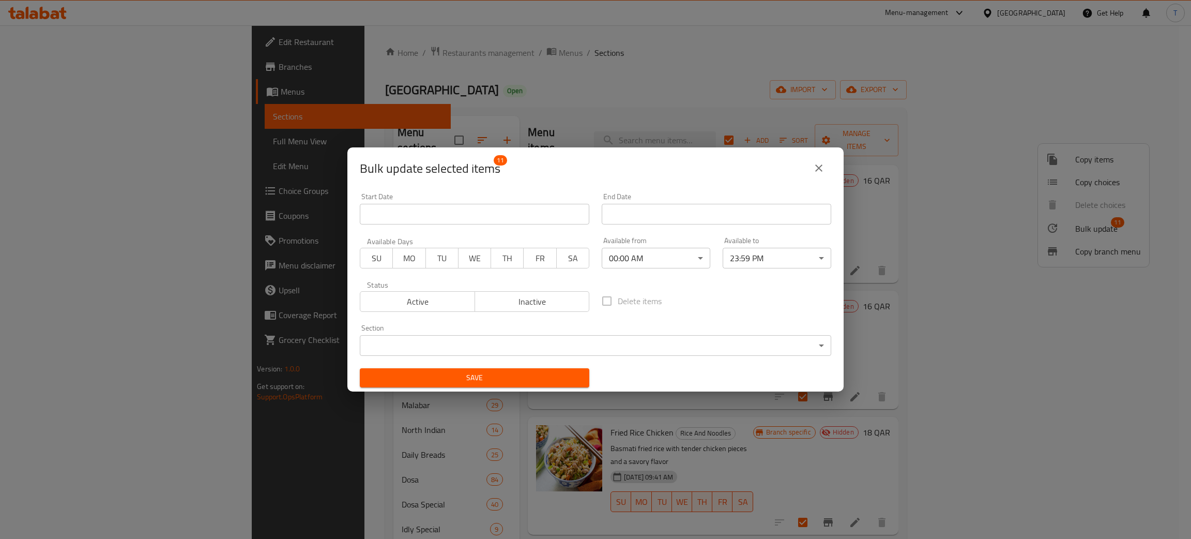
click at [700, 310] on div "Delete items" at bounding box center [717, 301] width 242 height 34
click at [550, 374] on span "Save" at bounding box center [474, 377] width 213 height 13
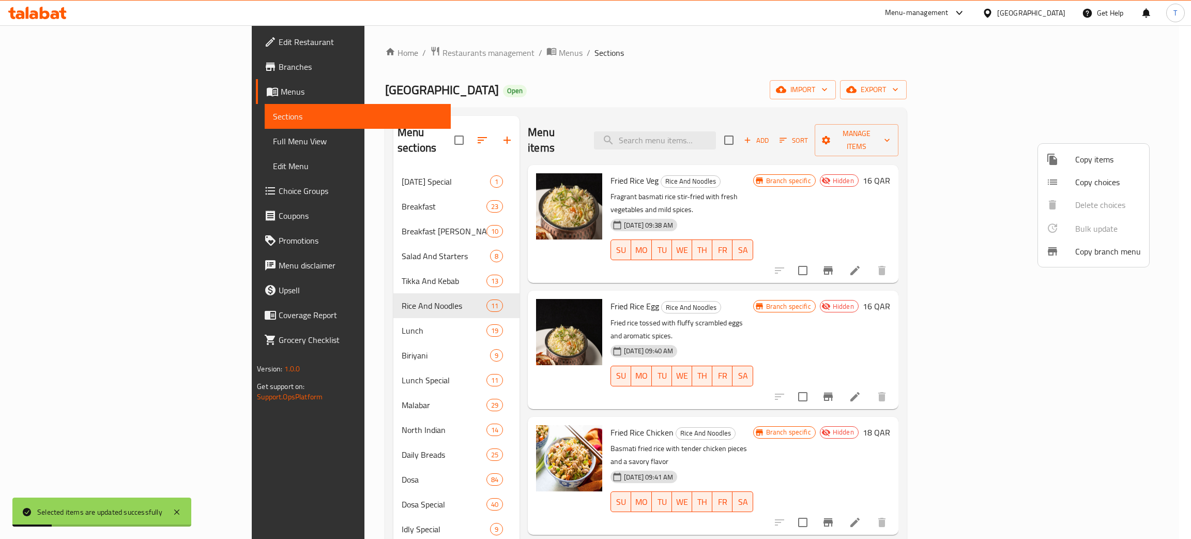
click at [309, 322] on div at bounding box center [595, 269] width 1191 height 539
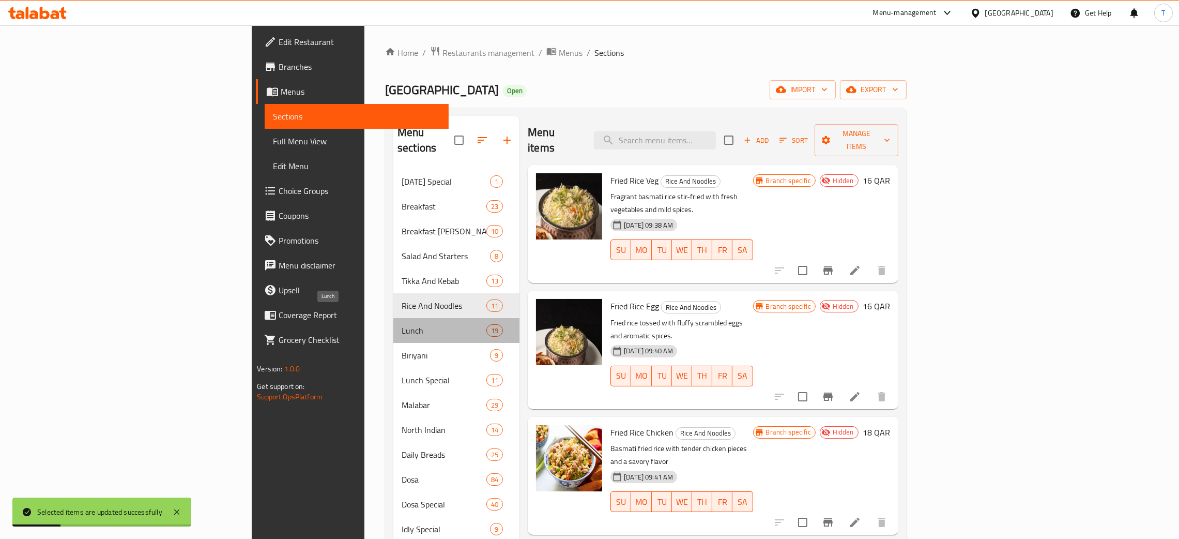
click at [402, 324] on span "Lunch" at bounding box center [444, 330] width 85 height 12
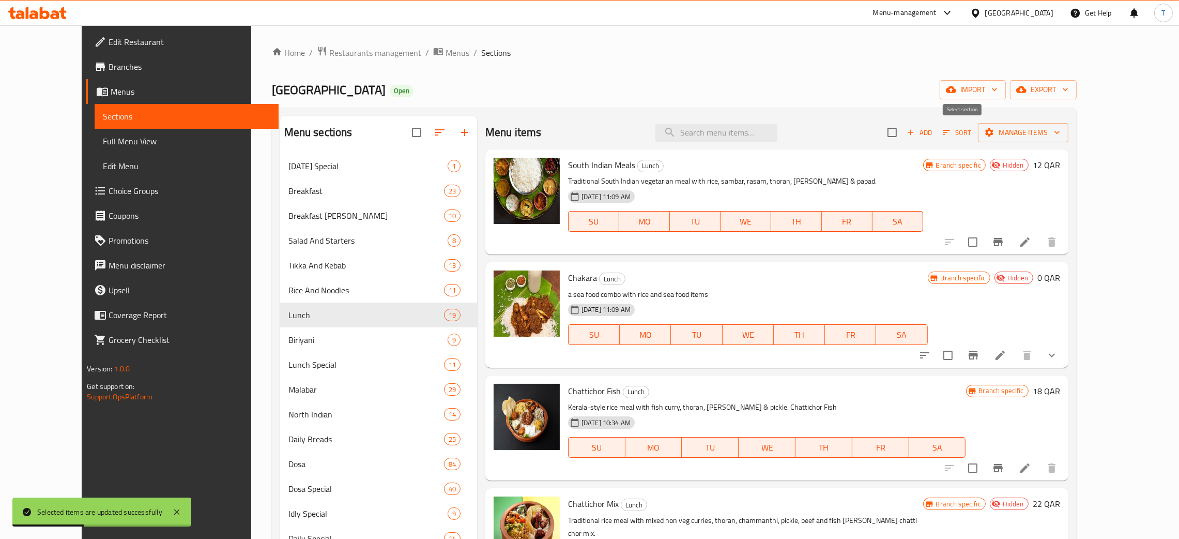
click at [903, 130] on input "checkbox" at bounding box center [892, 132] width 22 height 22
click at [1060, 135] on span "Manage items" at bounding box center [1023, 132] width 74 height 13
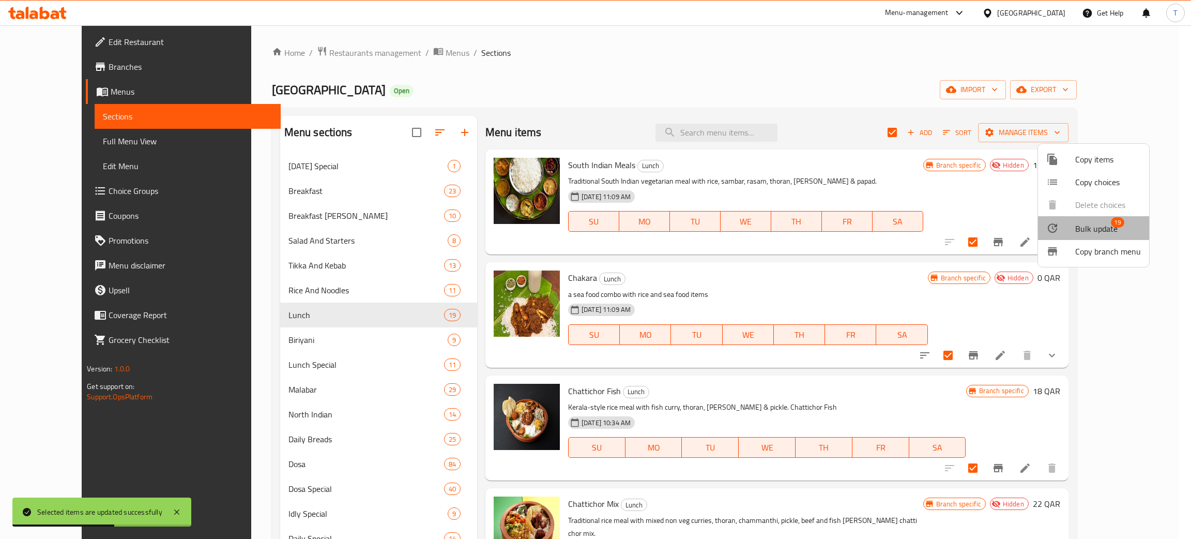
click at [1106, 230] on span "Bulk update" at bounding box center [1096, 228] width 42 height 12
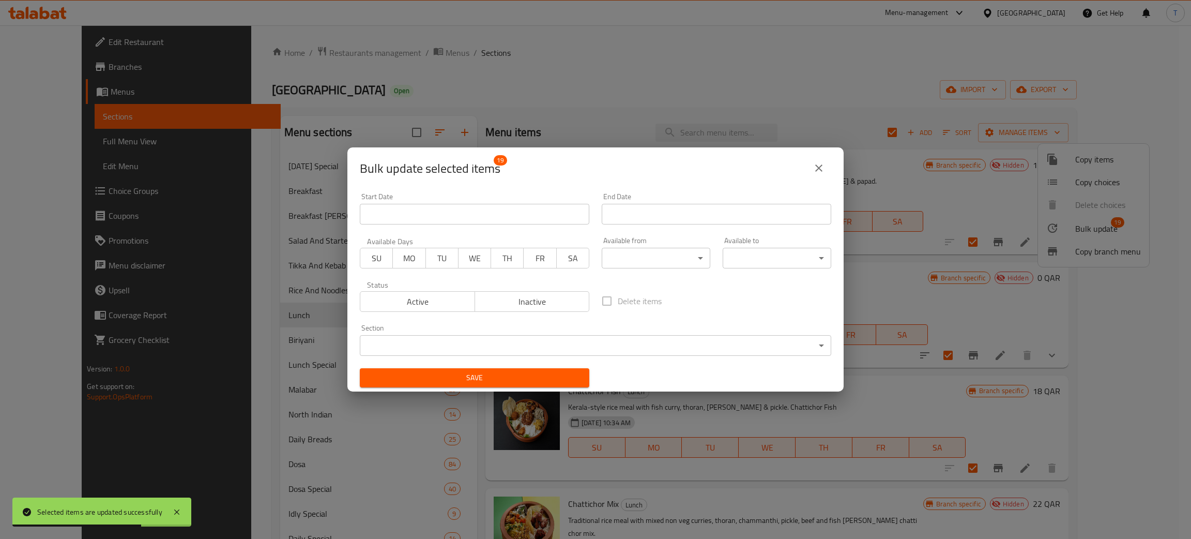
click at [601, 252] on body "Selected items are updated successfully ​ Menu-management [GEOGRAPHIC_DATA] Get…" at bounding box center [595, 281] width 1191 height 513
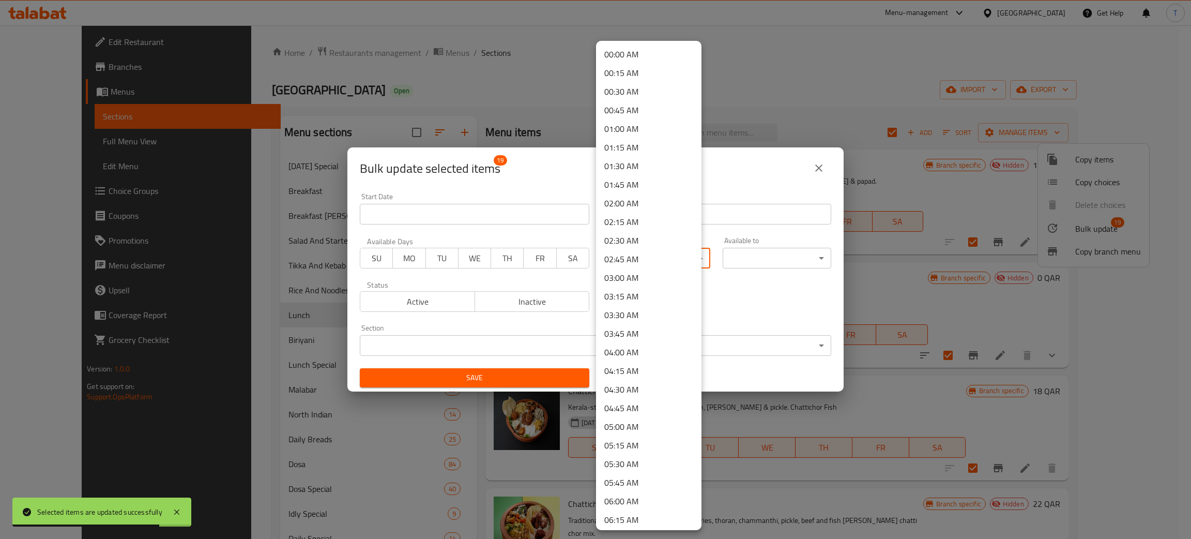
click at [630, 58] on li "00:00 AM" at bounding box center [648, 54] width 105 height 19
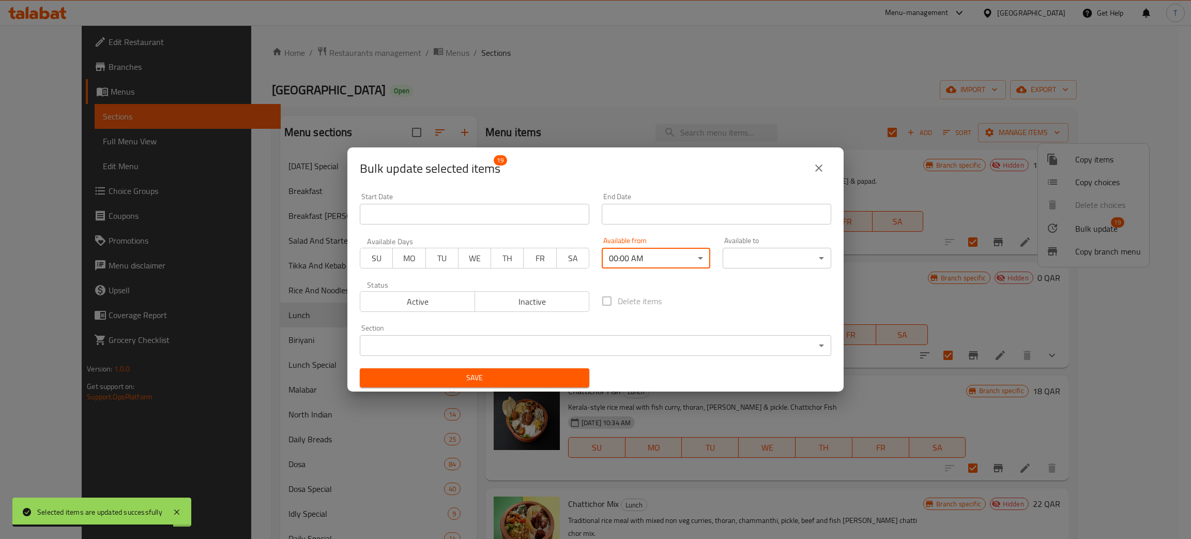
click at [730, 254] on body "Selected items are updated successfully ​ Menu-management [GEOGRAPHIC_DATA] Get…" at bounding box center [595, 281] width 1191 height 513
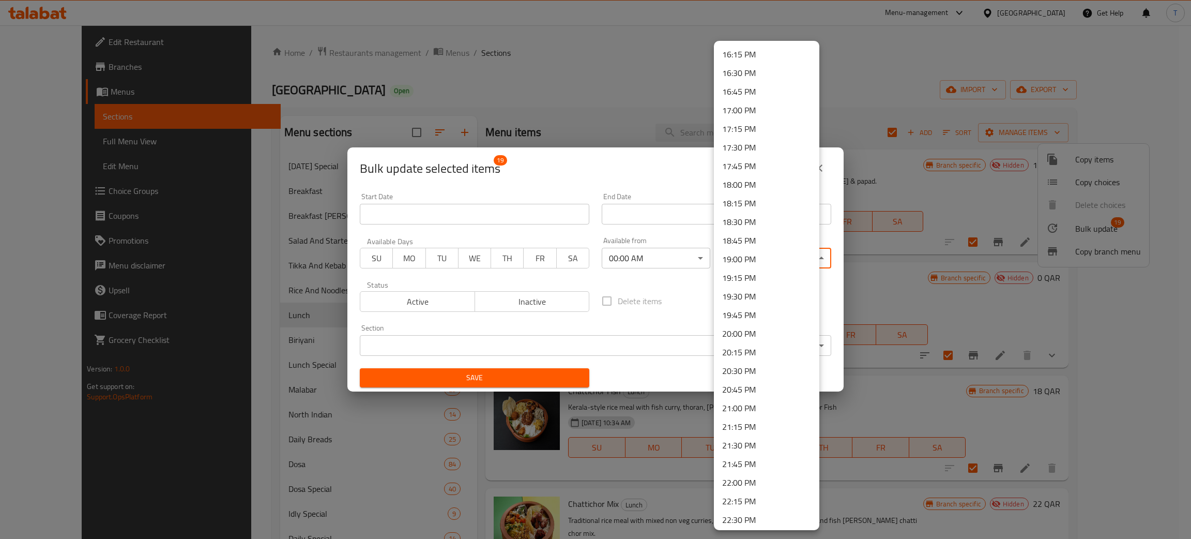
scroll to position [1323, 0]
click at [757, 520] on li "23:59 PM" at bounding box center [766, 518] width 105 height 19
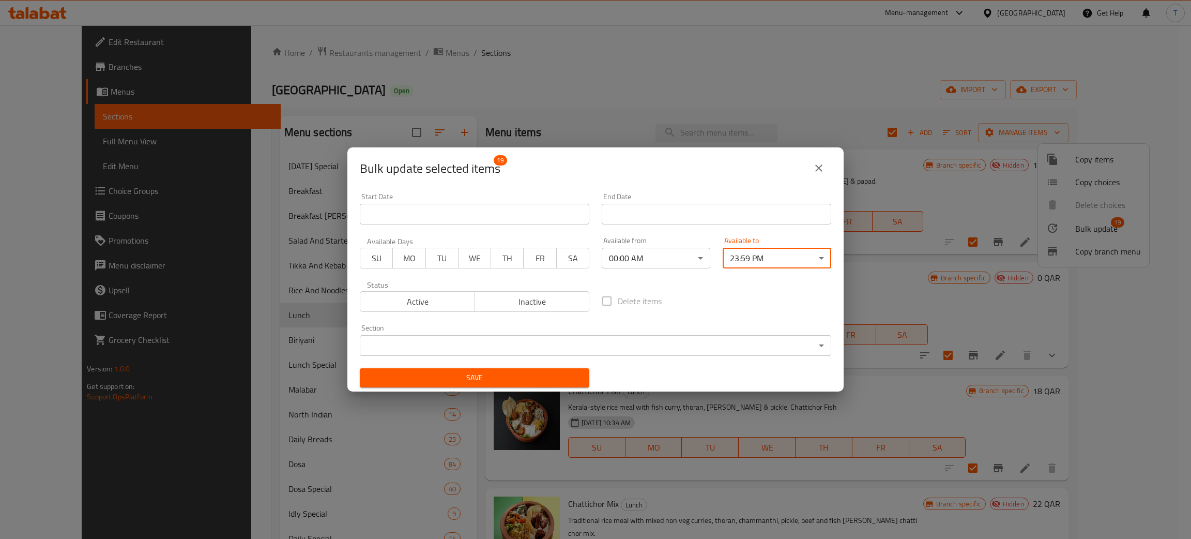
click at [541, 377] on span "Save" at bounding box center [474, 377] width 213 height 13
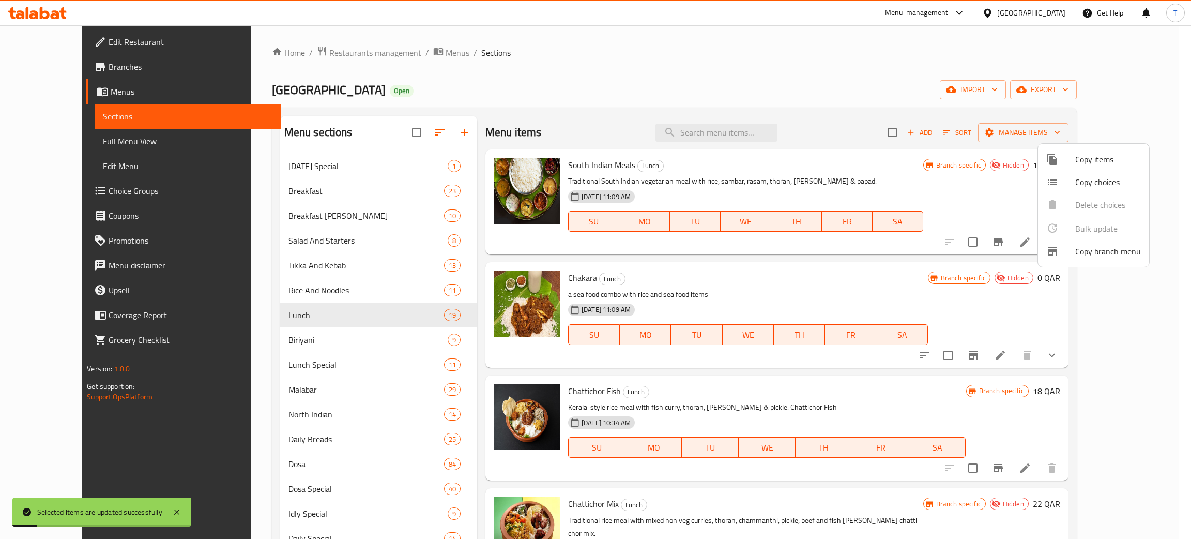
click at [740, 290] on div at bounding box center [595, 269] width 1191 height 539
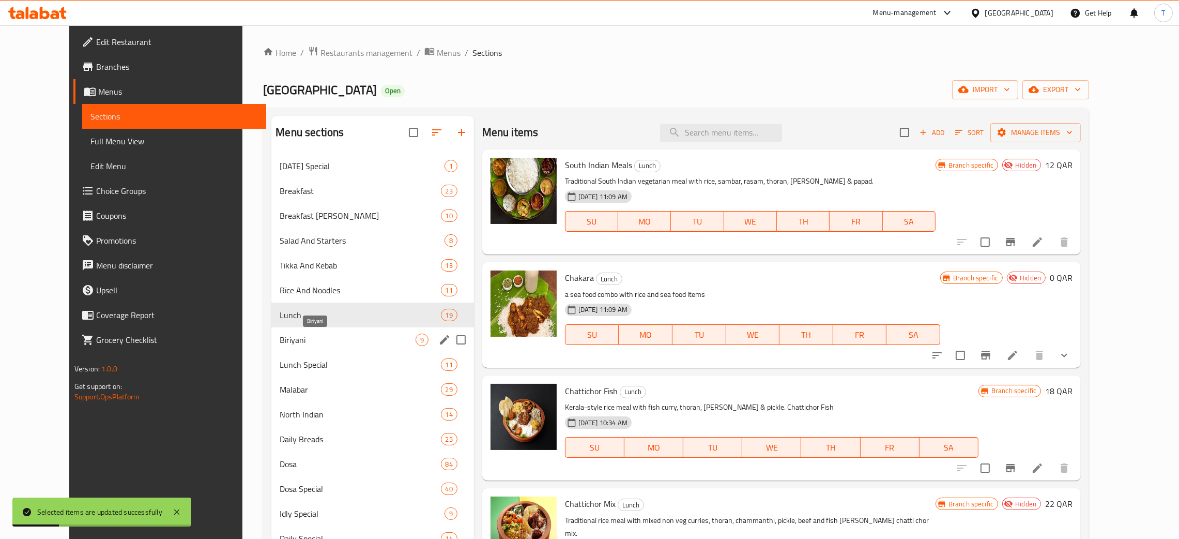
click at [374, 344] on span "Biriyani" at bounding box center [347, 339] width 135 height 12
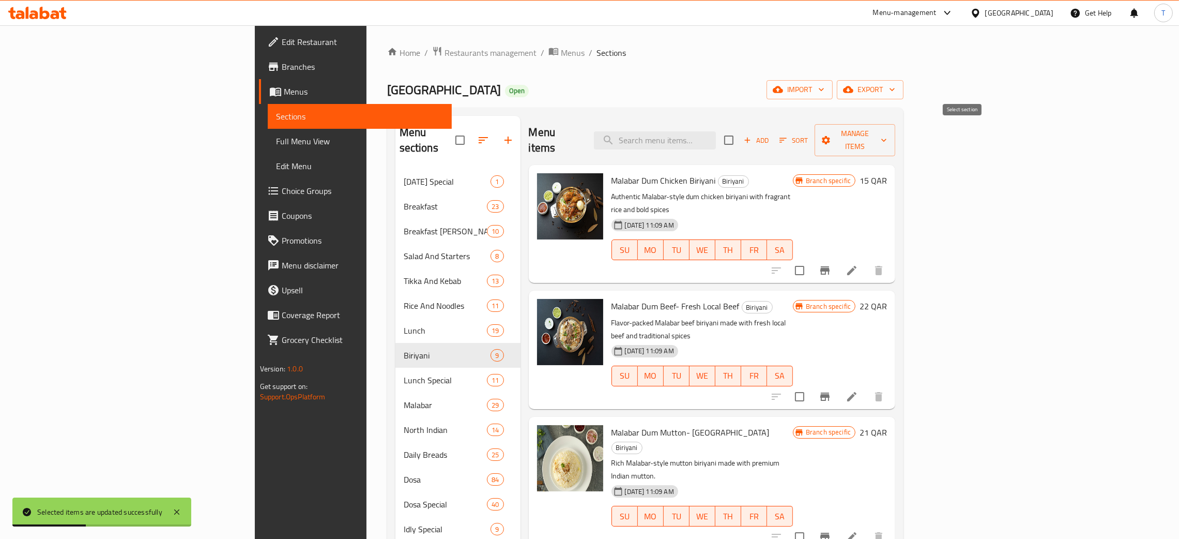
click at [740, 132] on input "checkbox" at bounding box center [729, 140] width 22 height 22
click at [895, 142] on button "Manage items" at bounding box center [855, 140] width 81 height 32
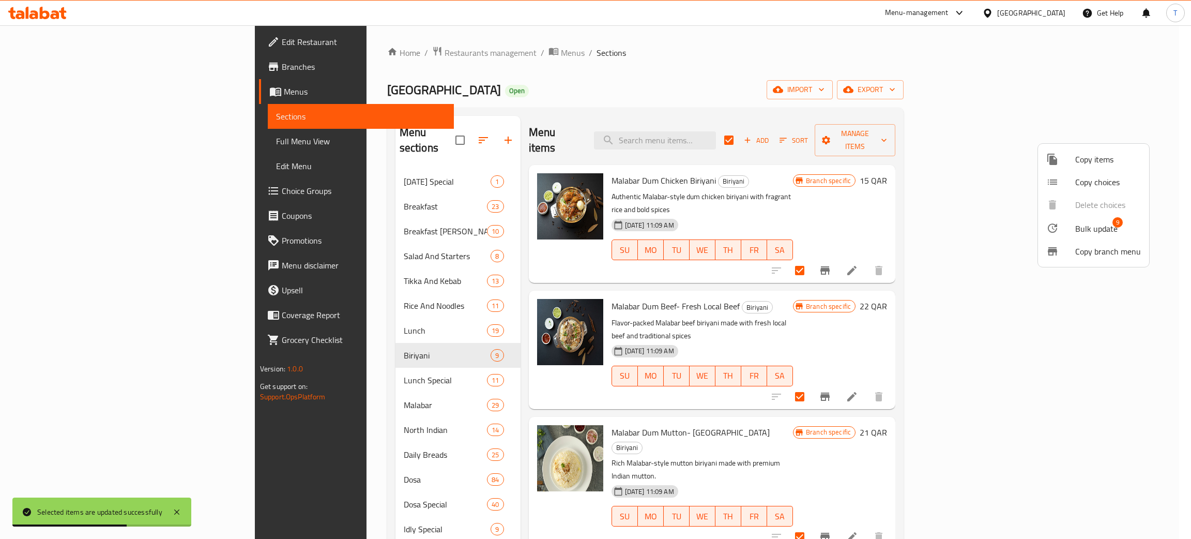
click at [1086, 233] on span "Bulk update" at bounding box center [1096, 228] width 42 height 12
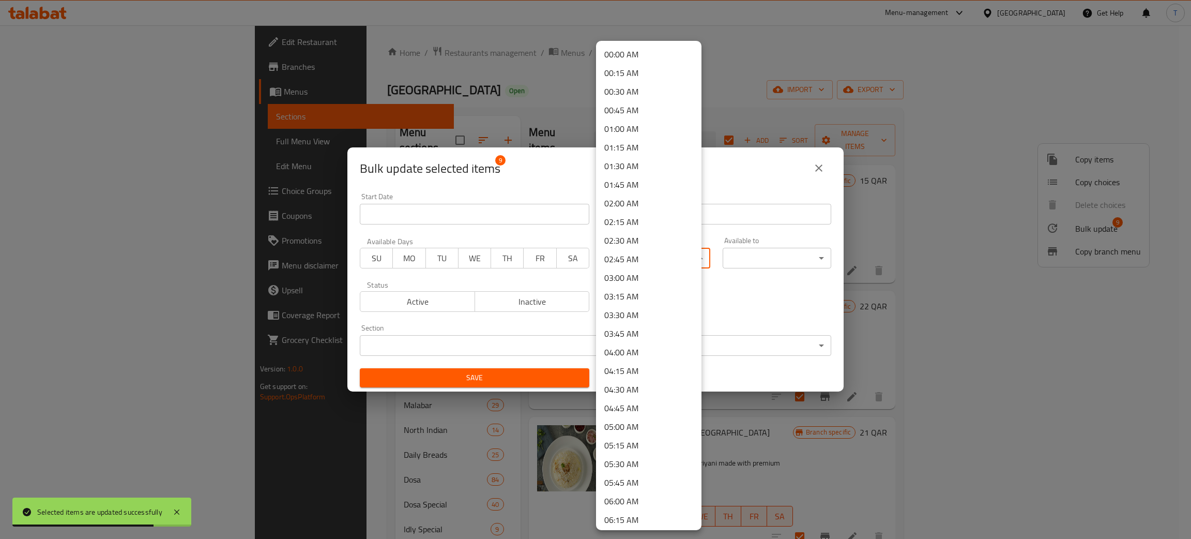
click at [613, 255] on body "Selected items are updated successfully ​ Menu-management [GEOGRAPHIC_DATA] Get…" at bounding box center [595, 281] width 1191 height 513
drag, startPoint x: 637, startPoint y: 51, endPoint x: 640, endPoint y: 57, distance: 7.4
click at [637, 51] on li "00:00 AM" at bounding box center [648, 54] width 105 height 19
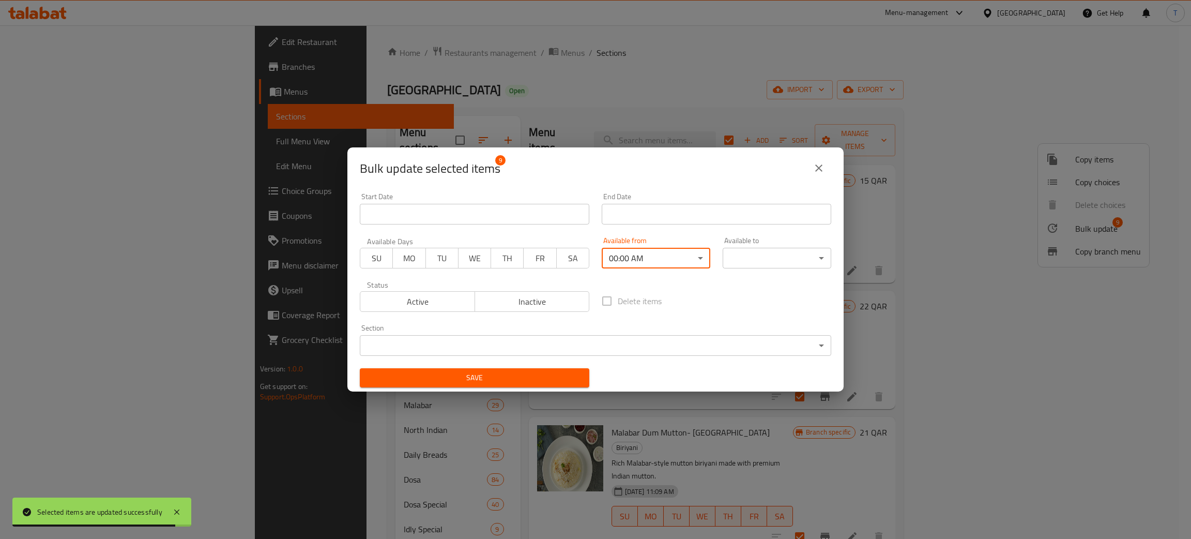
click at [781, 254] on body "Selected items are updated successfully ​ Menu-management [GEOGRAPHIC_DATA] Get…" at bounding box center [595, 281] width 1191 height 513
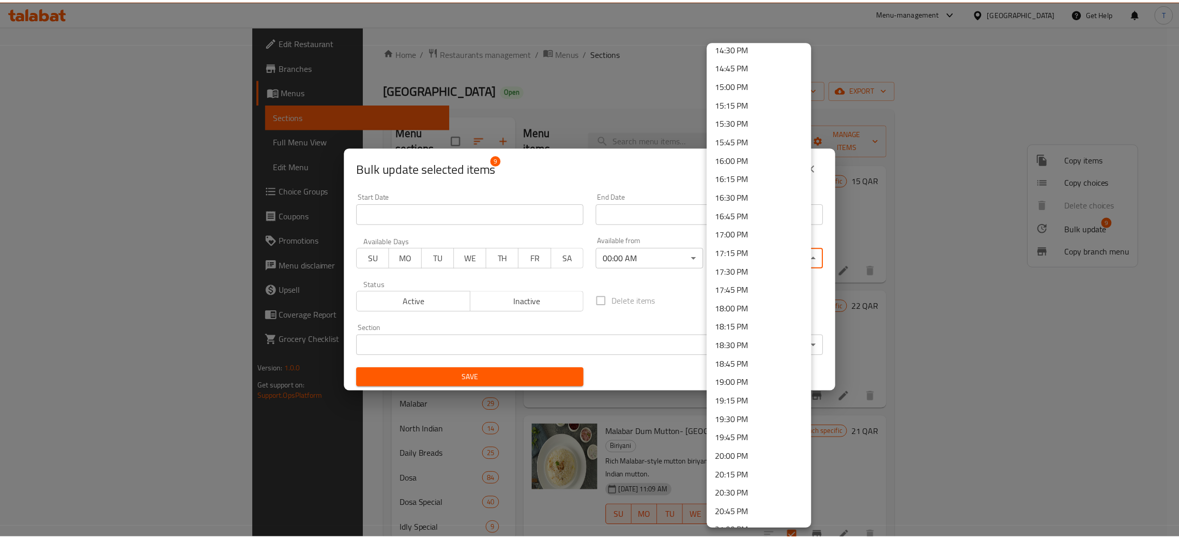
scroll to position [1323, 0]
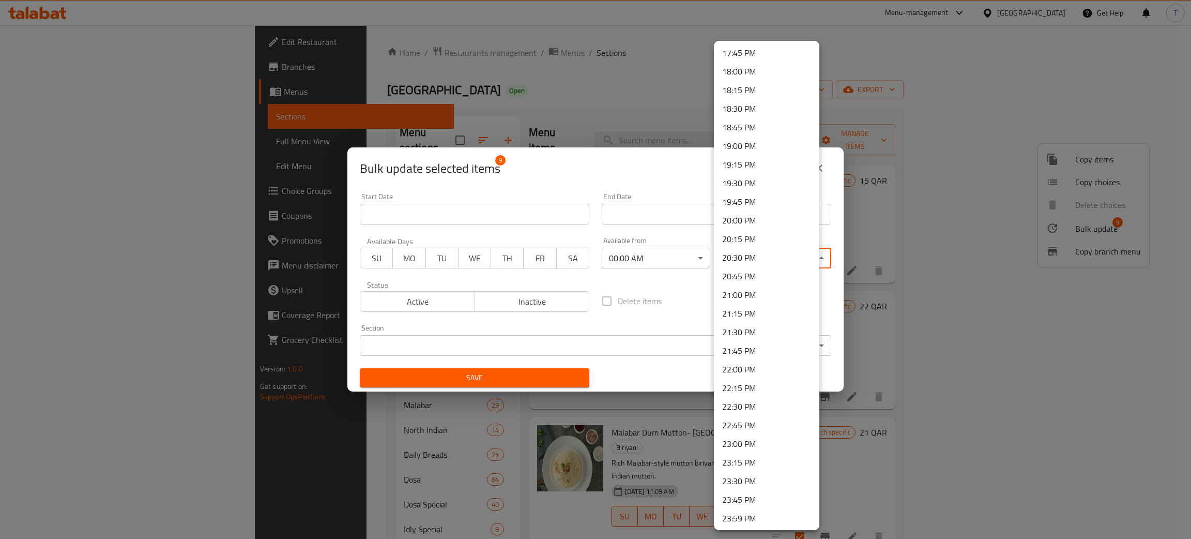
click at [762, 516] on li "23:59 PM" at bounding box center [766, 518] width 105 height 19
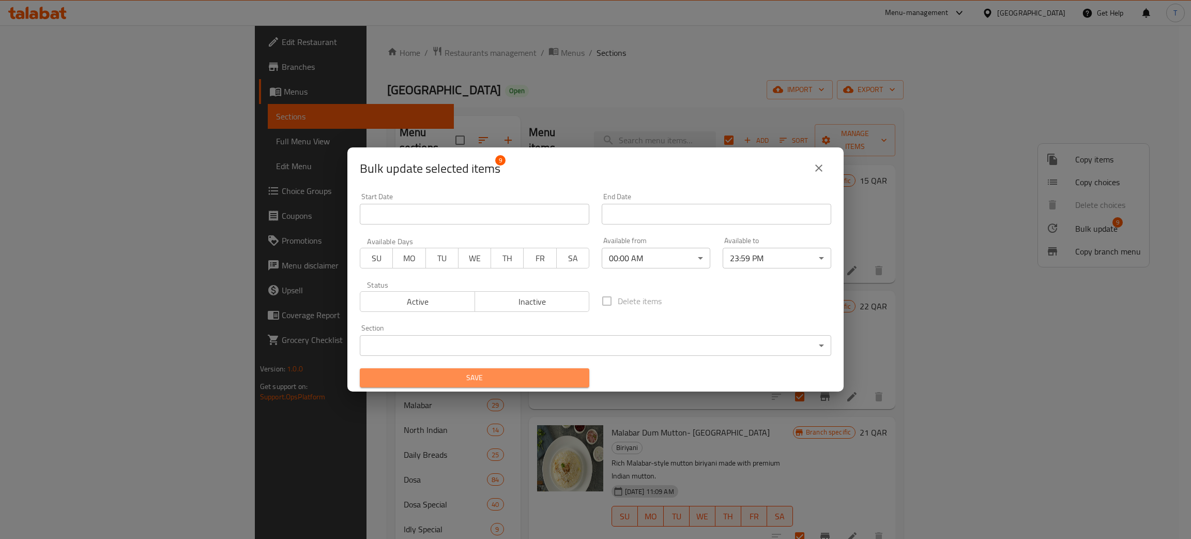
click at [547, 385] on button "Save" at bounding box center [475, 377] width 230 height 19
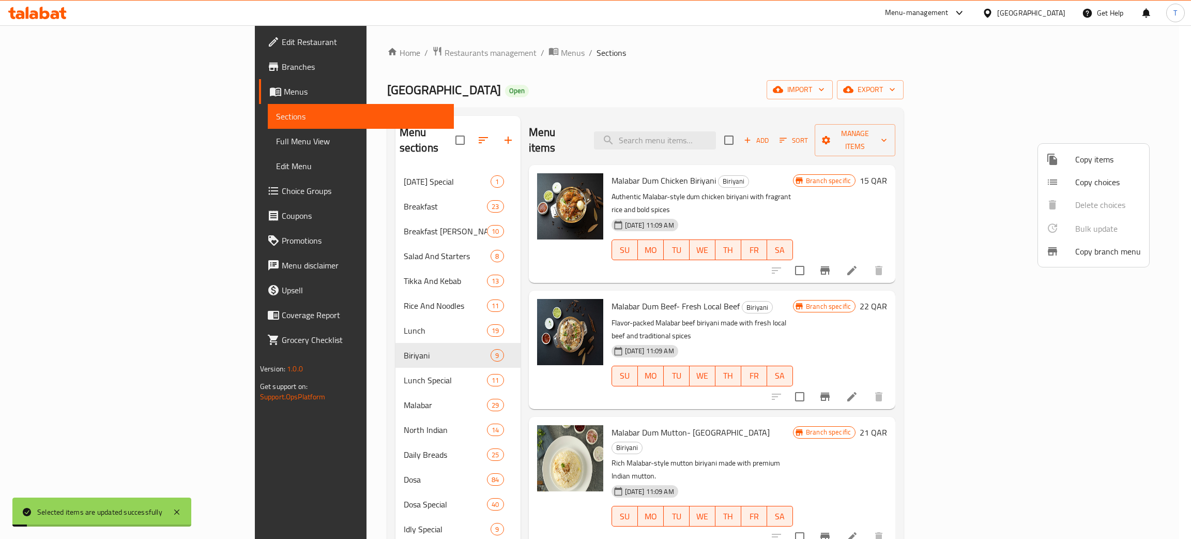
click at [399, 368] on div at bounding box center [595, 269] width 1191 height 539
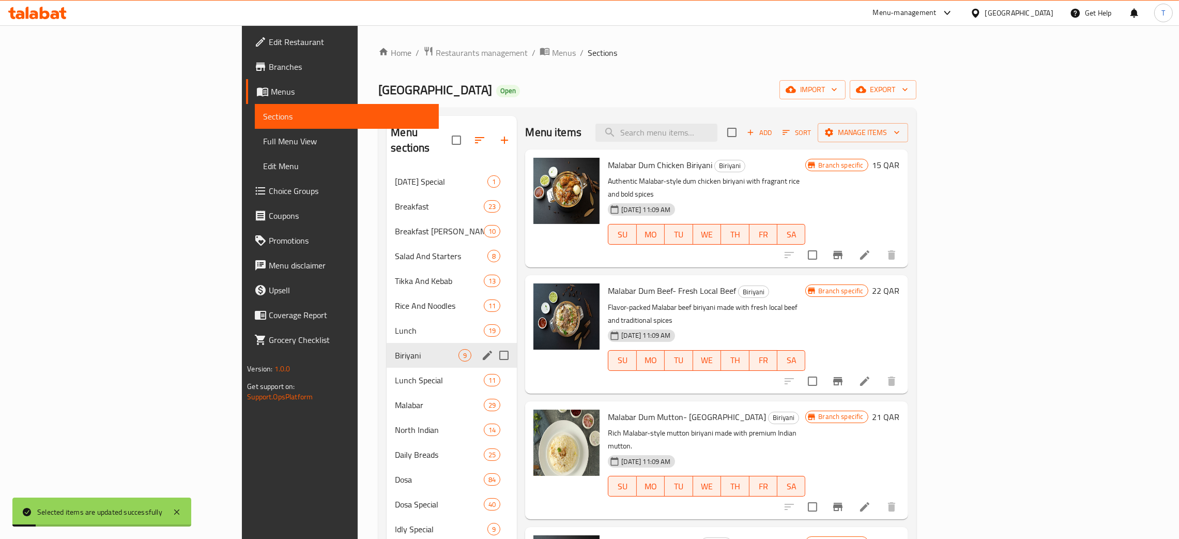
drag, startPoint x: 402, startPoint y: 350, endPoint x: 401, endPoint y: 356, distance: 5.8
click at [402, 352] on div "Biriyani 9" at bounding box center [452, 355] width 130 height 25
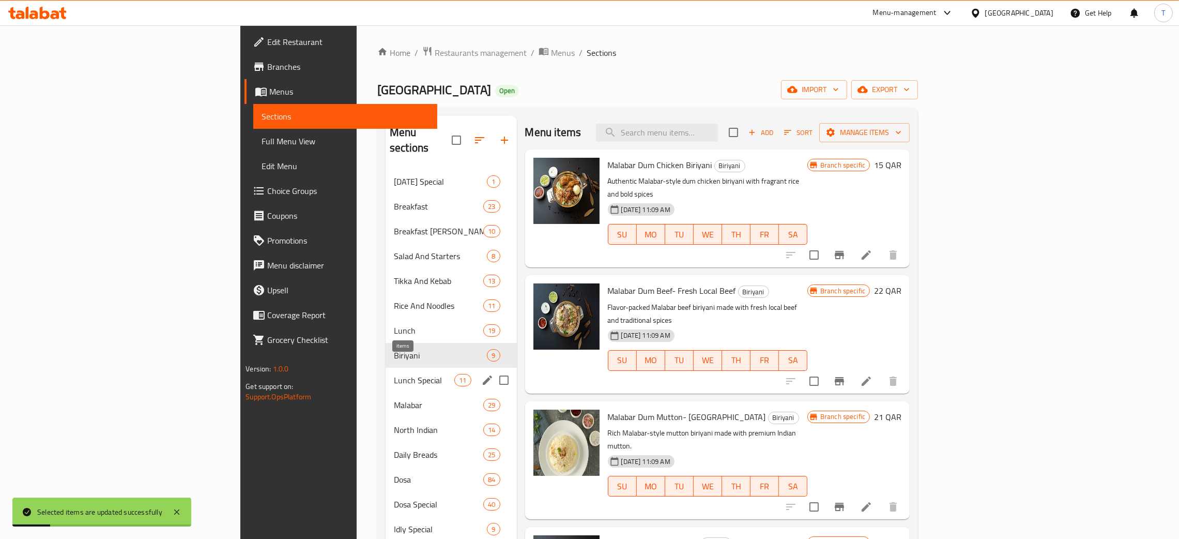
click at [455, 375] on span "11" at bounding box center [463, 380] width 16 height 10
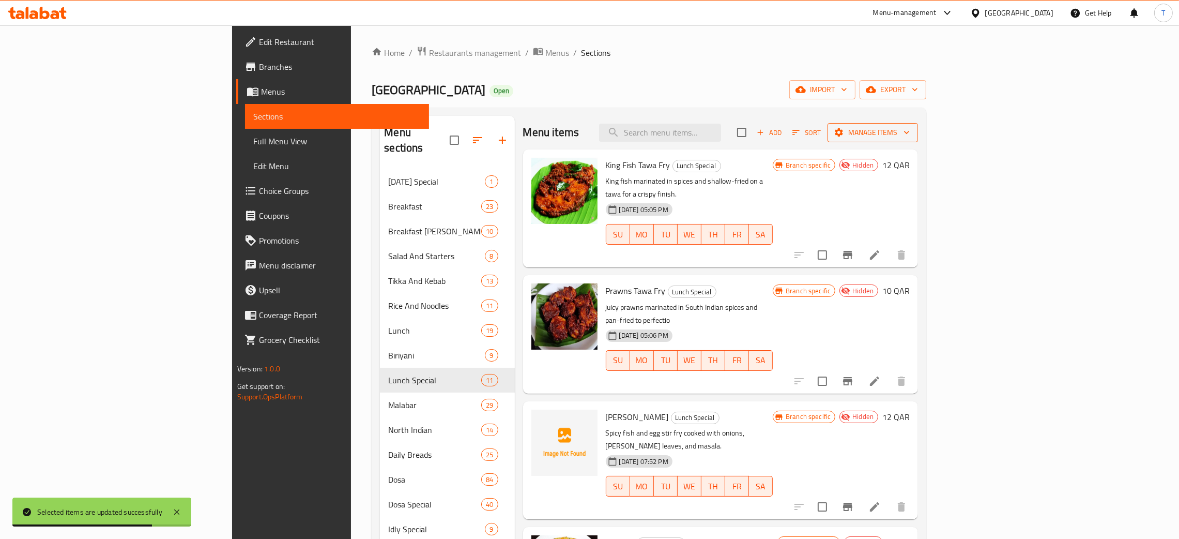
click at [910, 130] on span "Manage items" at bounding box center [873, 132] width 74 height 13
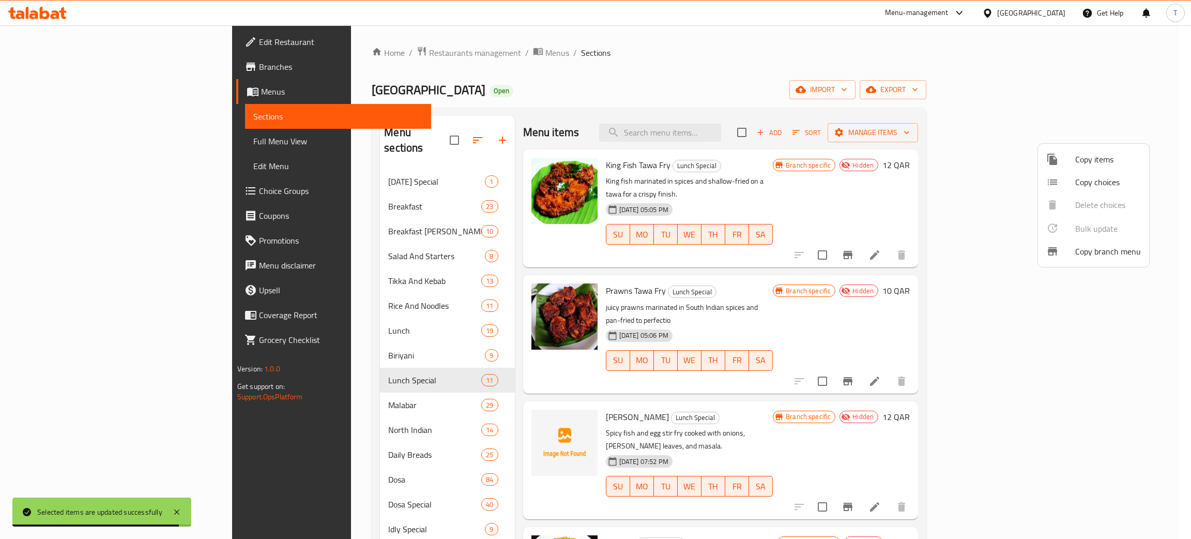
click at [929, 150] on div at bounding box center [595, 269] width 1191 height 539
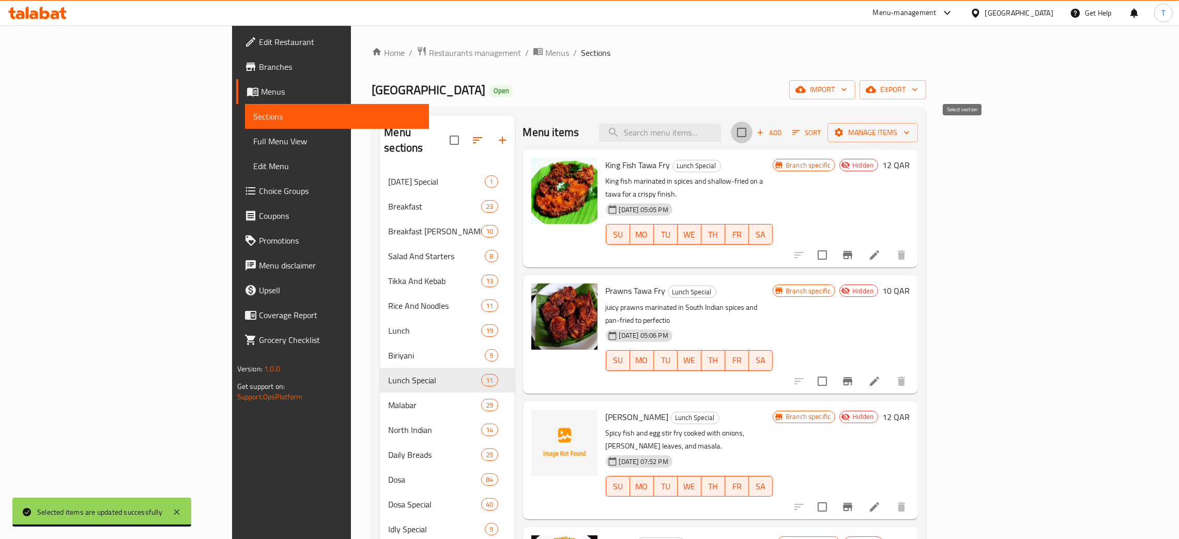
click at [753, 130] on input "checkbox" at bounding box center [742, 132] width 22 height 22
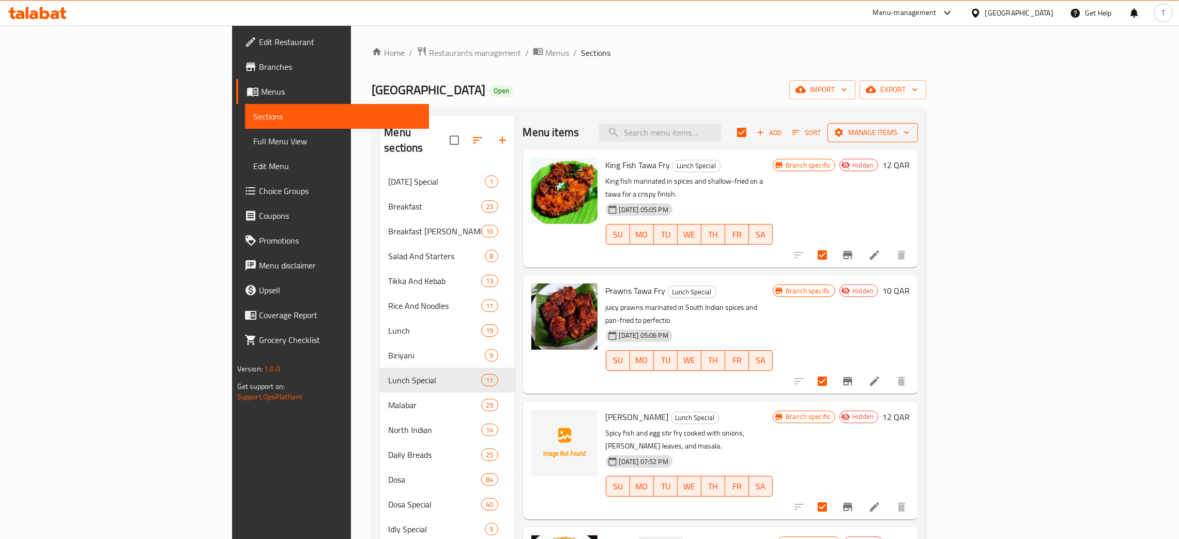
click at [910, 130] on span "Manage items" at bounding box center [873, 132] width 74 height 13
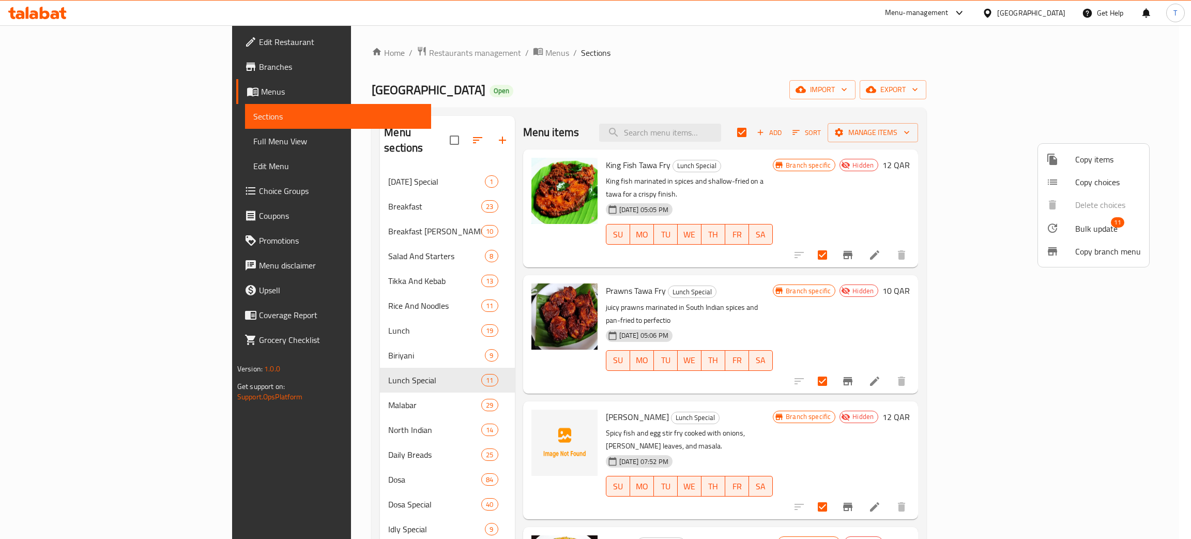
click at [1079, 222] on span "Bulk update" at bounding box center [1096, 228] width 42 height 12
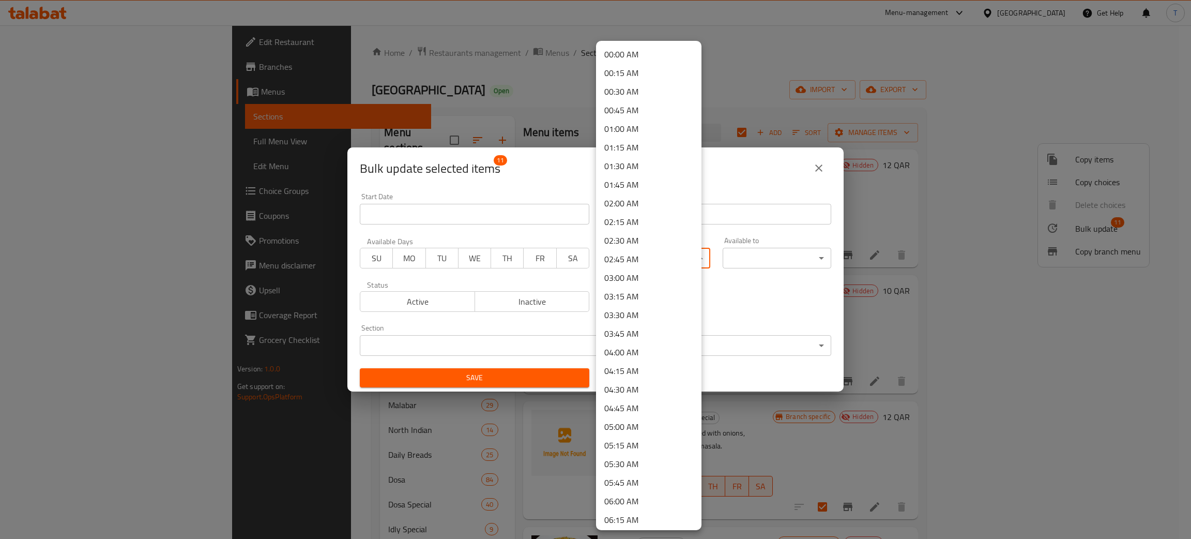
click at [634, 257] on body "​ Menu-management [GEOGRAPHIC_DATA] Get Help T Edit Restaurant Branches Menus S…" at bounding box center [595, 281] width 1191 height 513
click at [637, 55] on li "00:00 AM" at bounding box center [648, 54] width 105 height 19
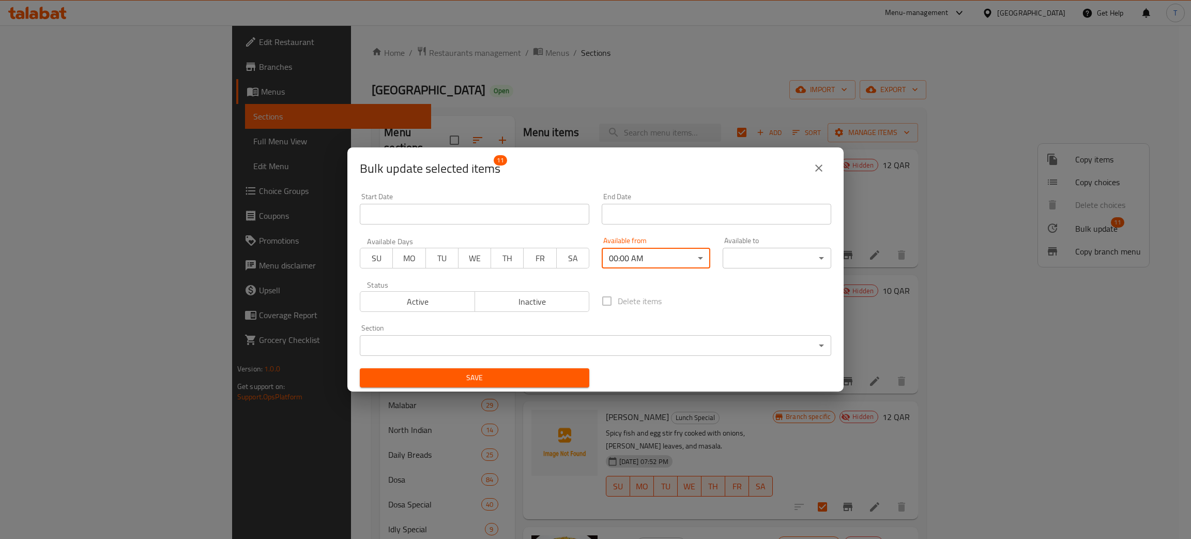
click at [765, 255] on body "​ Menu-management [GEOGRAPHIC_DATA] Get Help T Edit Restaurant Branches Menus S…" at bounding box center [595, 281] width 1191 height 513
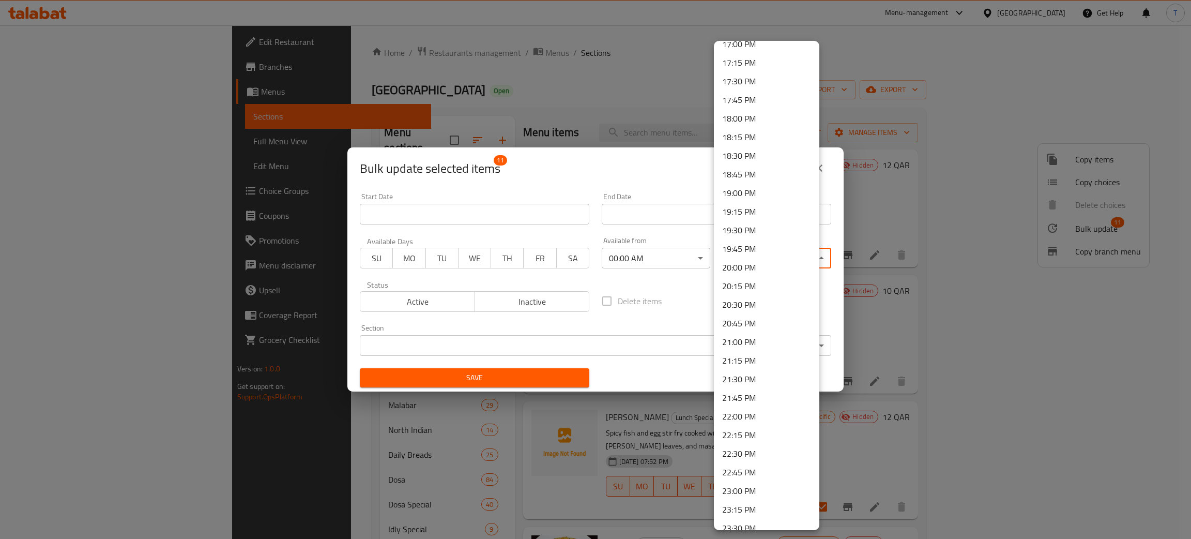
scroll to position [1323, 0]
click at [754, 518] on li "23:59 PM" at bounding box center [766, 518] width 105 height 19
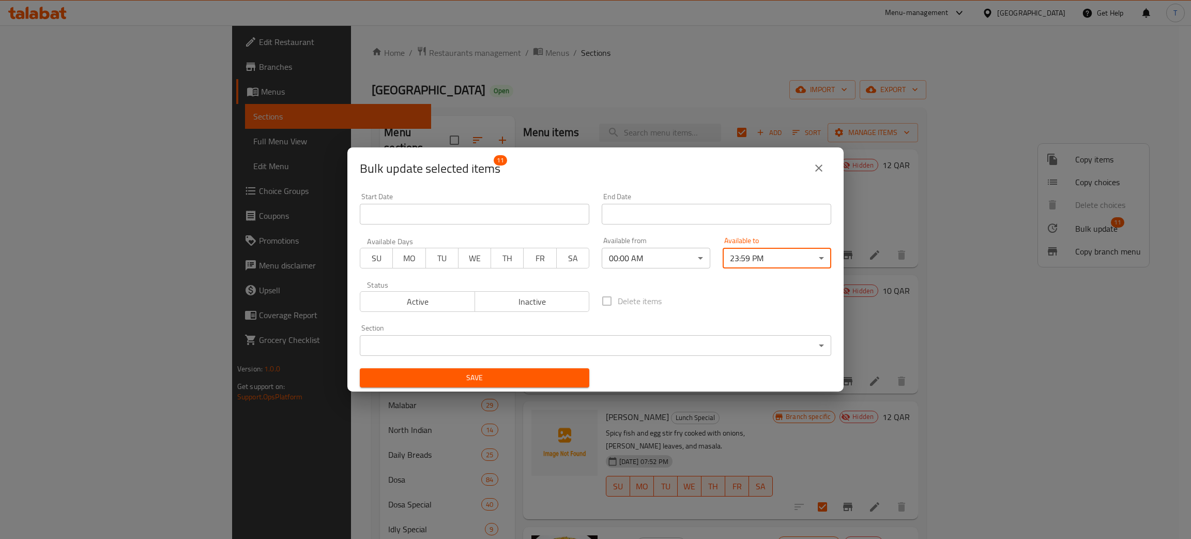
click at [468, 377] on span "Save" at bounding box center [474, 377] width 213 height 13
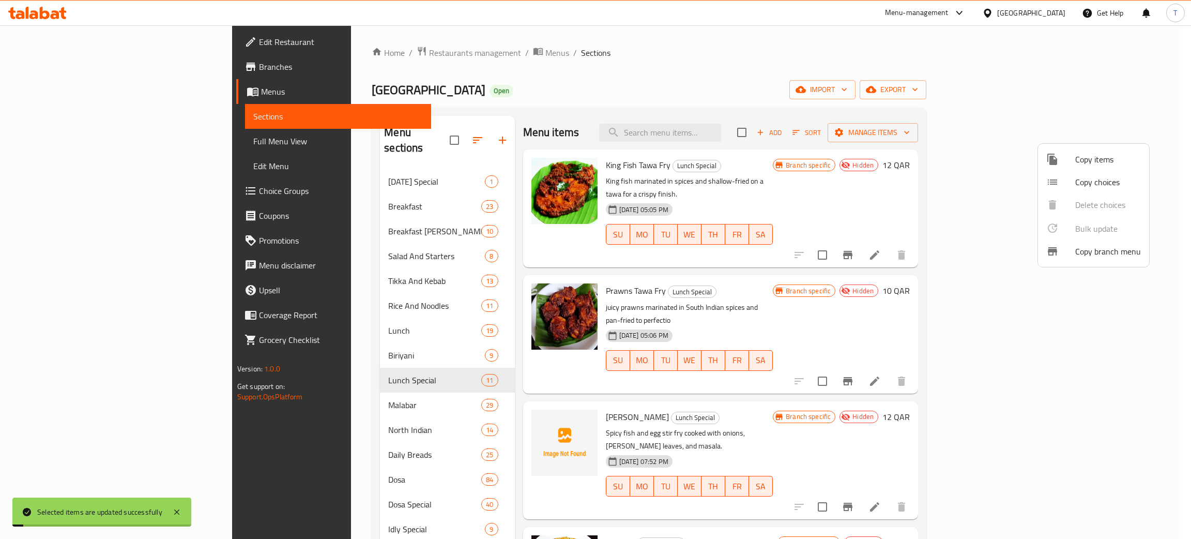
click at [616, 19] on div at bounding box center [595, 269] width 1191 height 539
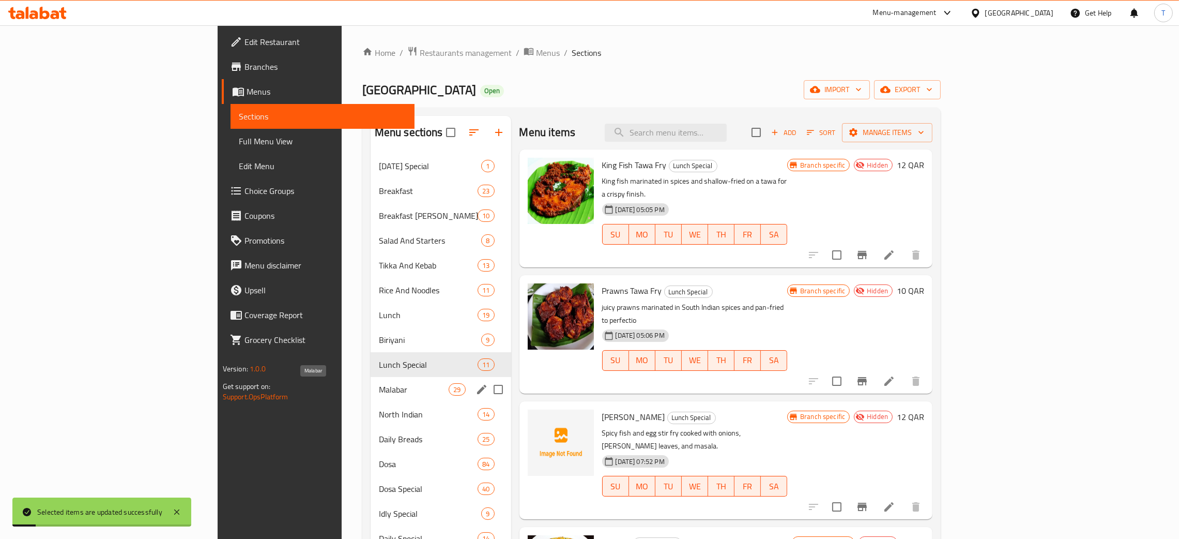
click at [379, 387] on span "Malabar" at bounding box center [414, 389] width 70 height 12
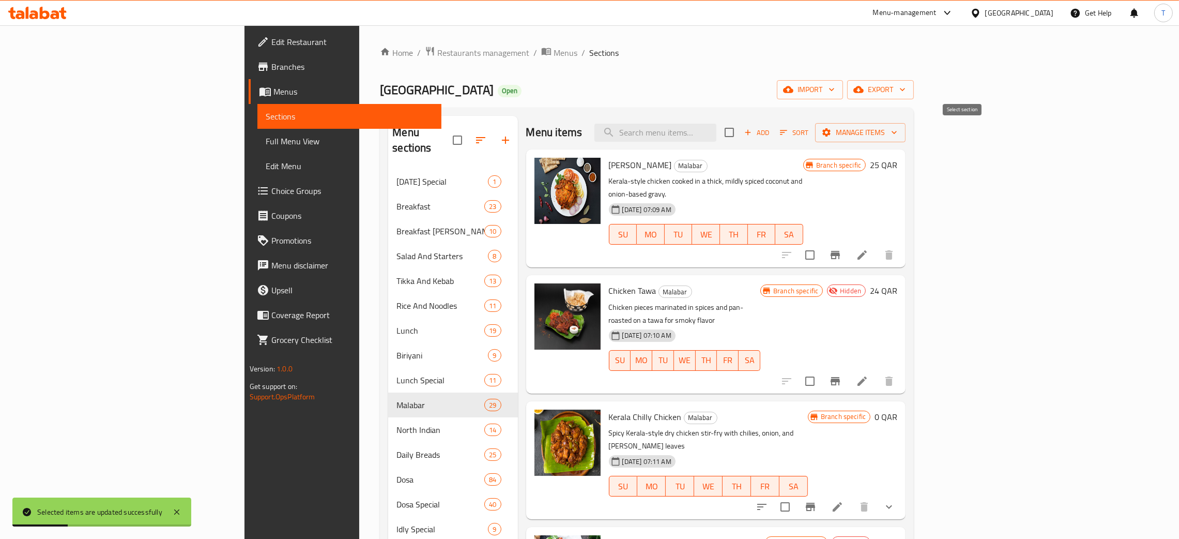
click at [740, 135] on input "checkbox" at bounding box center [730, 132] width 22 height 22
click at [897, 130] on span "Manage items" at bounding box center [861, 132] width 74 height 13
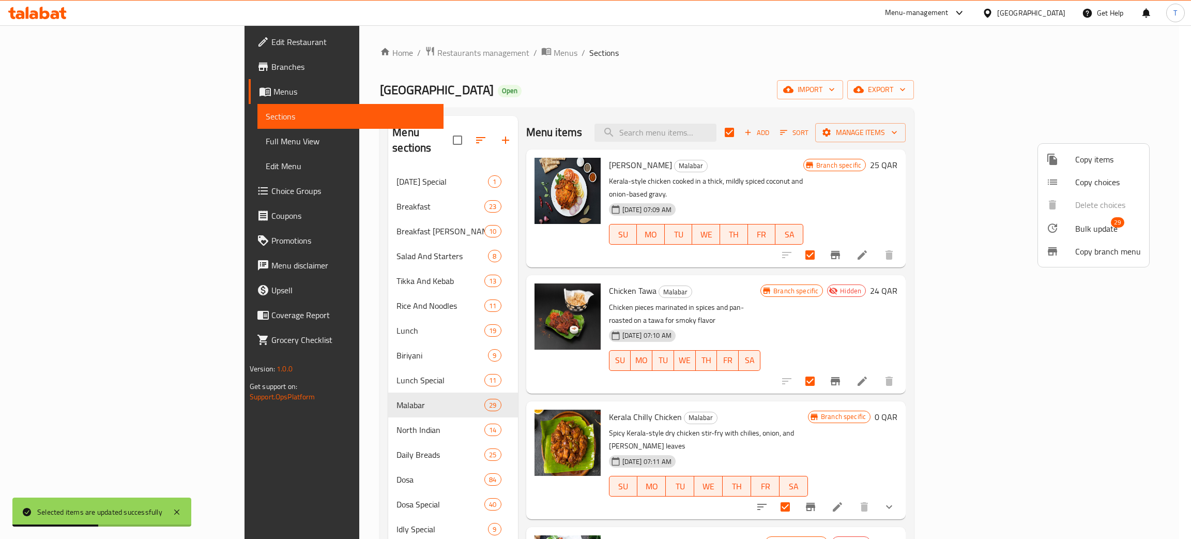
click at [1105, 231] on span "Bulk update" at bounding box center [1096, 228] width 42 height 12
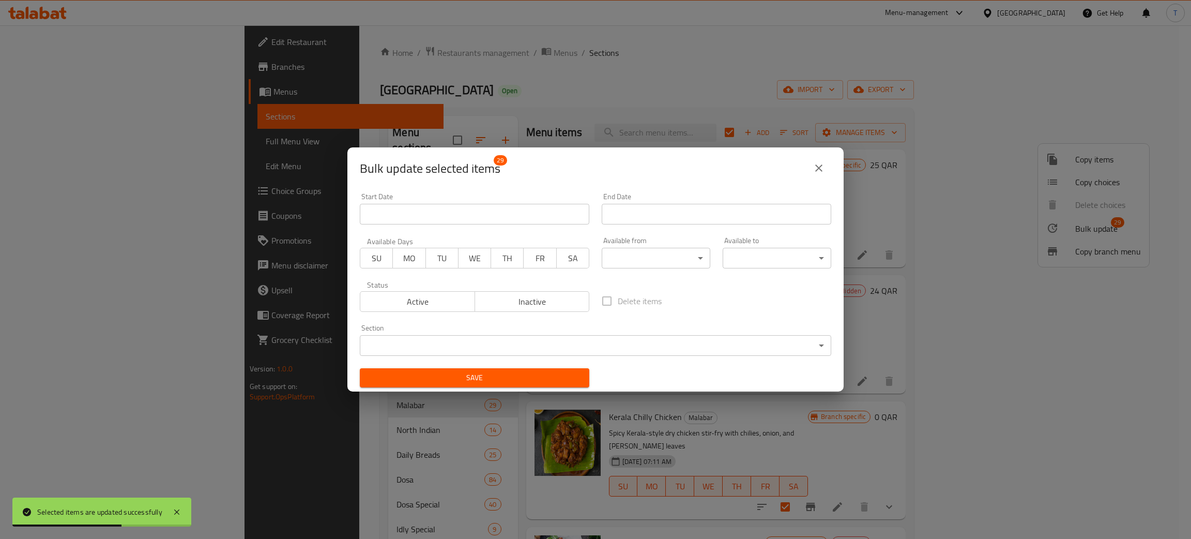
click at [626, 250] on body "Selected items are updated successfully ​ Menu-management [GEOGRAPHIC_DATA] Get…" at bounding box center [595, 281] width 1191 height 513
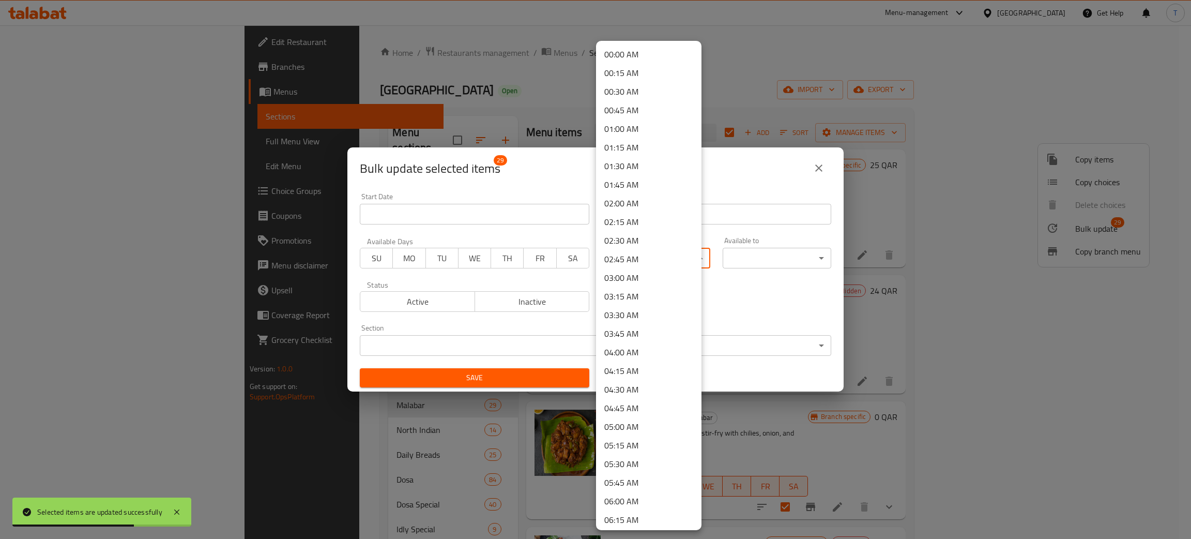
click at [620, 48] on li "00:00 AM" at bounding box center [648, 54] width 105 height 19
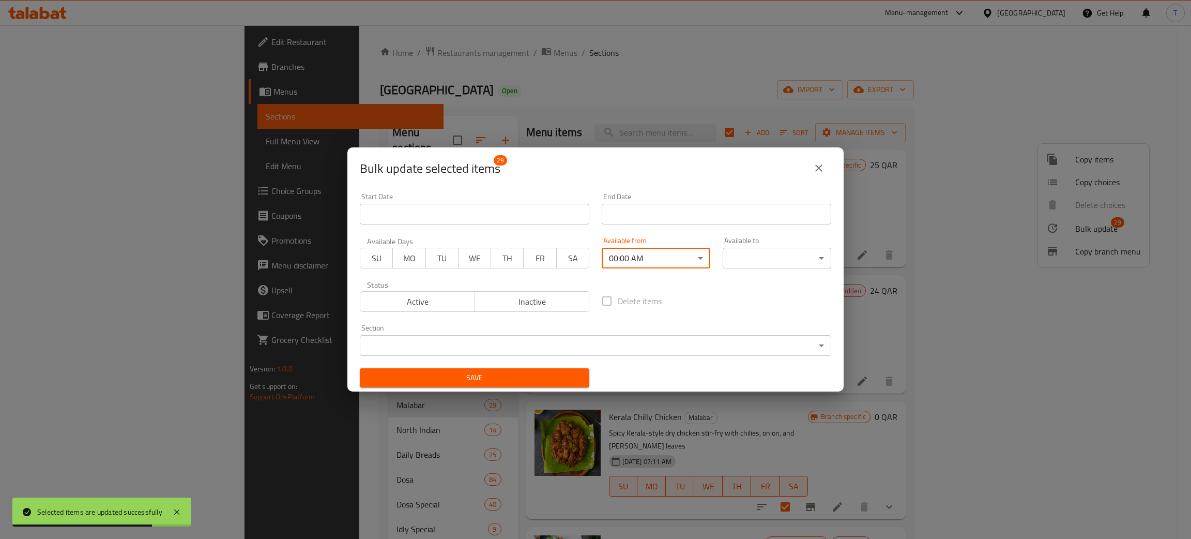
click at [745, 257] on body "Selected items are updated successfully ​ Menu-management [GEOGRAPHIC_DATA] Get…" at bounding box center [595, 281] width 1191 height 513
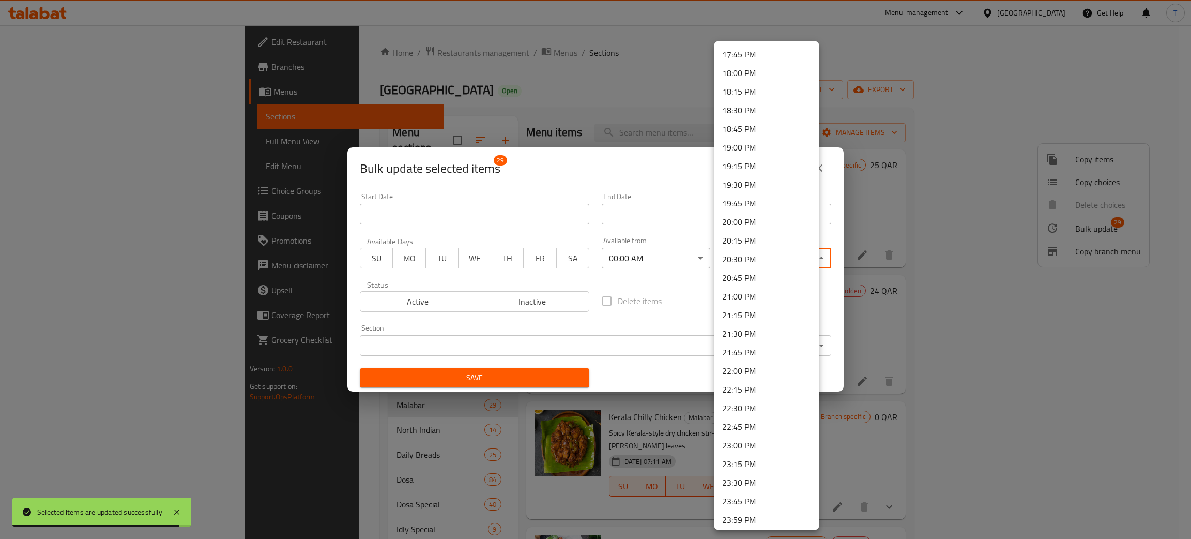
scroll to position [1323, 0]
click at [743, 517] on li "23:59 PM" at bounding box center [766, 518] width 105 height 19
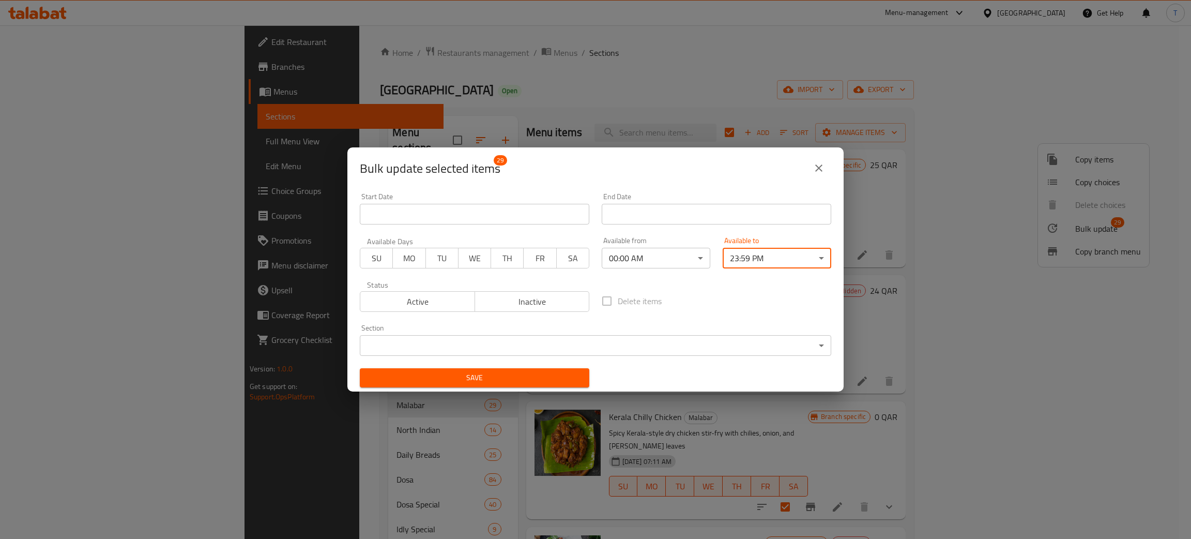
click at [665, 296] on div "Delete items" at bounding box center [717, 301] width 242 height 34
click at [524, 374] on span "Save" at bounding box center [474, 377] width 213 height 13
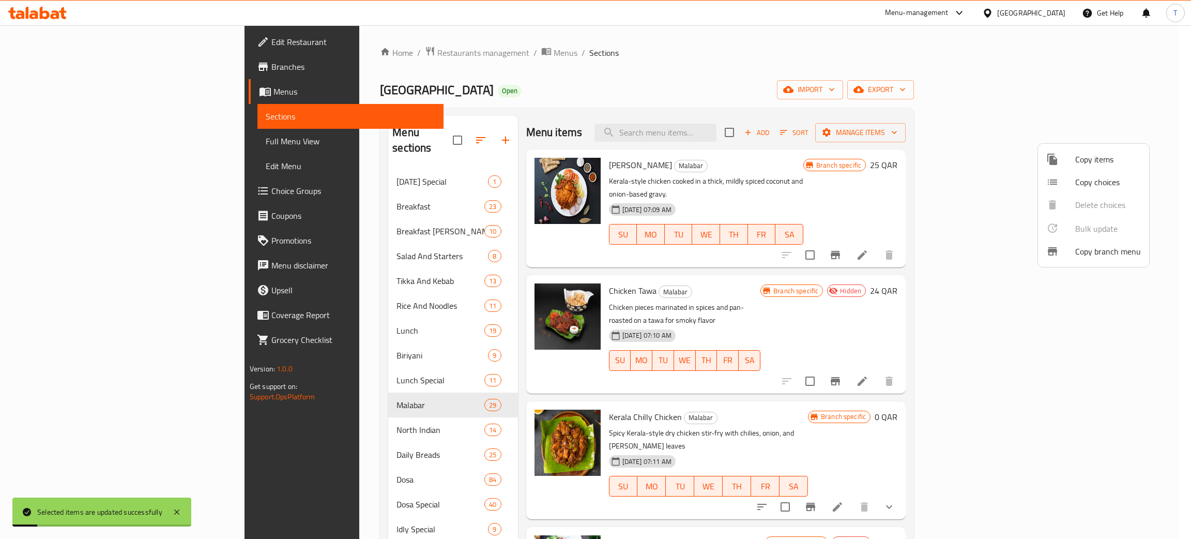
click at [277, 413] on div at bounding box center [595, 269] width 1191 height 539
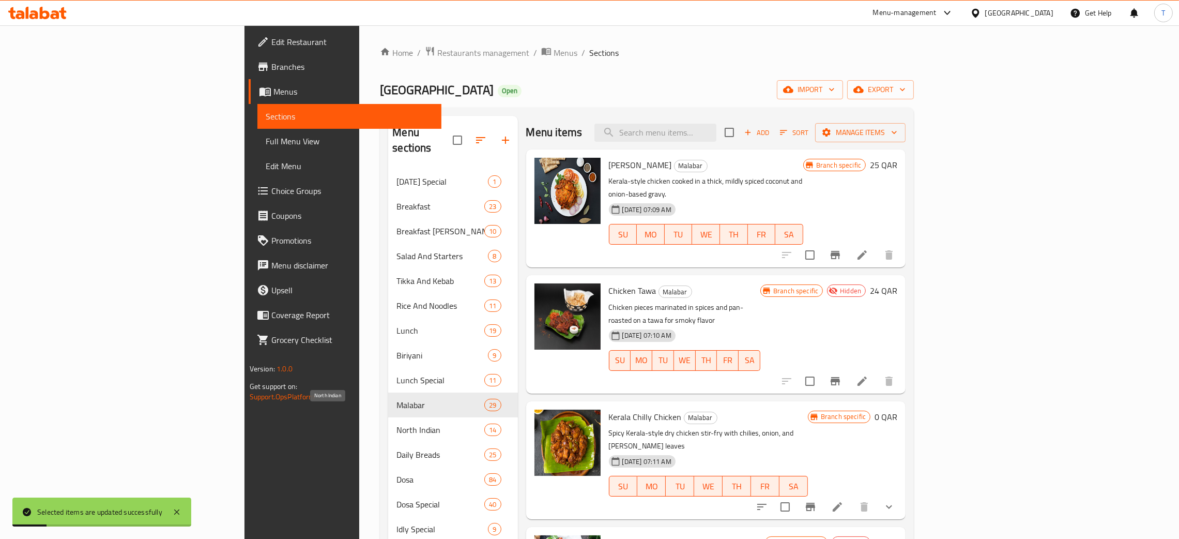
click at [397, 423] on span "North Indian" at bounding box center [441, 429] width 88 height 12
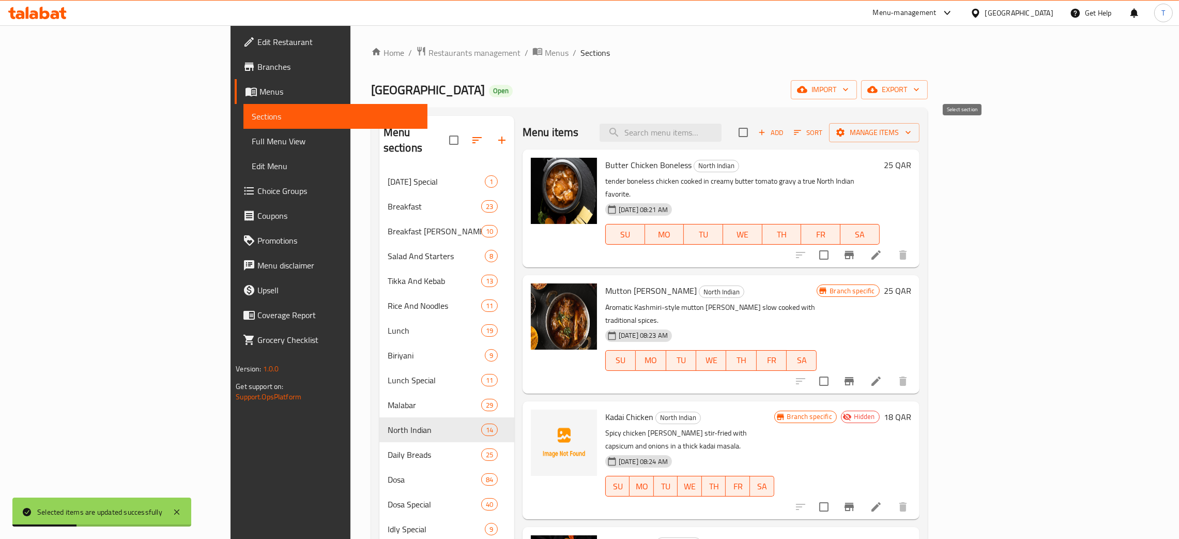
click at [754, 129] on input "checkbox" at bounding box center [744, 132] width 22 height 22
click at [911, 134] on span "Manage items" at bounding box center [874, 132] width 74 height 13
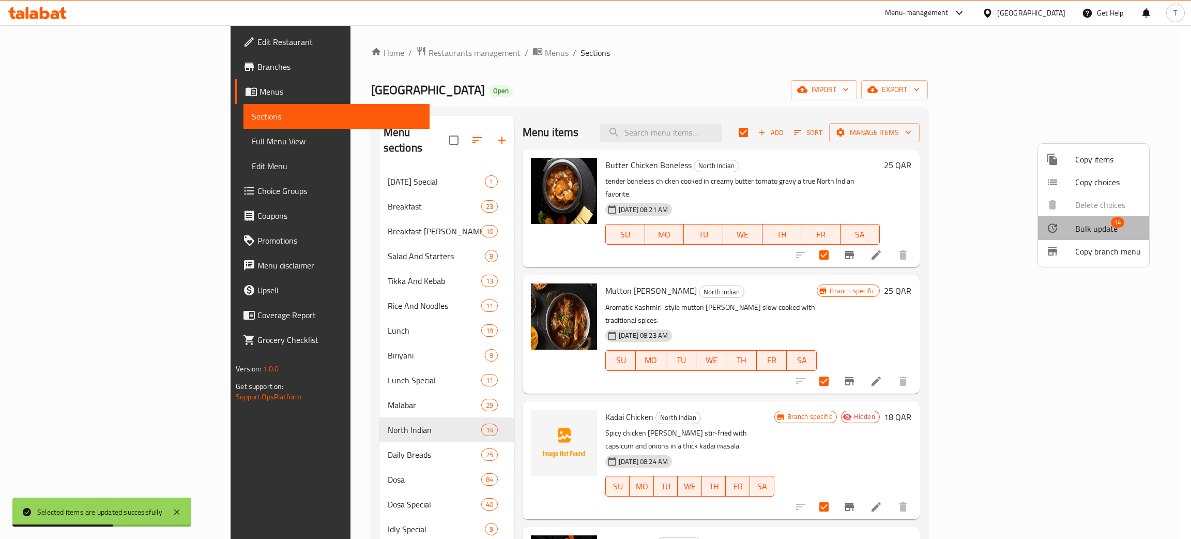
click at [1108, 230] on span "Bulk update" at bounding box center [1096, 228] width 42 height 12
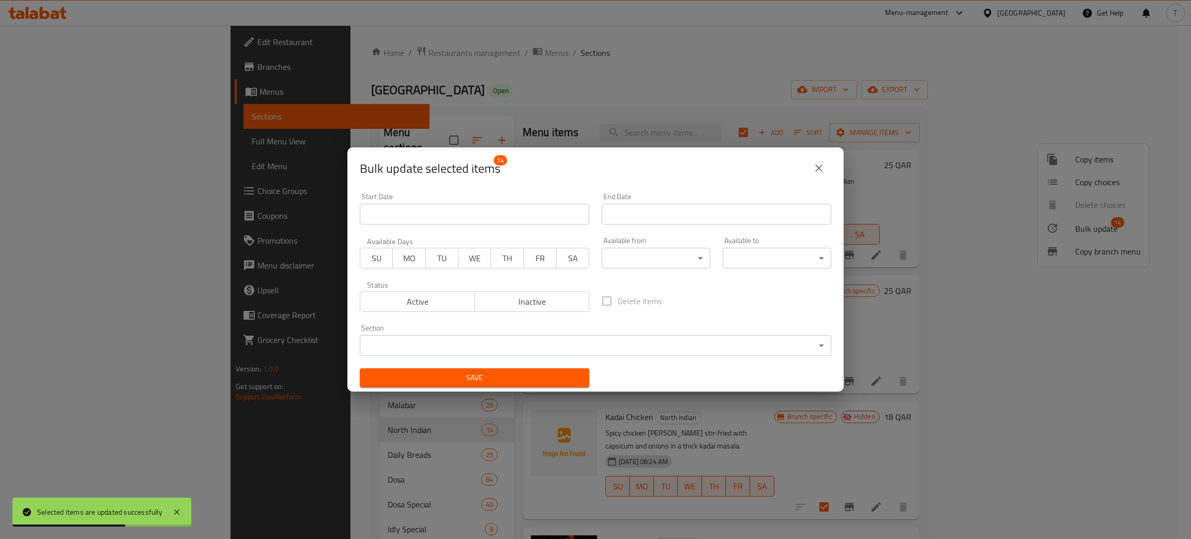
click at [643, 265] on body "Selected items are updated successfully ​ Menu-management [GEOGRAPHIC_DATA] Get…" at bounding box center [595, 281] width 1191 height 513
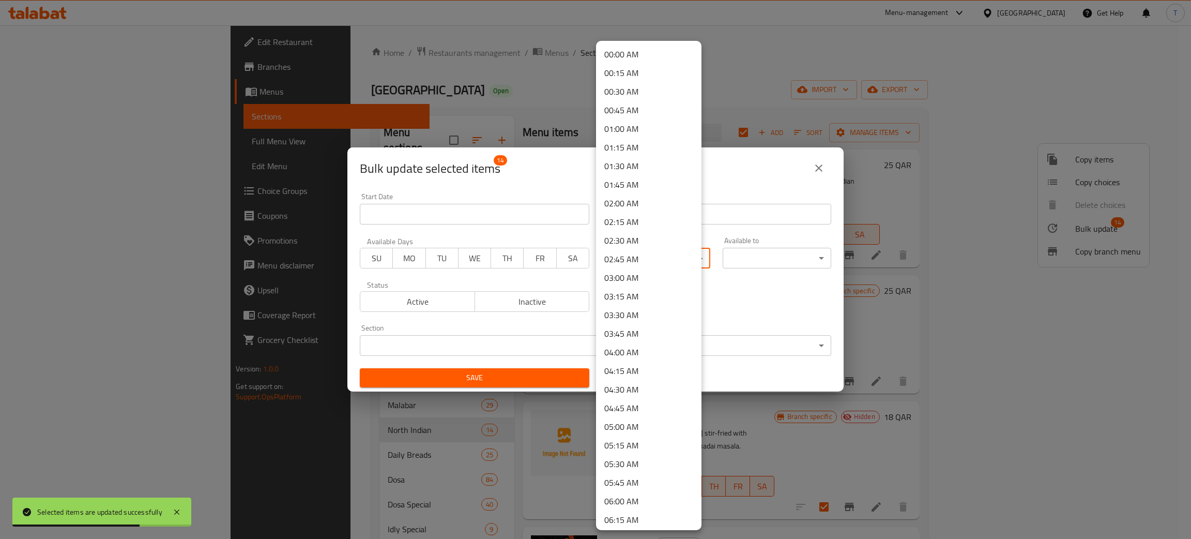
click at [632, 50] on li "00:00 AM" at bounding box center [648, 54] width 105 height 19
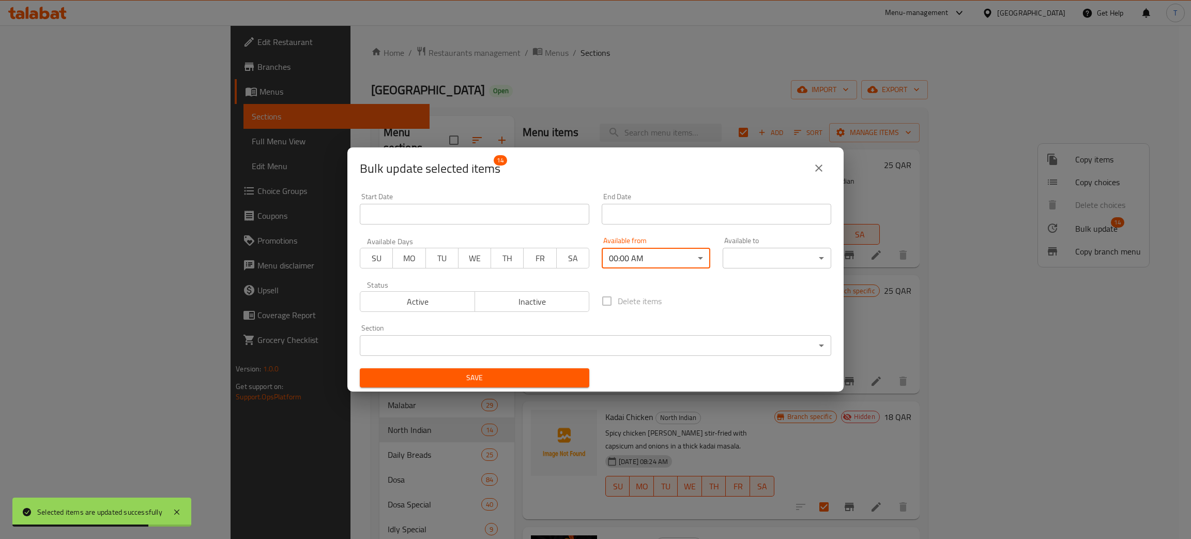
click at [770, 254] on body "Selected items are updated successfully ​ Menu-management [GEOGRAPHIC_DATA] Get…" at bounding box center [595, 281] width 1191 height 513
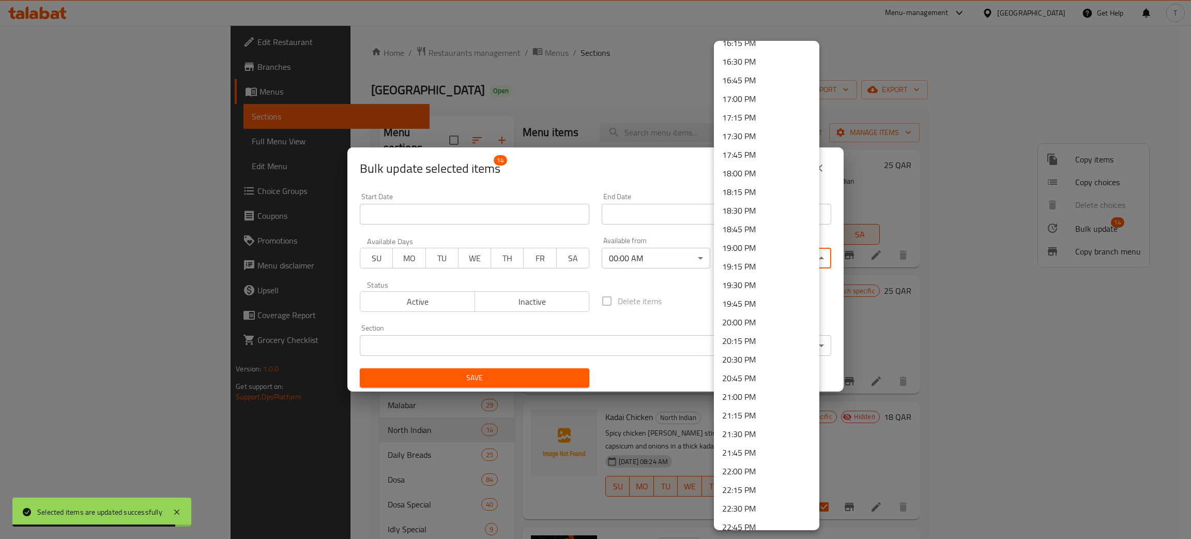
scroll to position [1323, 0]
click at [745, 514] on li "23:59 PM" at bounding box center [766, 518] width 105 height 19
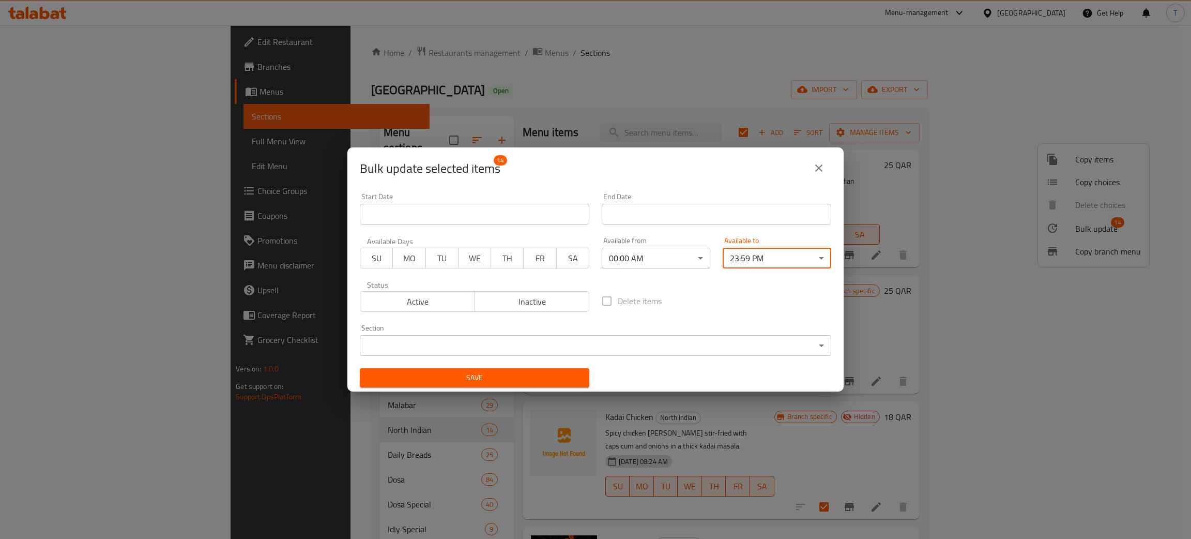
click at [521, 382] on span "Save" at bounding box center [474, 377] width 213 height 13
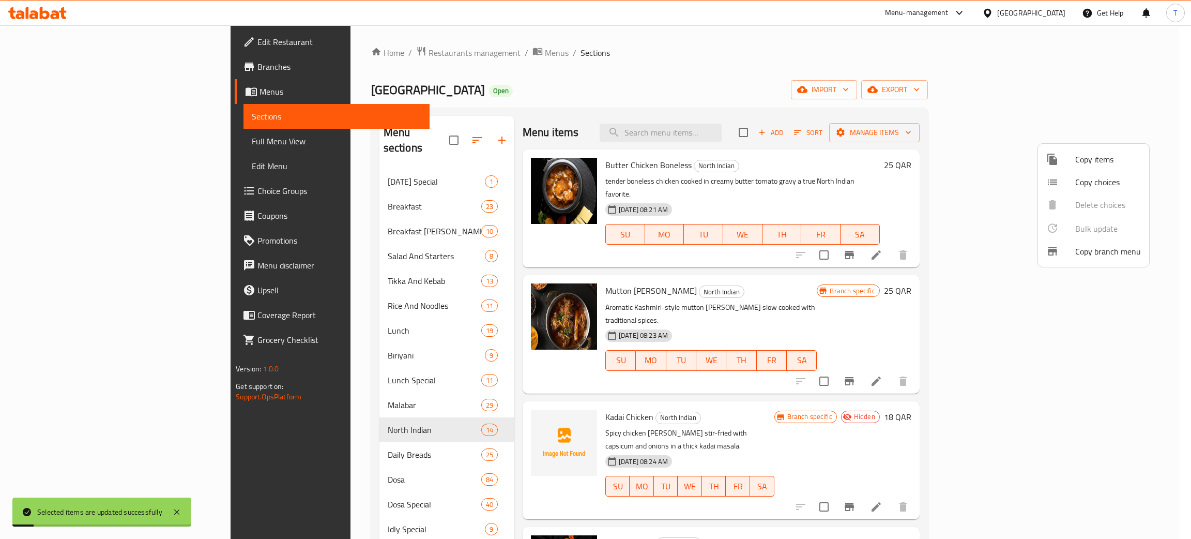
click at [321, 441] on div at bounding box center [595, 269] width 1191 height 539
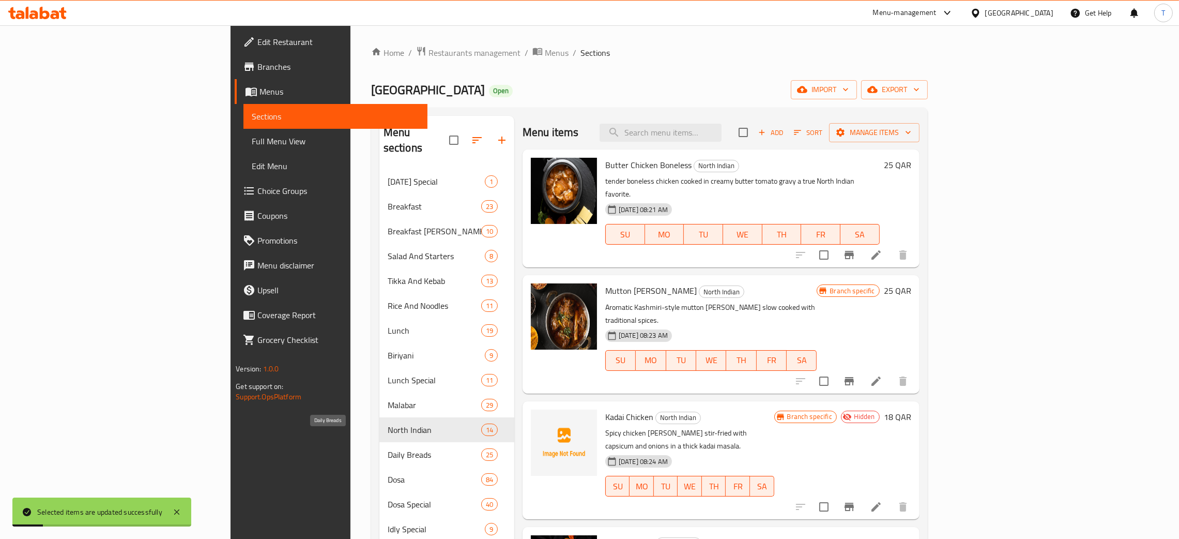
click at [388, 448] on span "Daily Breads" at bounding box center [435, 454] width 94 height 12
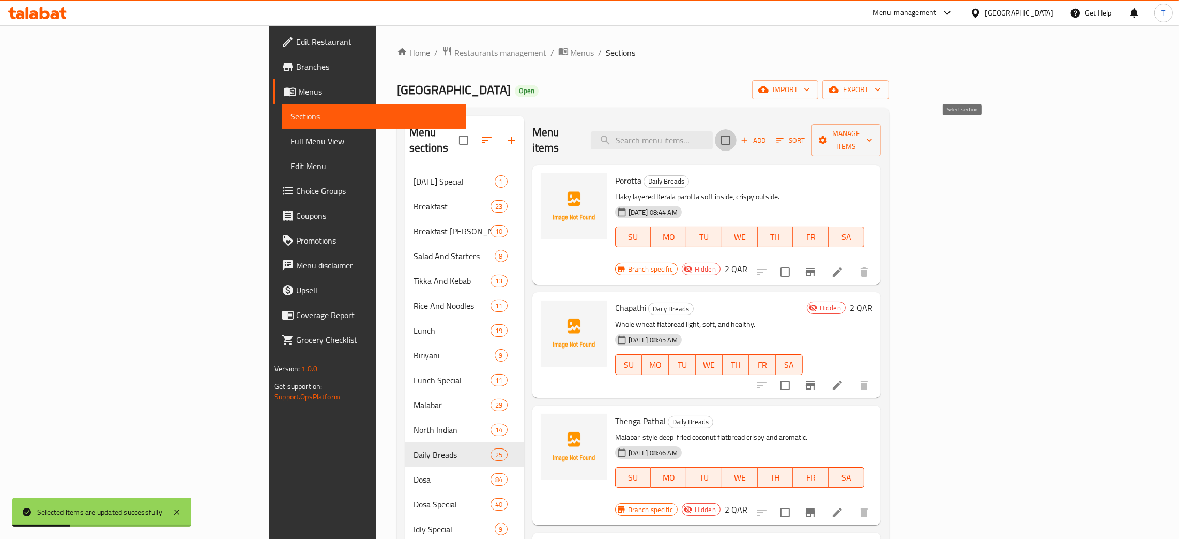
click at [737, 133] on input "checkbox" at bounding box center [726, 140] width 22 height 22
click at [873, 132] on span "Manage items" at bounding box center [846, 140] width 53 height 26
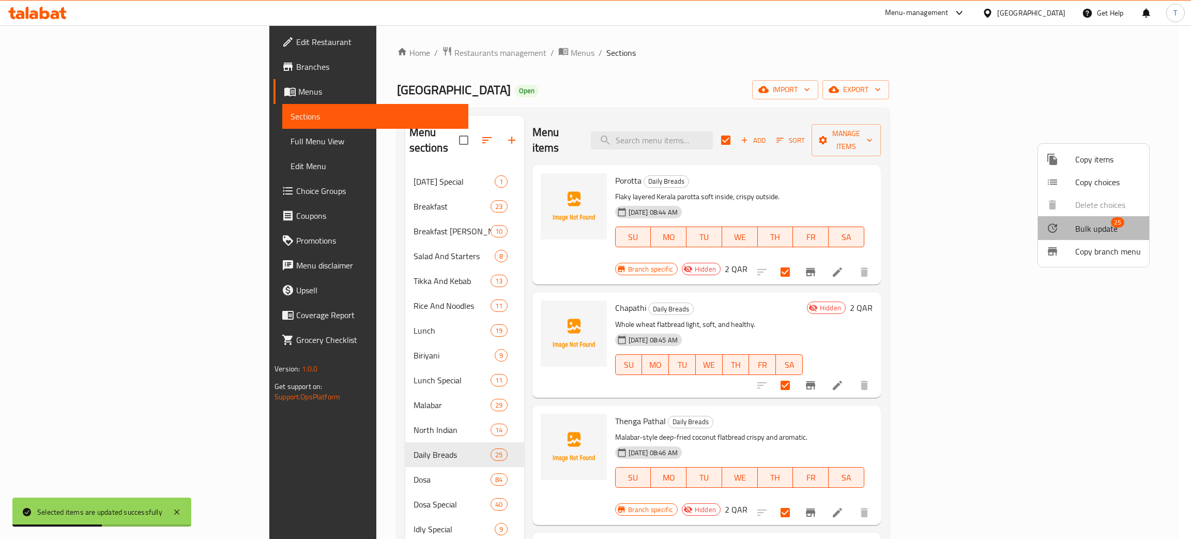
click at [1093, 227] on span "Bulk update" at bounding box center [1096, 228] width 42 height 12
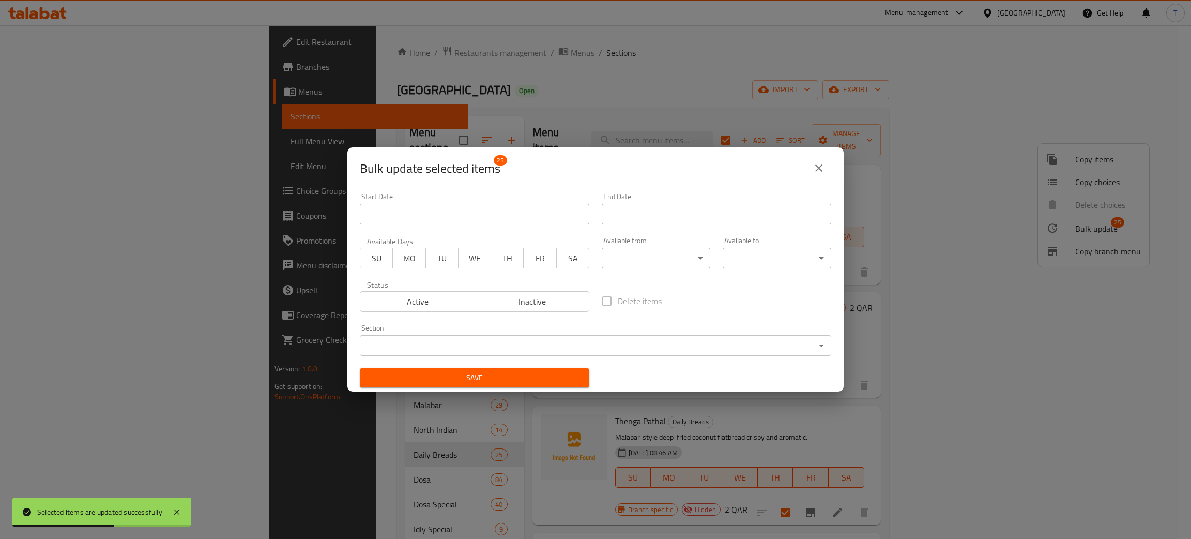
click at [622, 257] on body "Selected items are updated successfully ​ Menu-management [GEOGRAPHIC_DATA] Get…" at bounding box center [595, 281] width 1191 height 513
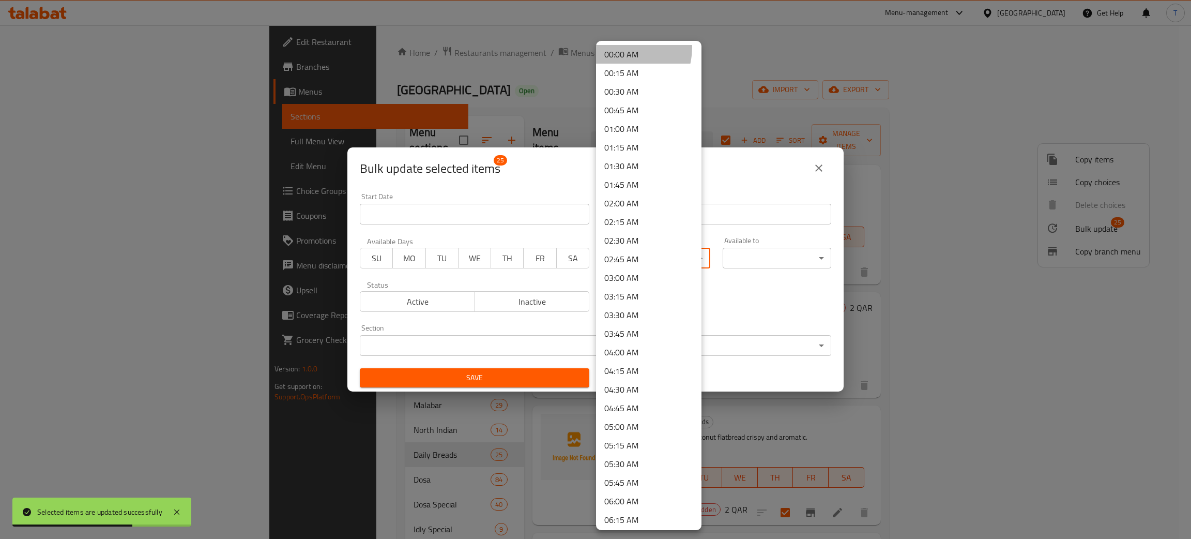
click at [621, 48] on li "00:00 AM" at bounding box center [648, 54] width 105 height 19
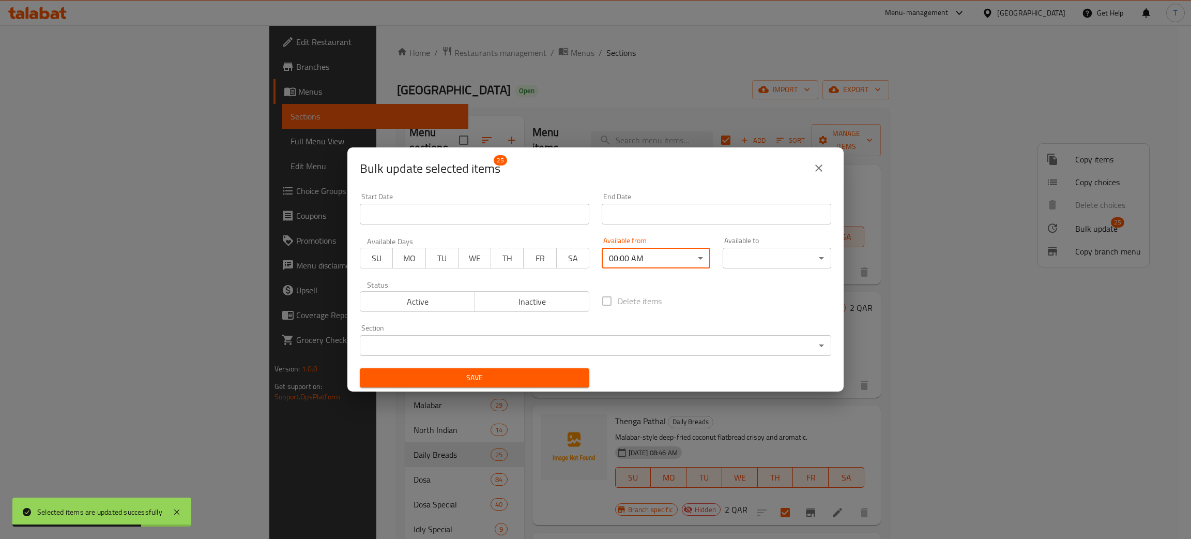
click at [778, 253] on body "Selected items are updated successfully ​ Menu-management [GEOGRAPHIC_DATA] Get…" at bounding box center [595, 281] width 1191 height 513
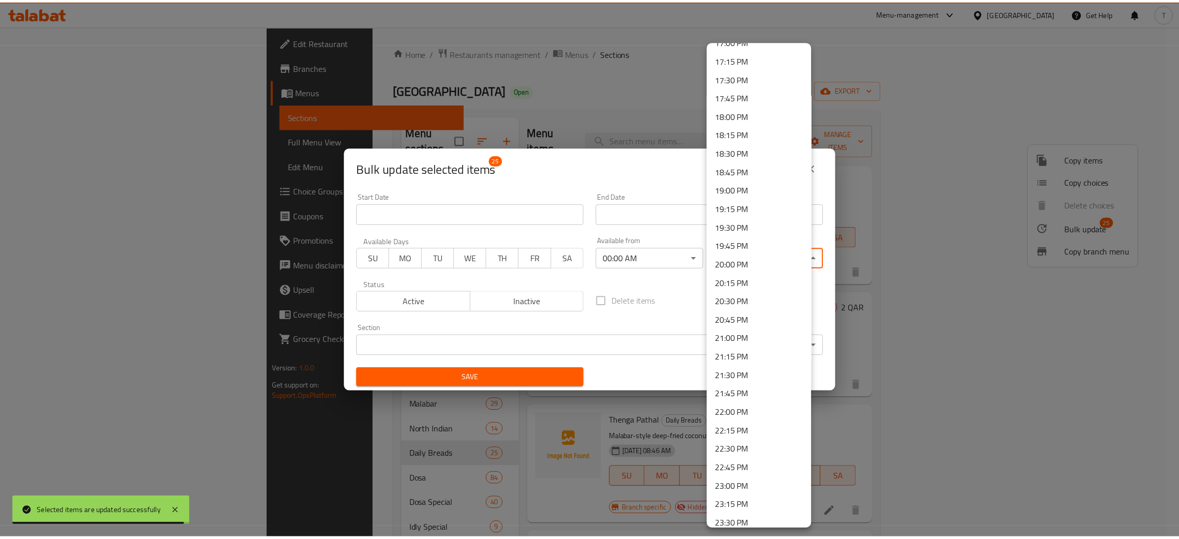
scroll to position [1323, 0]
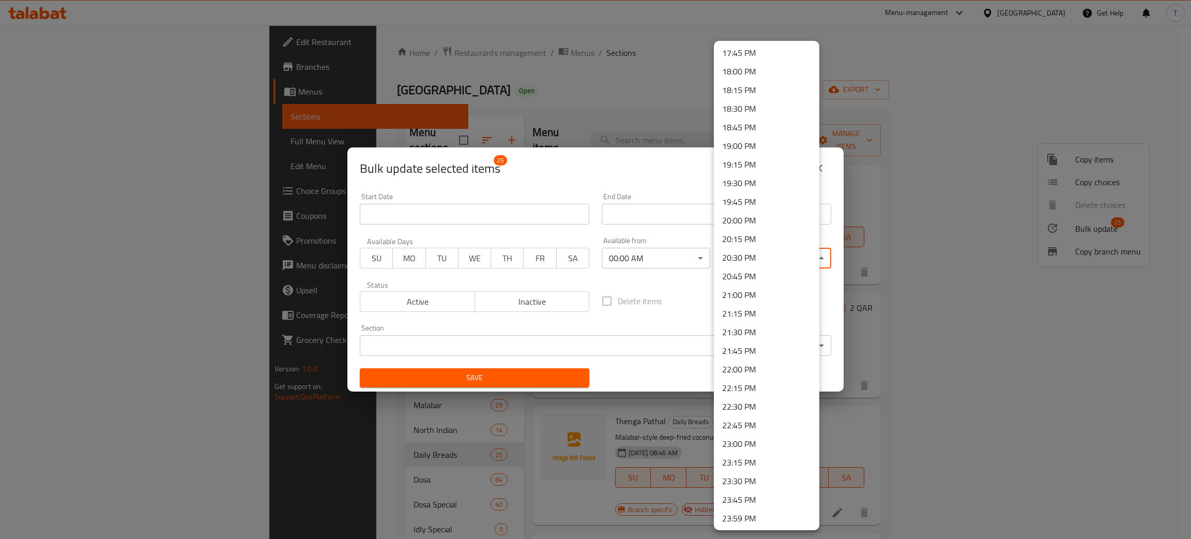
click at [759, 512] on li "23:59 PM" at bounding box center [766, 518] width 105 height 19
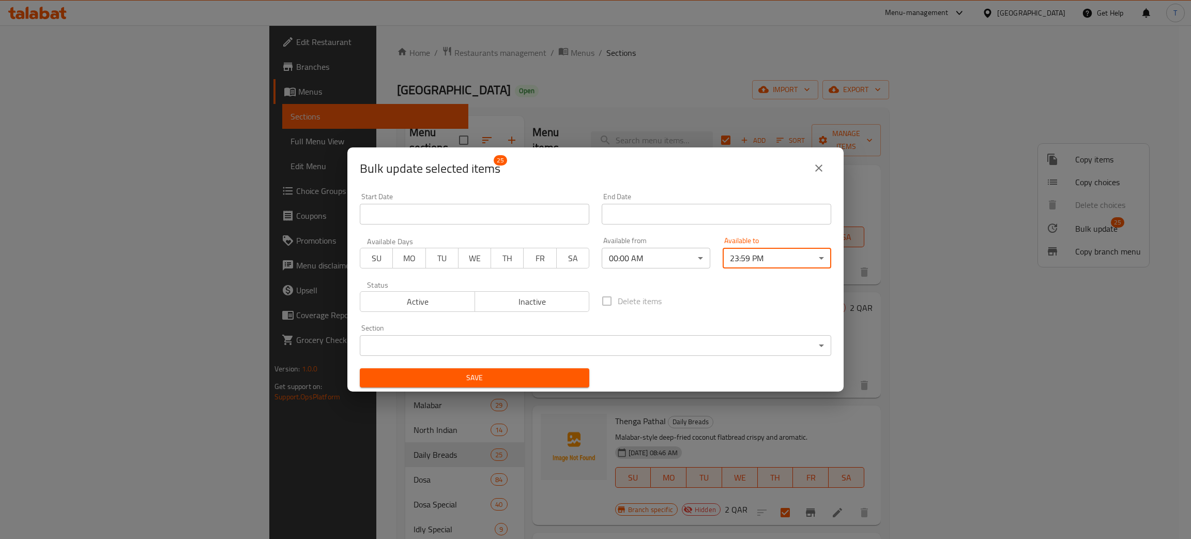
click at [530, 378] on span "Save" at bounding box center [474, 377] width 213 height 13
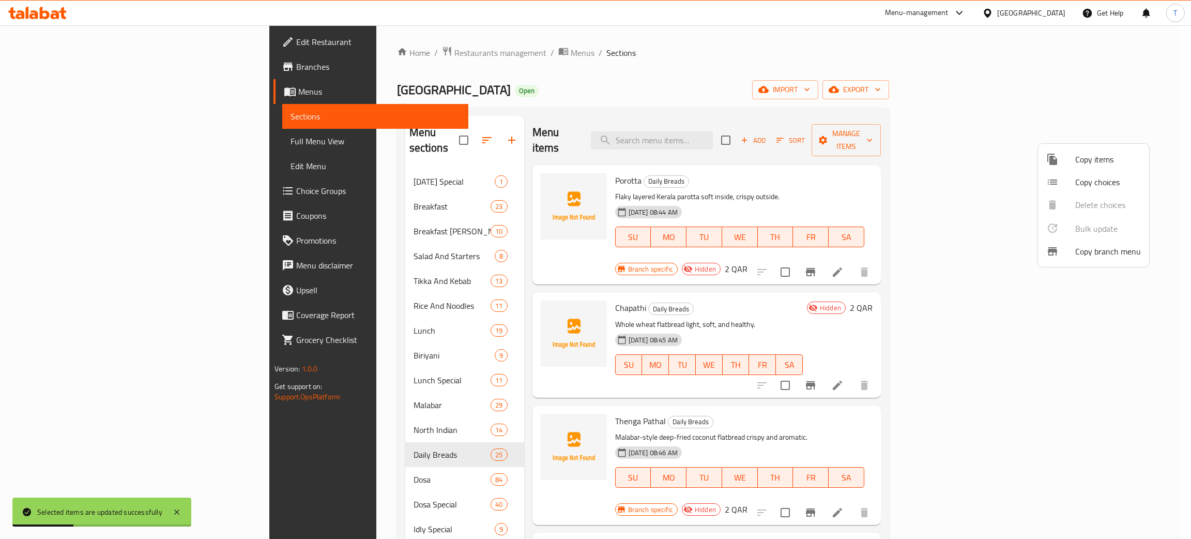
click at [687, 288] on div at bounding box center [595, 269] width 1191 height 539
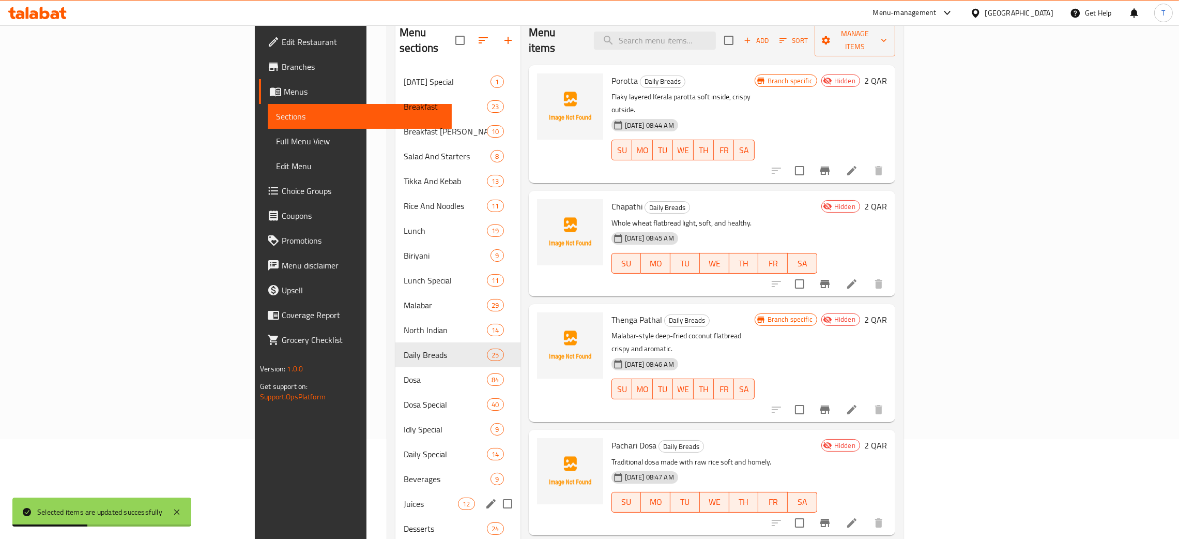
scroll to position [155, 0]
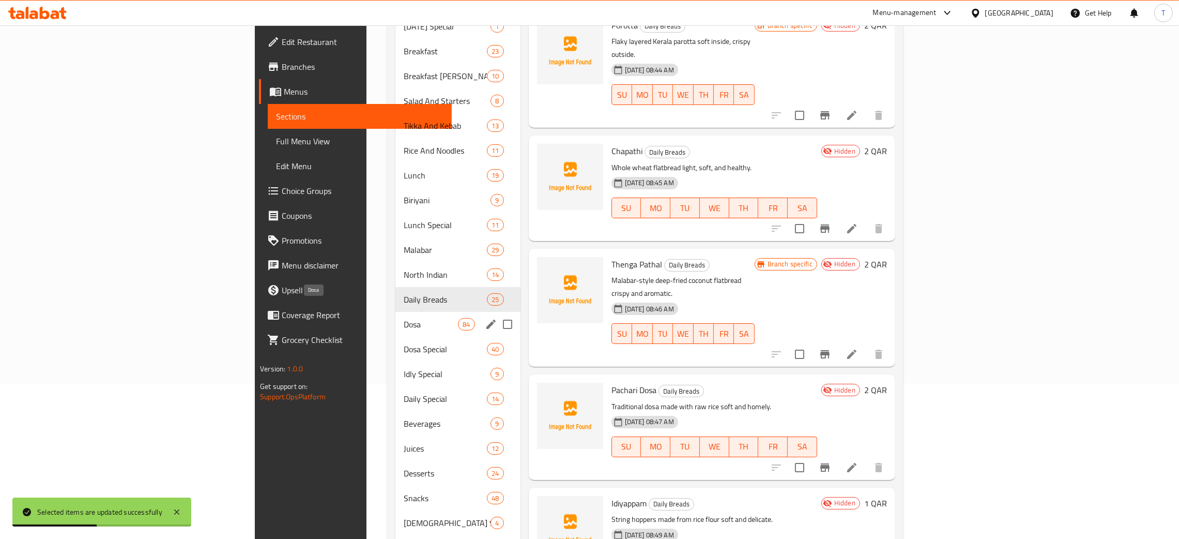
click at [404, 318] on span "Dosa" at bounding box center [431, 324] width 54 height 12
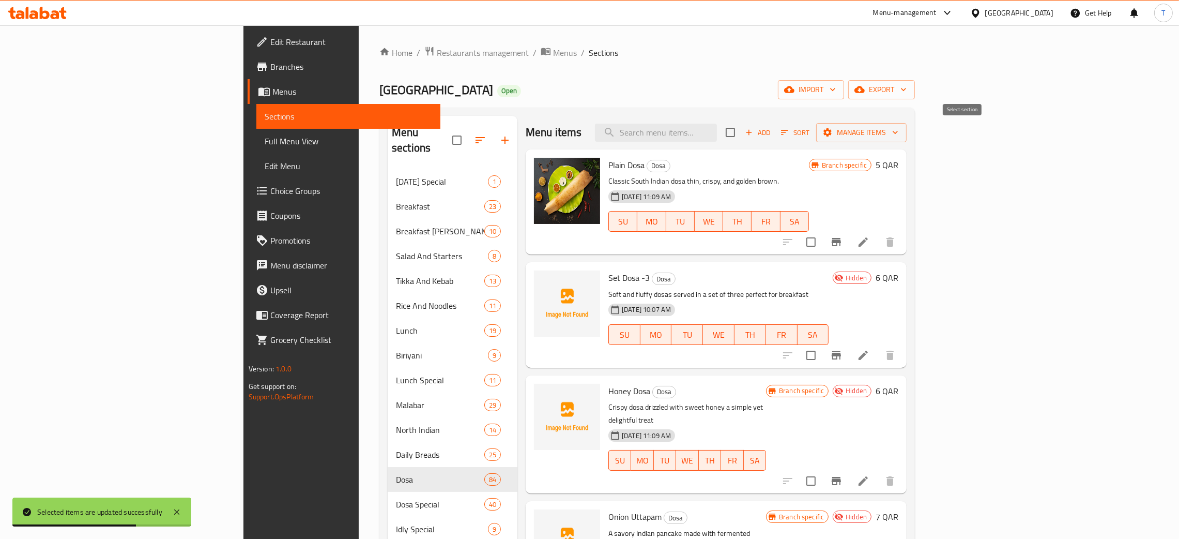
click at [741, 135] on input "checkbox" at bounding box center [731, 132] width 22 height 22
click at [898, 130] on span "Manage items" at bounding box center [862, 132] width 74 height 13
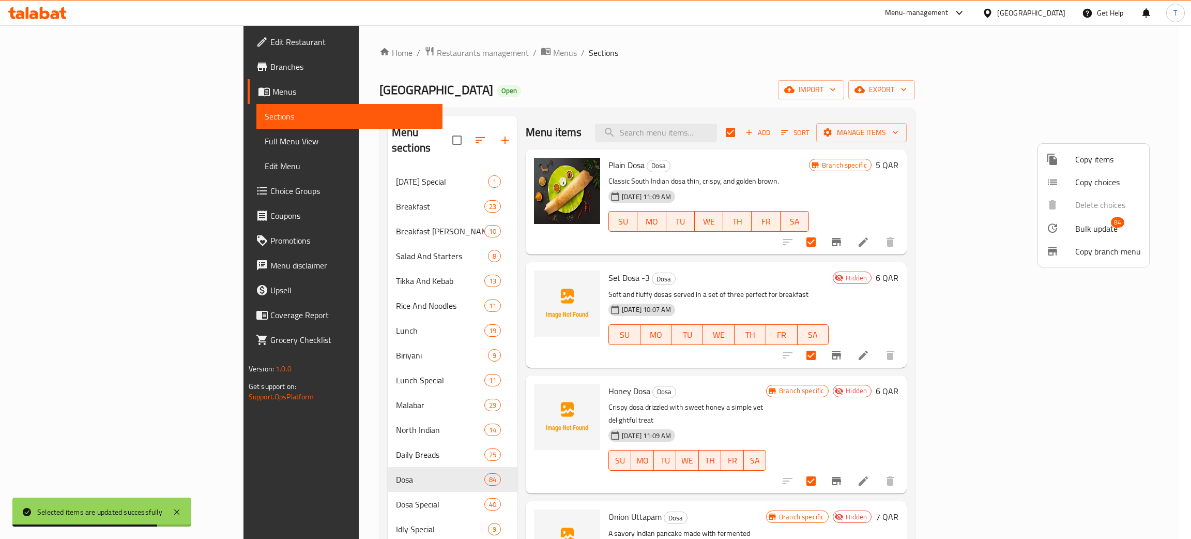
click at [1106, 223] on span "Bulk update" at bounding box center [1096, 228] width 42 height 12
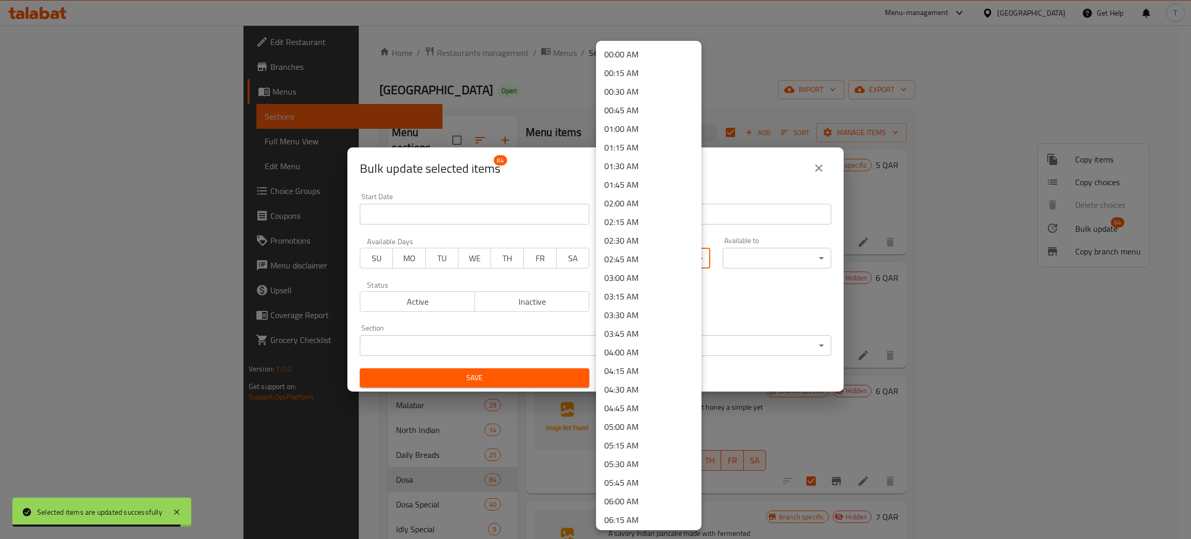
click at [615, 257] on body "Selected items are updated successfully ​ Menu-management [GEOGRAPHIC_DATA] Get…" at bounding box center [595, 281] width 1191 height 513
click at [646, 51] on li "00:00 AM" at bounding box center [648, 54] width 105 height 19
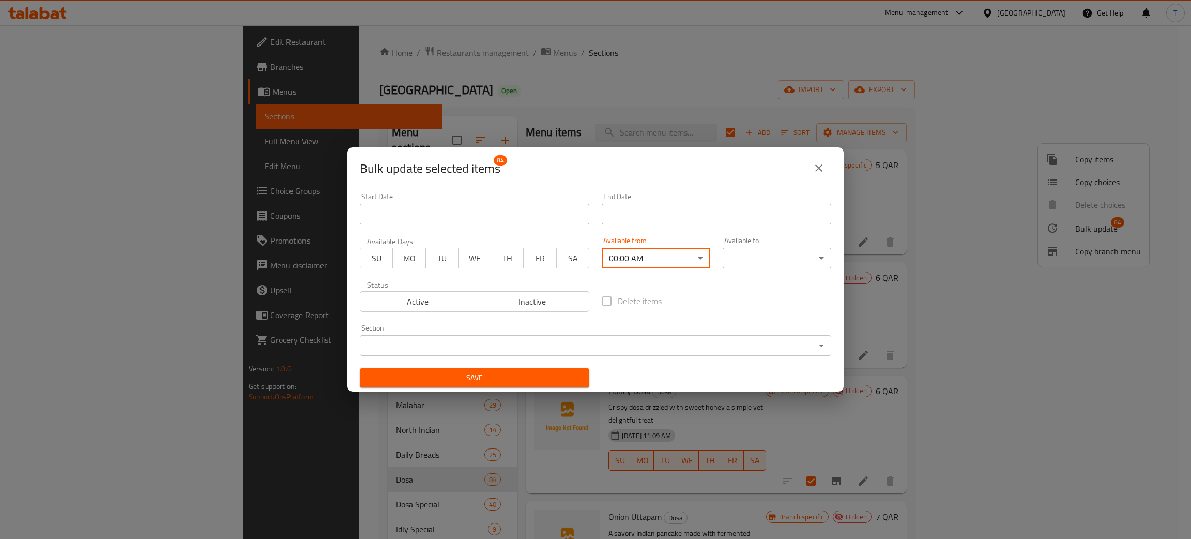
click at [751, 258] on body "​ Menu-management [GEOGRAPHIC_DATA] Get Help T Edit Restaurant Branches Menus S…" at bounding box center [595, 281] width 1191 height 513
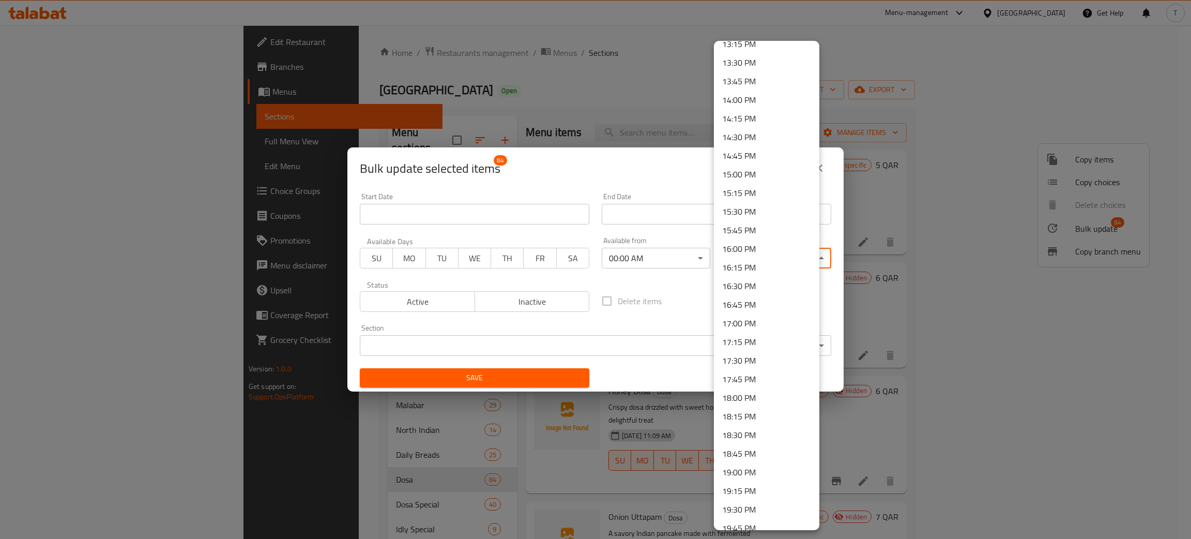
scroll to position [1323, 0]
click at [751, 524] on li "23:59 PM" at bounding box center [766, 518] width 105 height 19
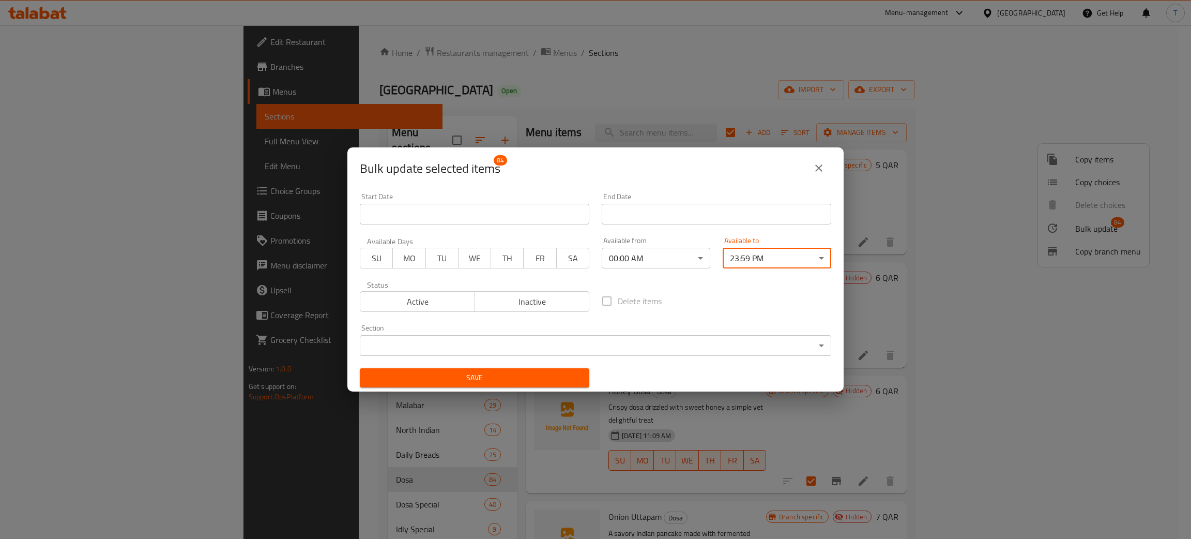
click at [538, 376] on span "Save" at bounding box center [474, 377] width 213 height 13
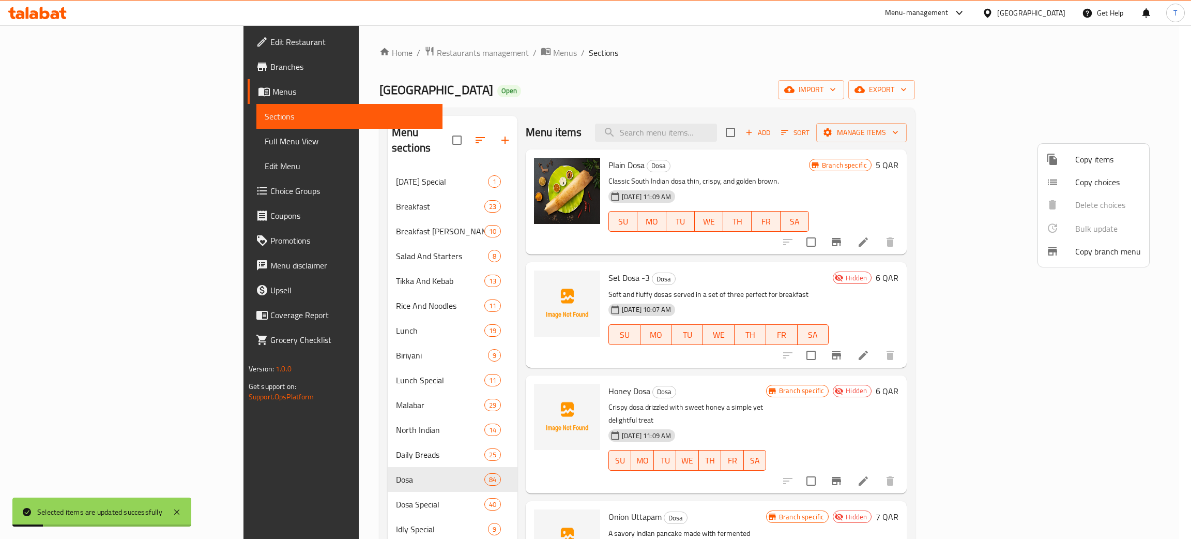
click at [286, 498] on div at bounding box center [595, 269] width 1191 height 539
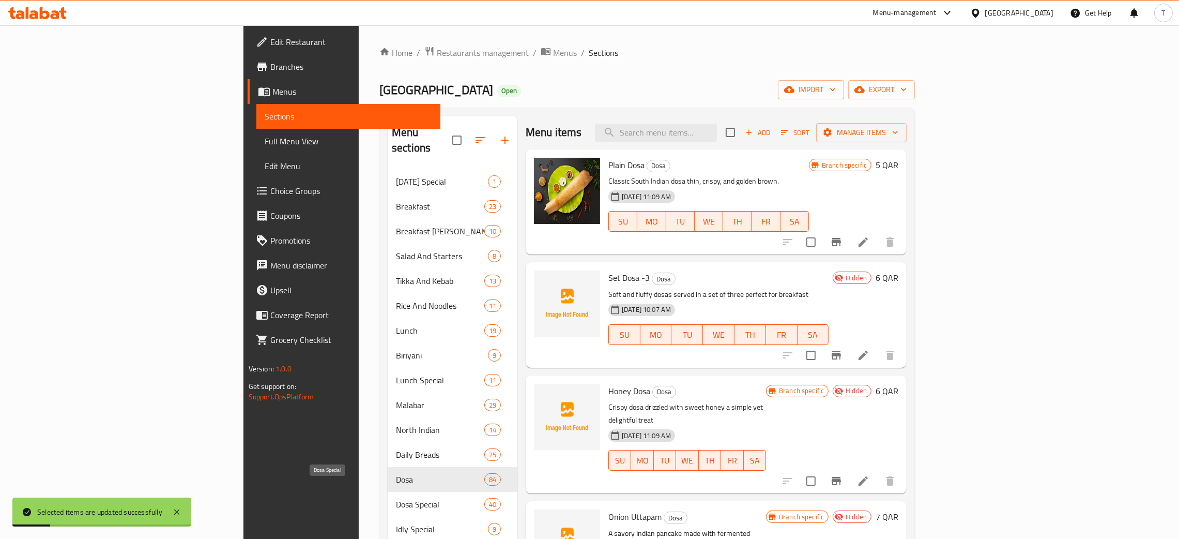
click at [396, 498] on span "Dosa Special" at bounding box center [440, 504] width 88 height 12
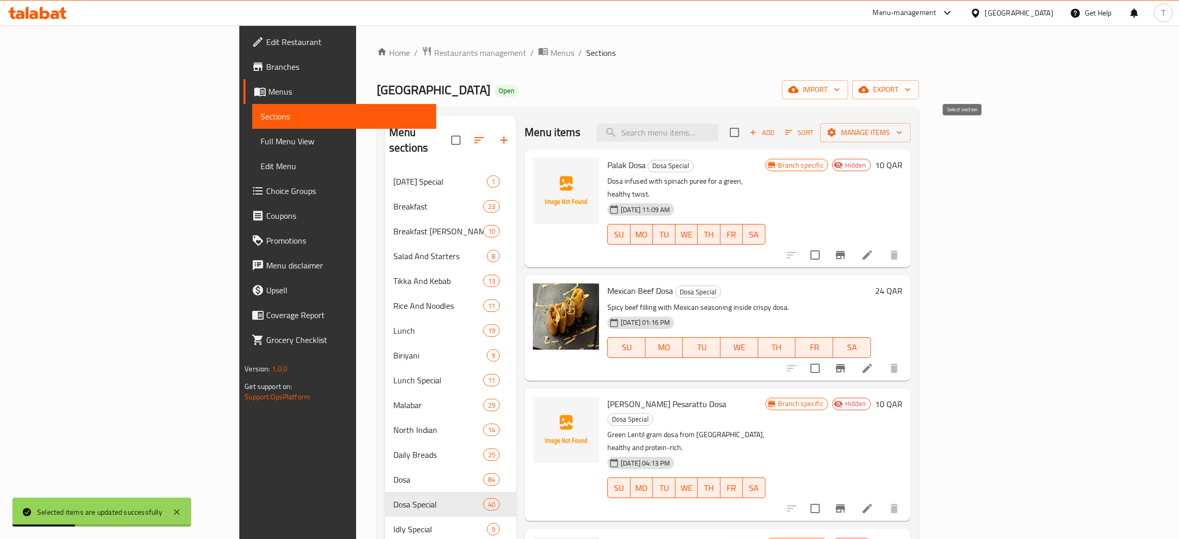
click at [745, 124] on input "checkbox" at bounding box center [735, 132] width 22 height 22
click at [903, 132] on span "Manage items" at bounding box center [866, 132] width 74 height 13
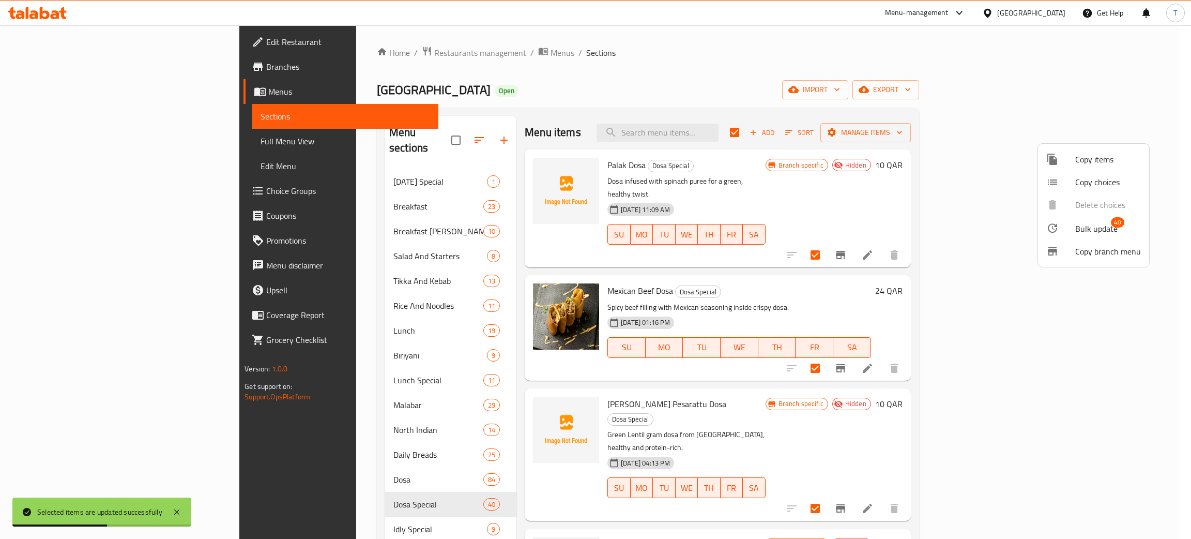
click at [1089, 227] on span "Bulk update" at bounding box center [1096, 228] width 42 height 12
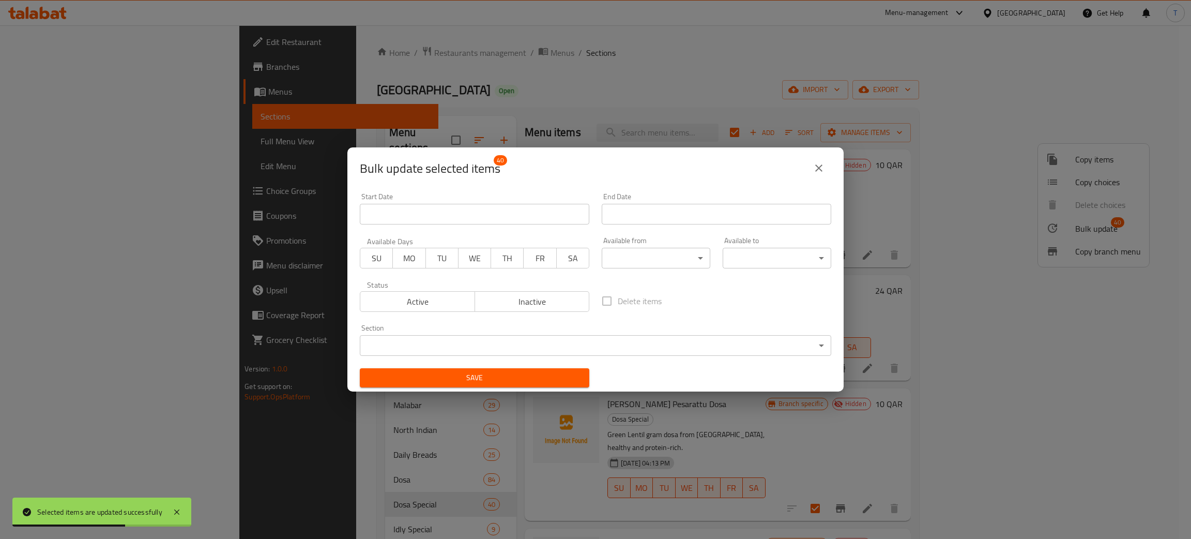
click at [448, 220] on input "Start Date" at bounding box center [475, 214] width 230 height 21
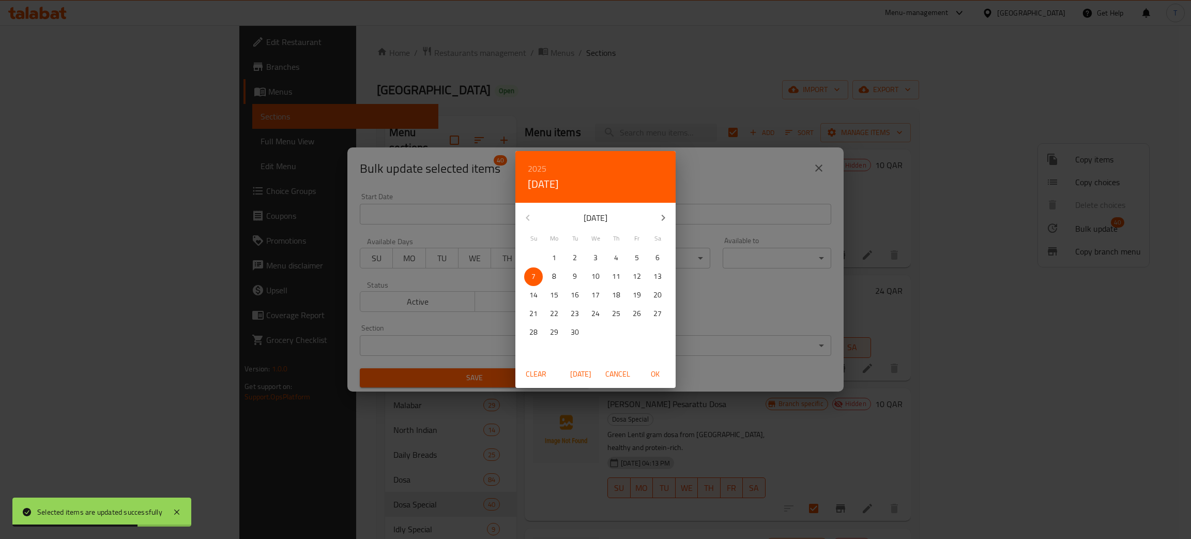
click at [743, 269] on div "2025 Sun, Sep [DATE] Mo Tu We Th Fr Sa 31 1 2 3 4 5 6 7 8 9 10 11 12 13 14 15 1…" at bounding box center [595, 269] width 1191 height 539
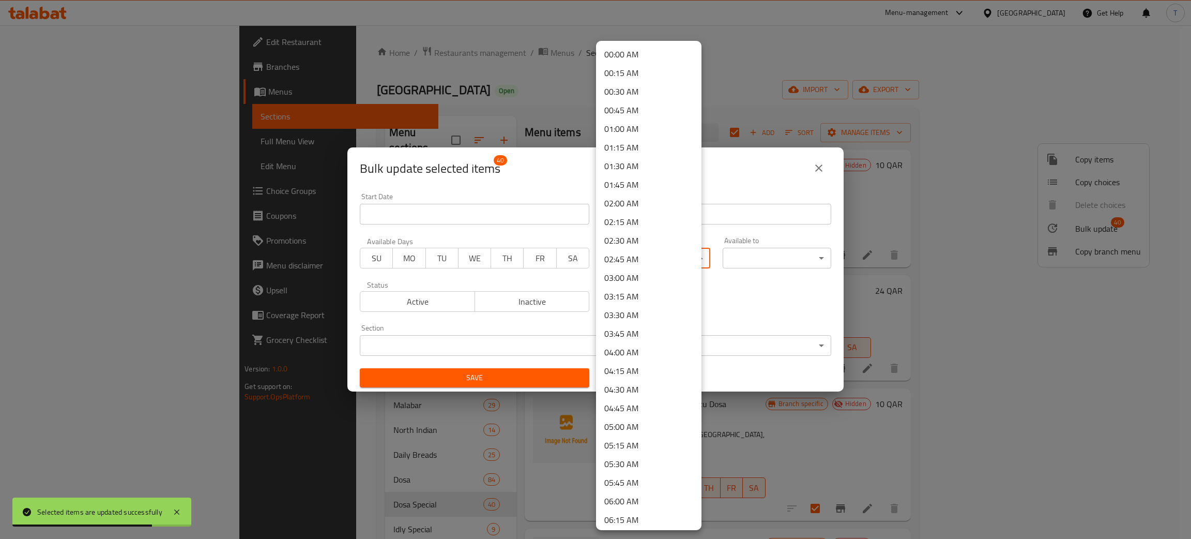
click at [634, 268] on body "Selected items are updated successfully ​ Menu-management [GEOGRAPHIC_DATA] Get…" at bounding box center [595, 281] width 1191 height 513
click at [618, 52] on li "00:00 AM" at bounding box center [648, 54] width 105 height 19
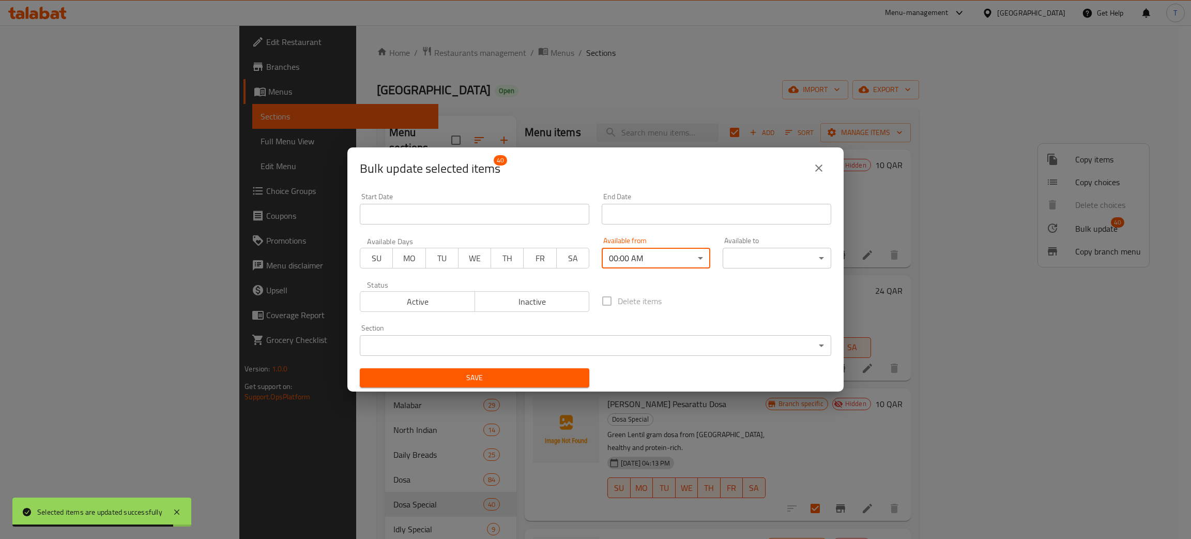
click at [750, 250] on body "Selected items are updated successfully ​ Menu-management [GEOGRAPHIC_DATA] Get…" at bounding box center [595, 281] width 1191 height 513
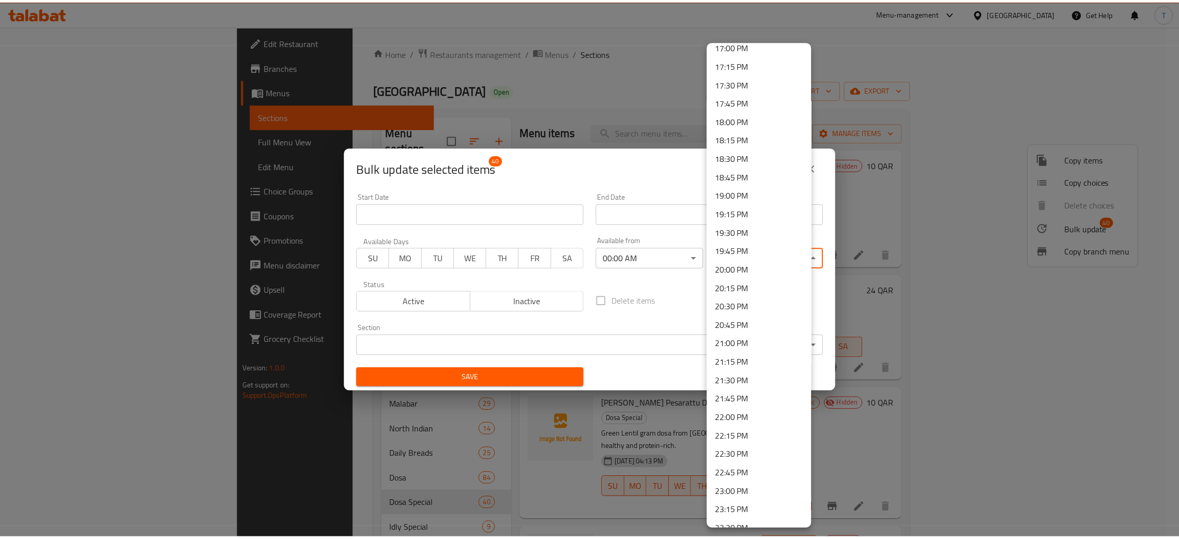
scroll to position [1323, 0]
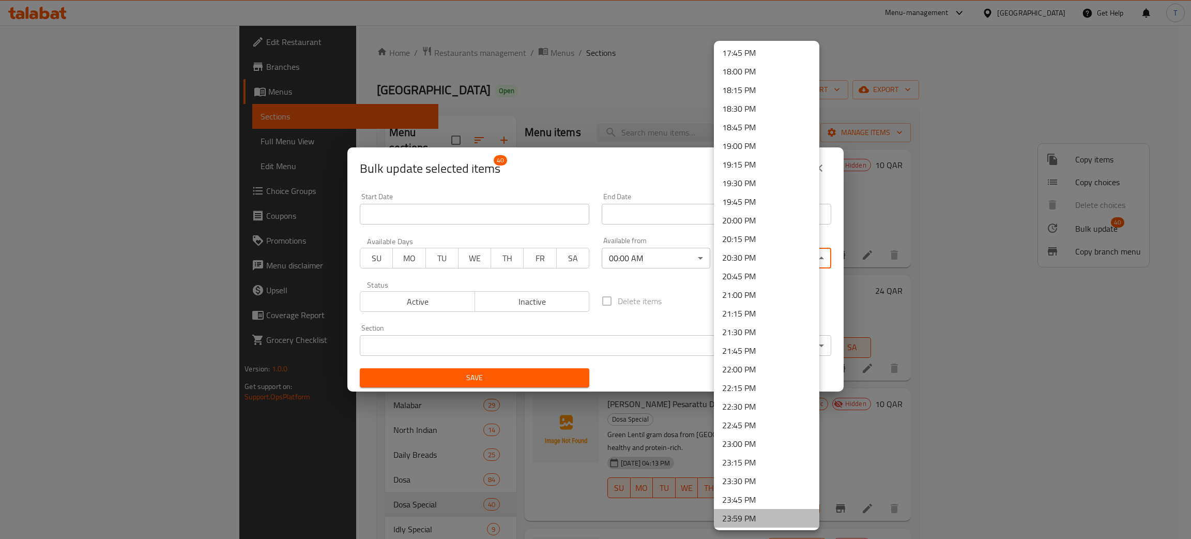
click at [769, 516] on li "23:59 PM" at bounding box center [766, 518] width 105 height 19
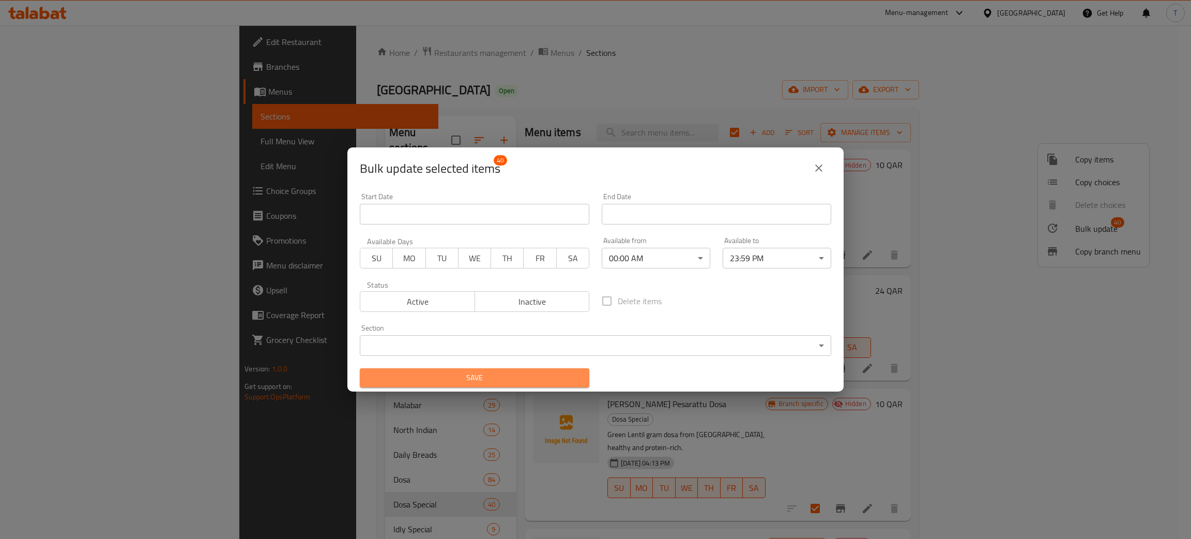
click at [507, 379] on span "Save" at bounding box center [474, 377] width 213 height 13
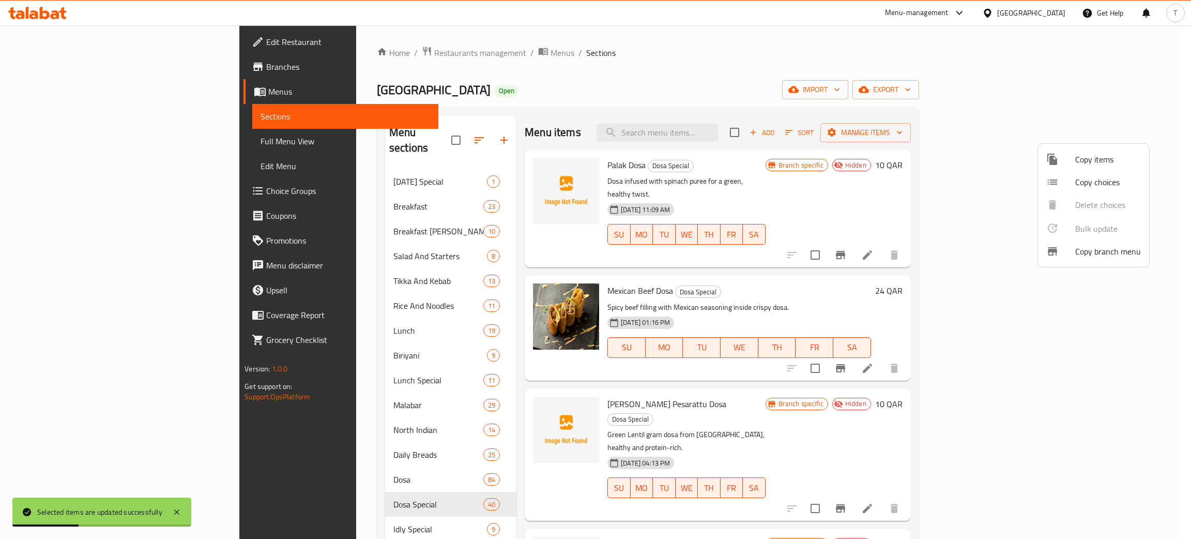
click at [465, 488] on div at bounding box center [595, 269] width 1191 height 539
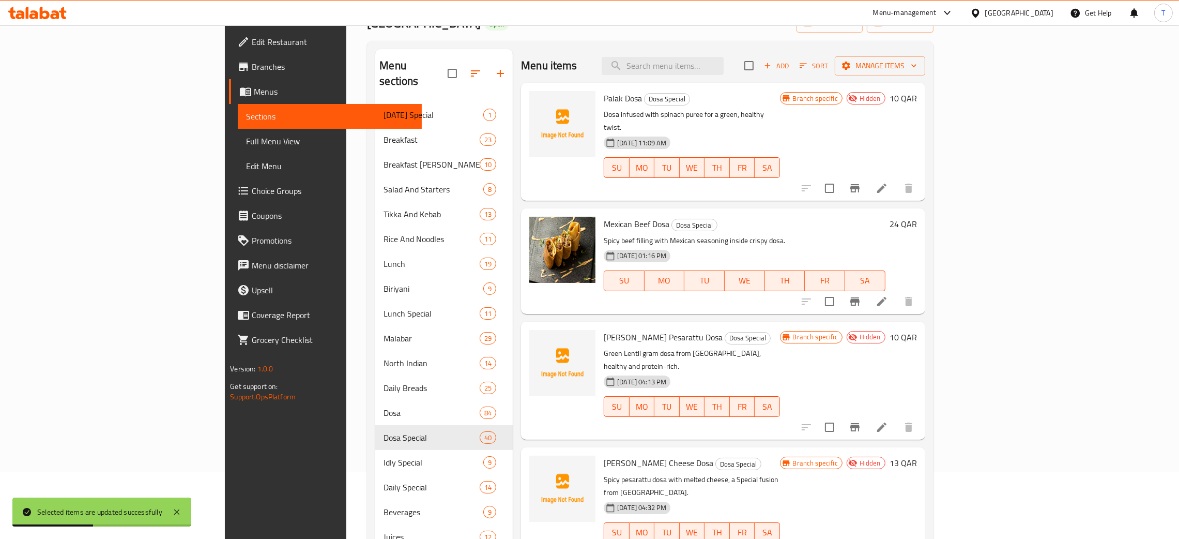
scroll to position [155, 0]
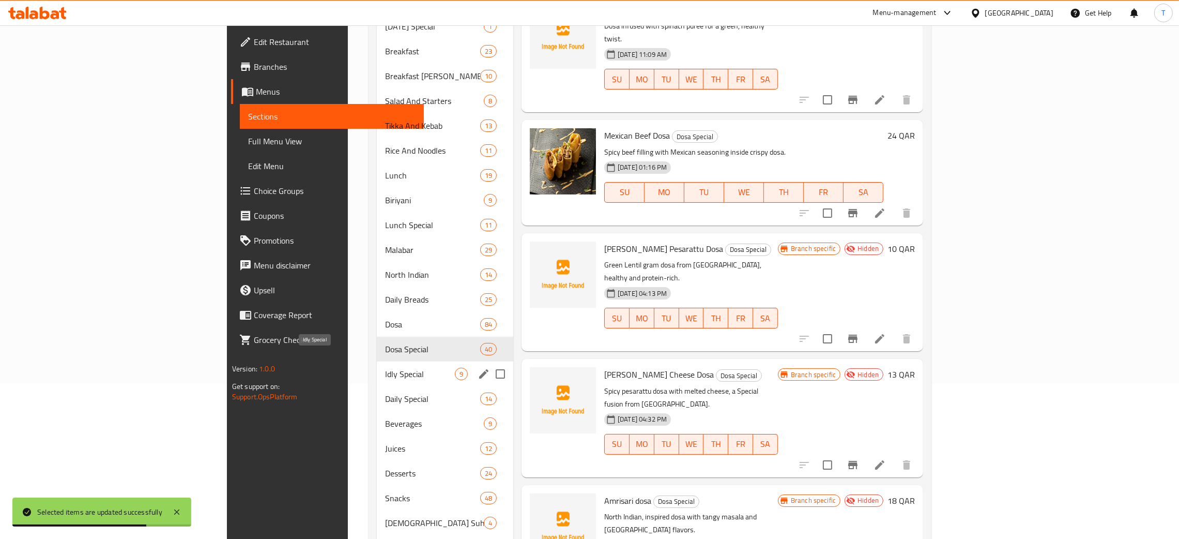
click at [395, 368] on span "Idly Special" at bounding box center [420, 374] width 70 height 12
